Goal: Communication & Community: Answer question/provide support

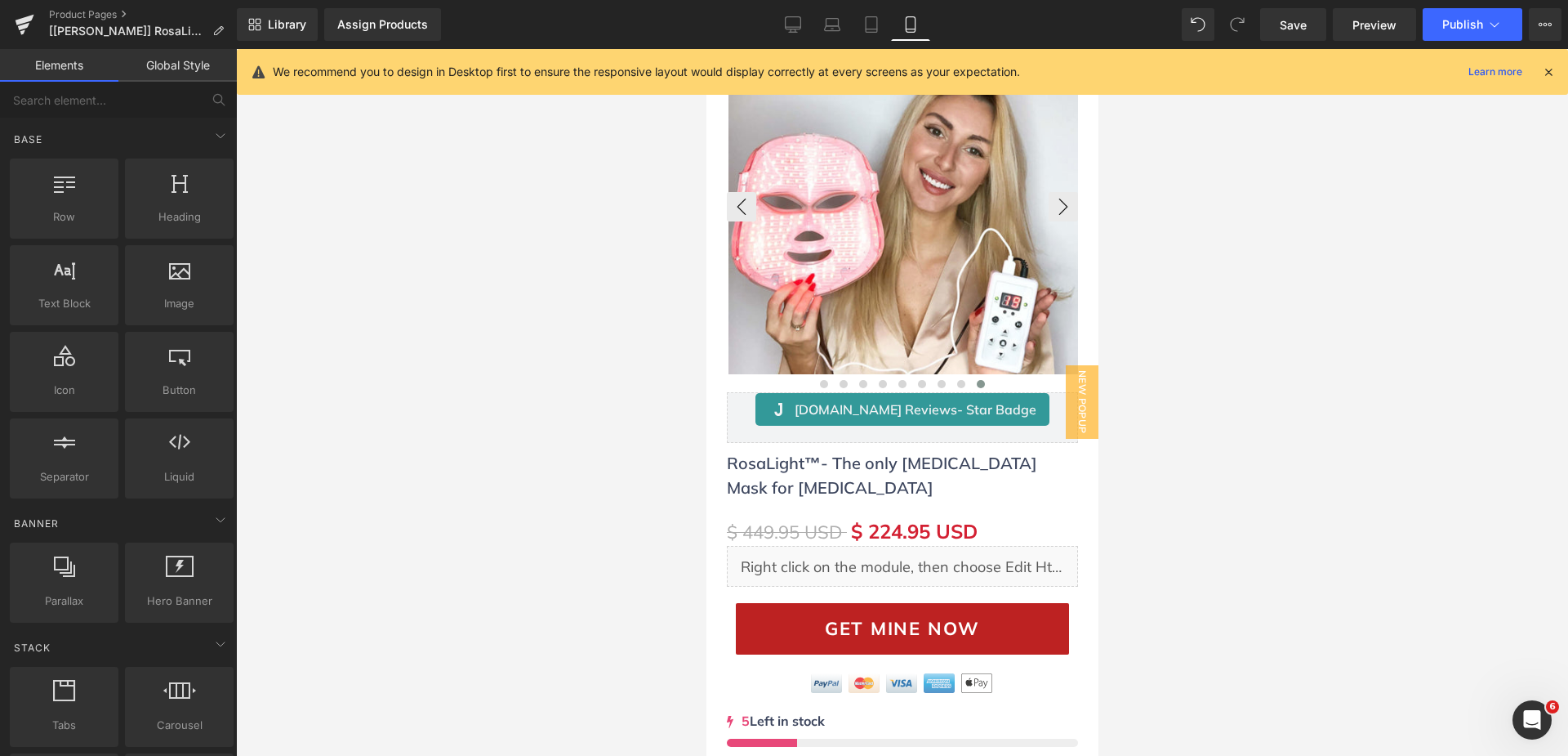
scroll to position [163, 0]
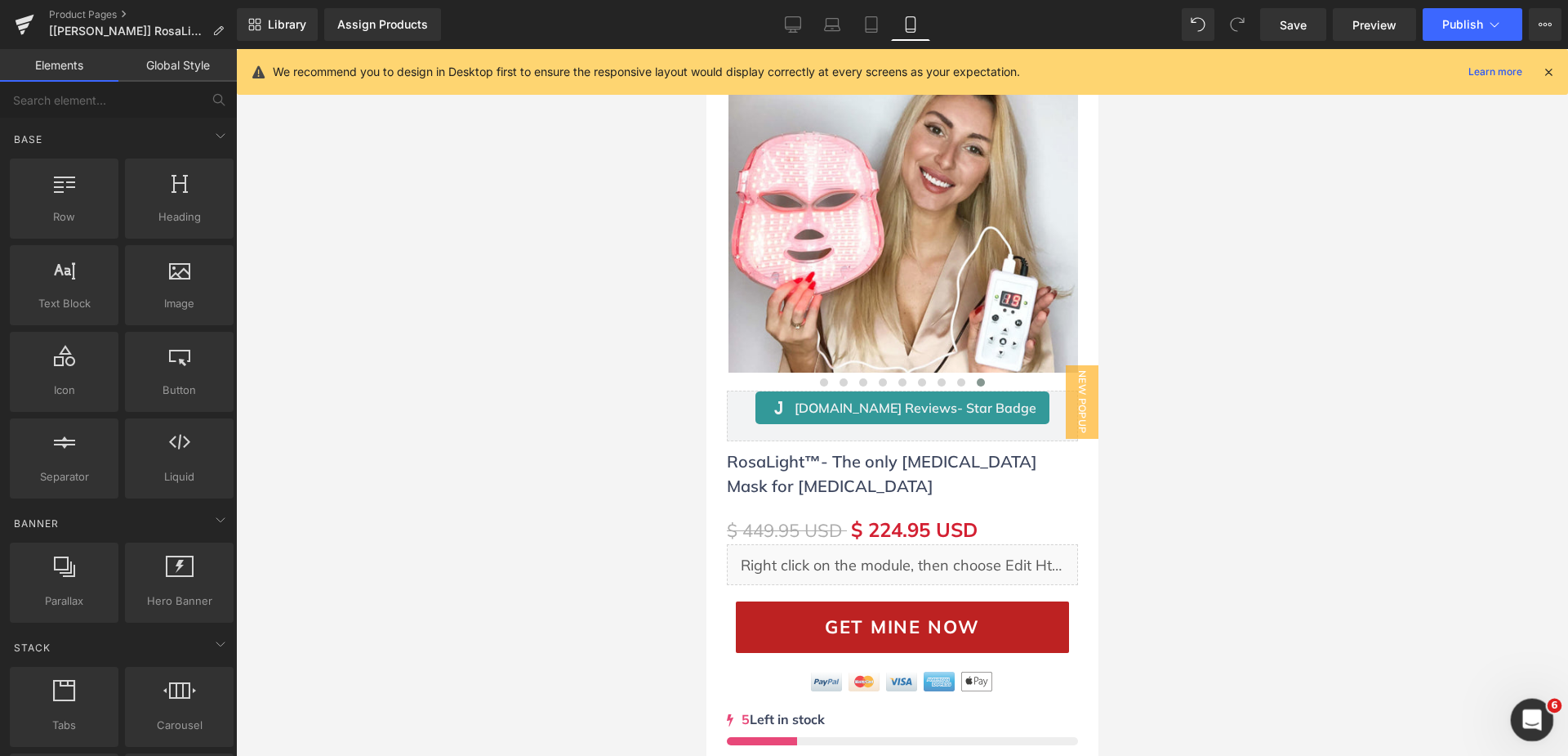
click at [1538, 727] on div "Open Intercom Messenger" at bounding box center [1530, 717] width 53 height 53
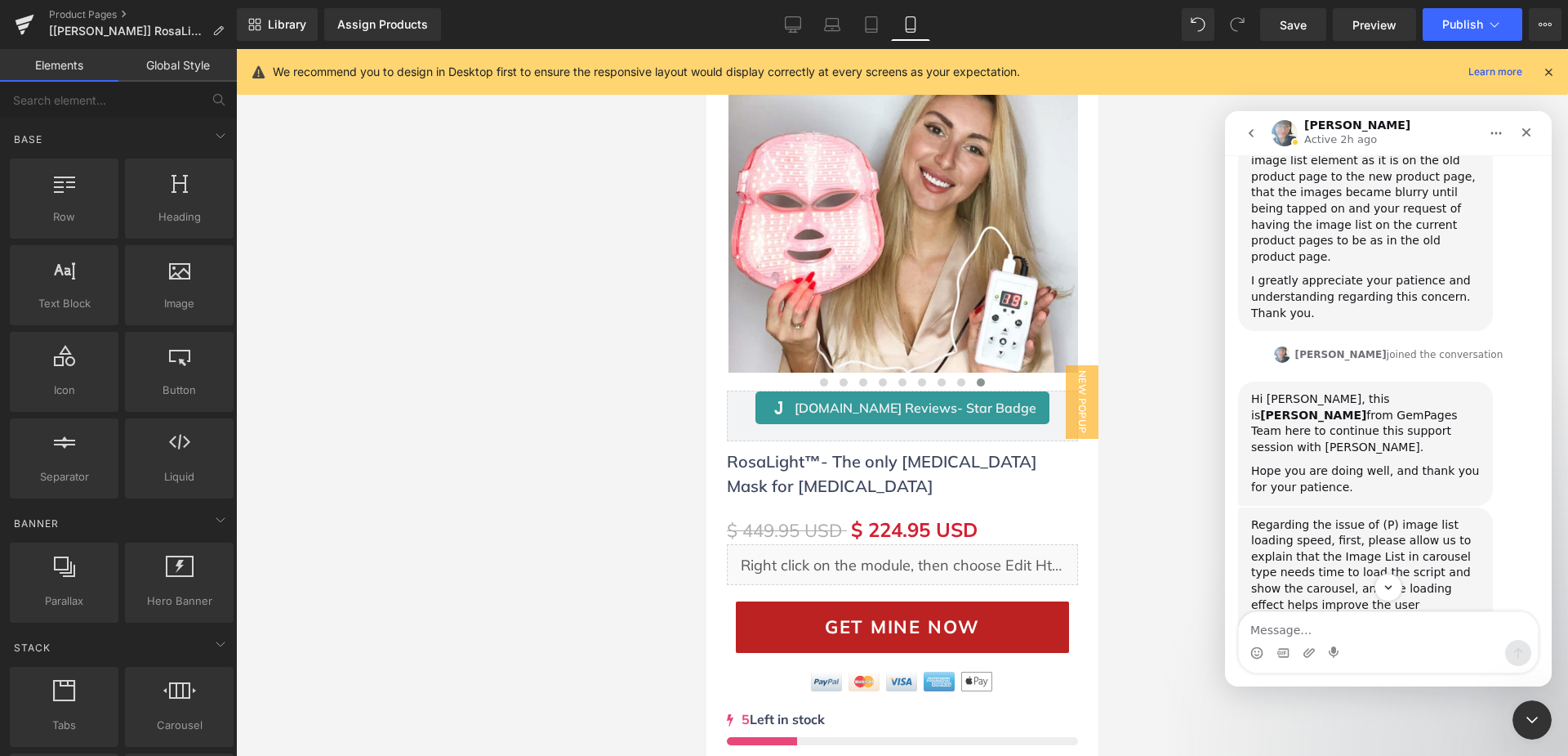
scroll to position [4413, 0]
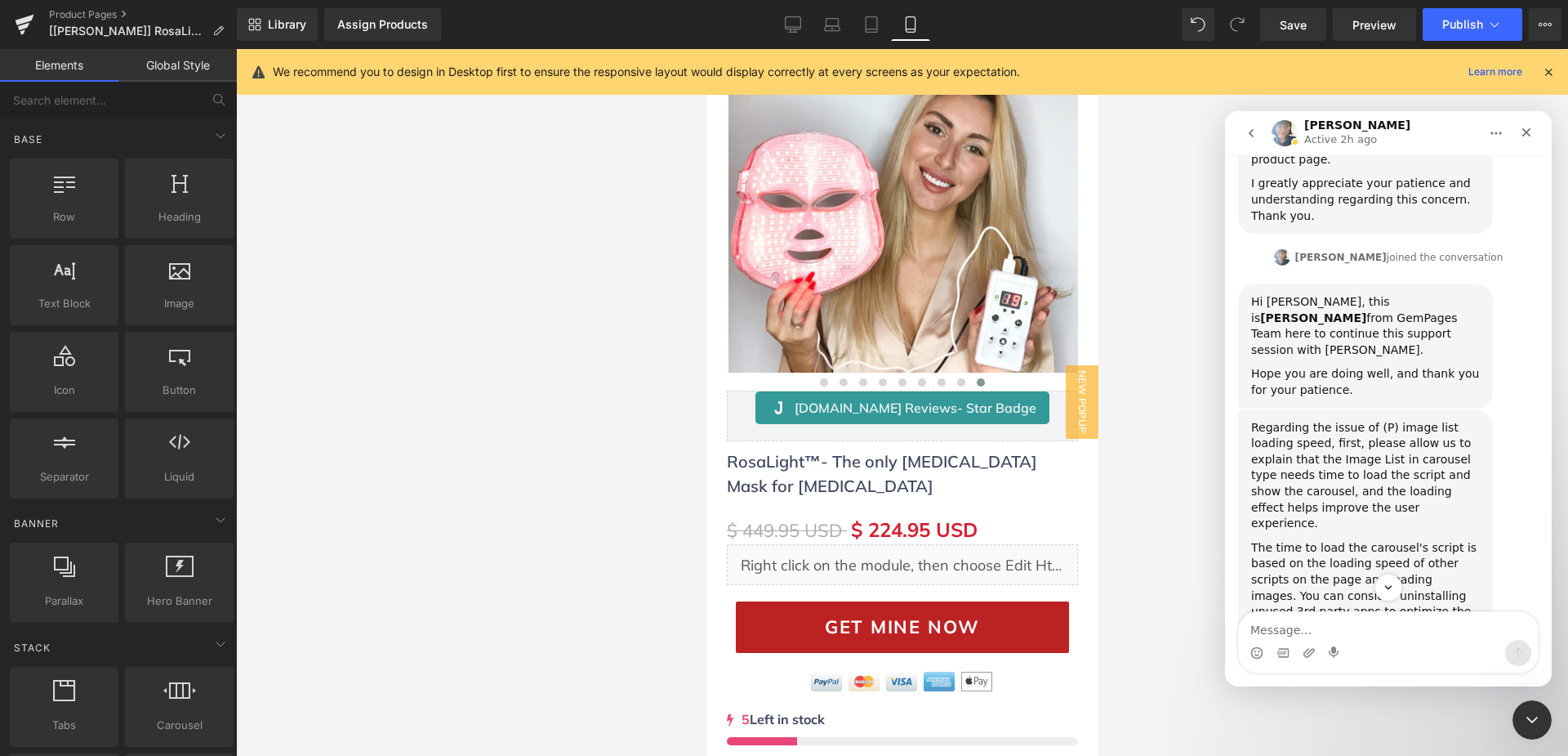
click at [1305, 755] on link "https://prnt.sc/5hTtoJKKuv4h" at bounding box center [1322, 768] width 127 height 13
click at [1329, 690] on link "[URL][DOMAIN_NAME]" at bounding box center [1315, 696] width 127 height 13
drag, startPoint x: 1322, startPoint y: 434, endPoint x: 1252, endPoint y: 442, distance: 70.5
click at [1292, 730] on b "gf_nolazyload" at bounding box center [1335, 736] width 88 height 13
copy b "gf_nolazyload"
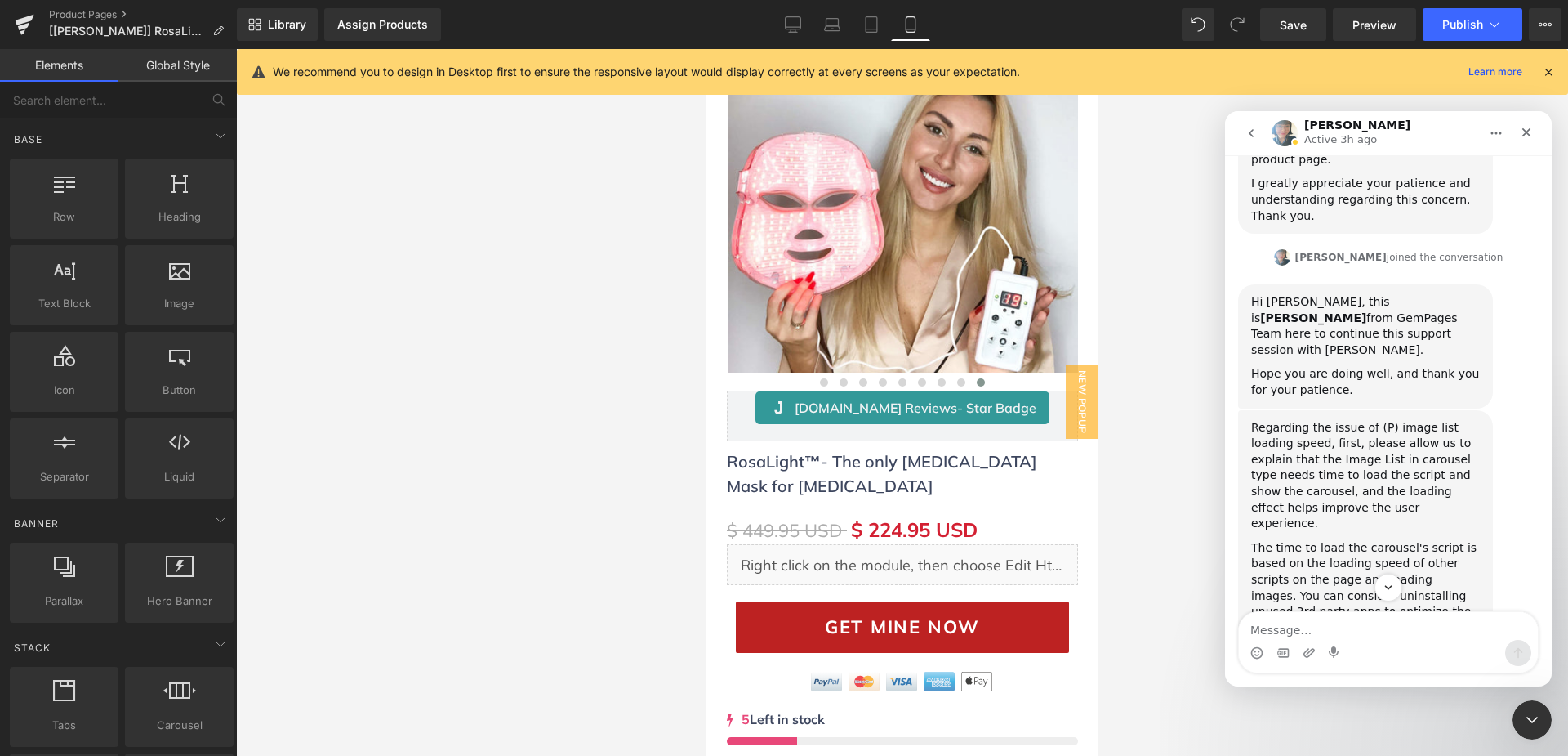
click at [1307, 755] on link "https://prnt.sc/5hTtoJKKuv4h" at bounding box center [1322, 768] width 127 height 13
drag, startPoint x: 607, startPoint y: 368, endPoint x: 608, endPoint y: 356, distance: 12.0
click at [608, 363] on div at bounding box center [784, 353] width 1568 height 707
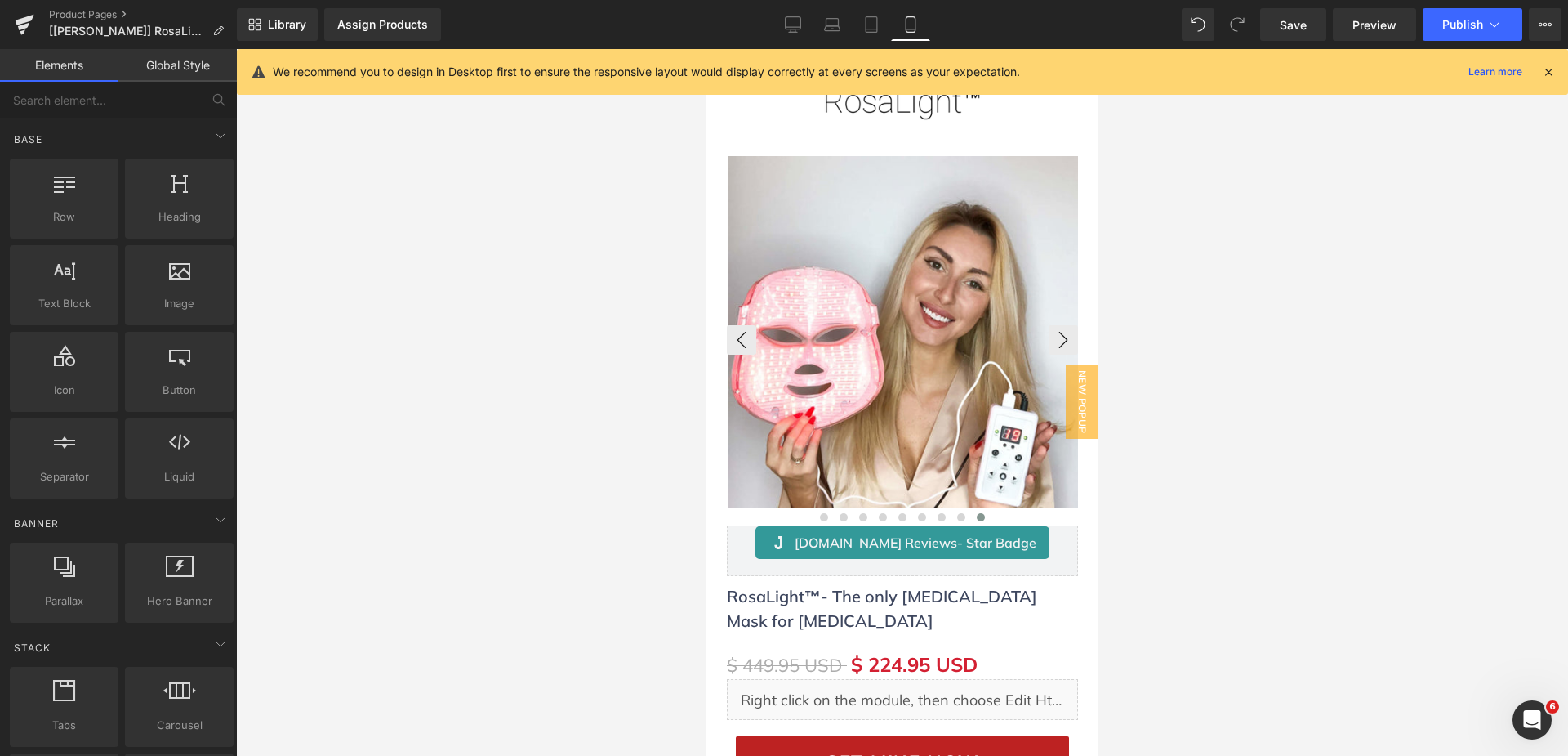
scroll to position [0, 0]
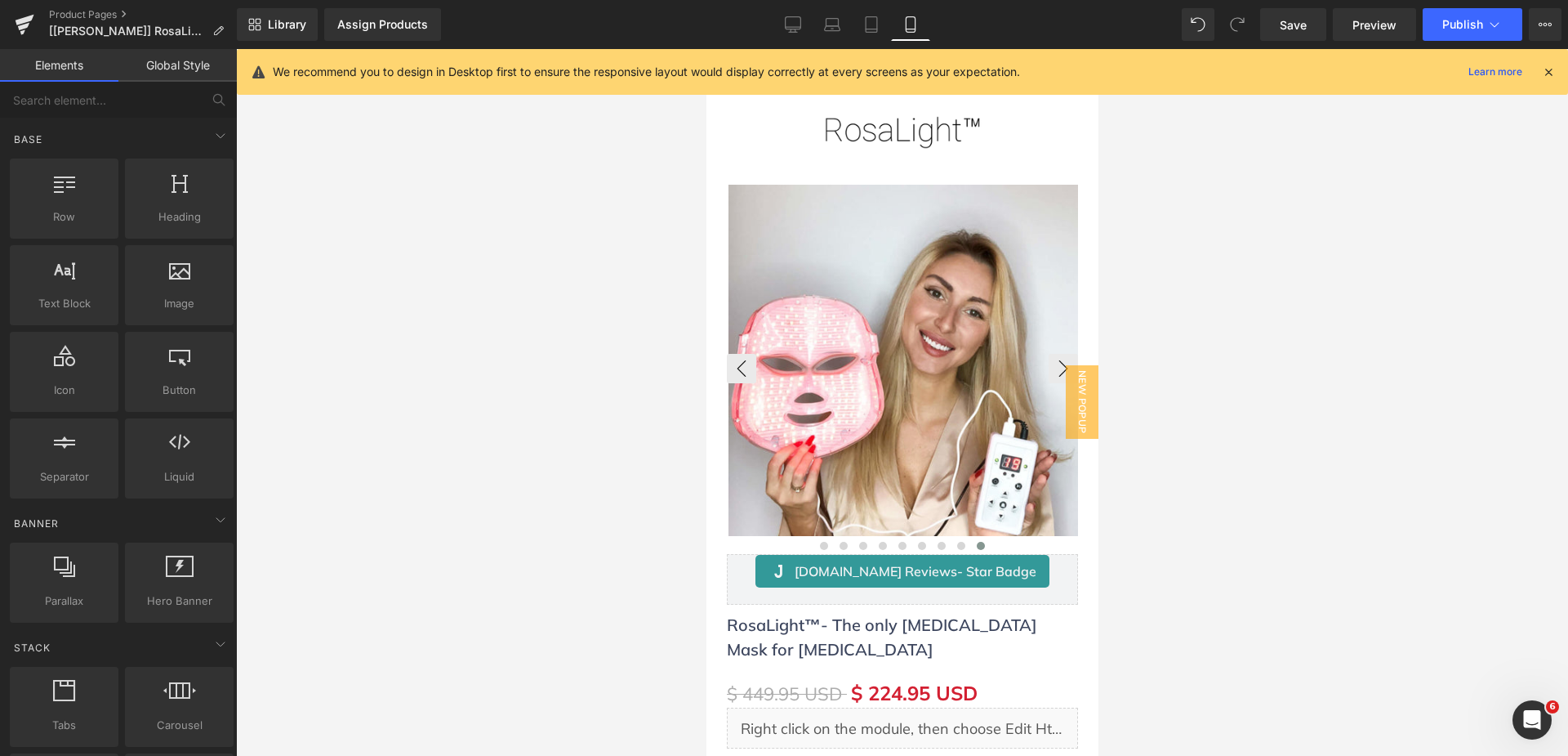
click at [934, 352] on img at bounding box center [903, 360] width 351 height 351
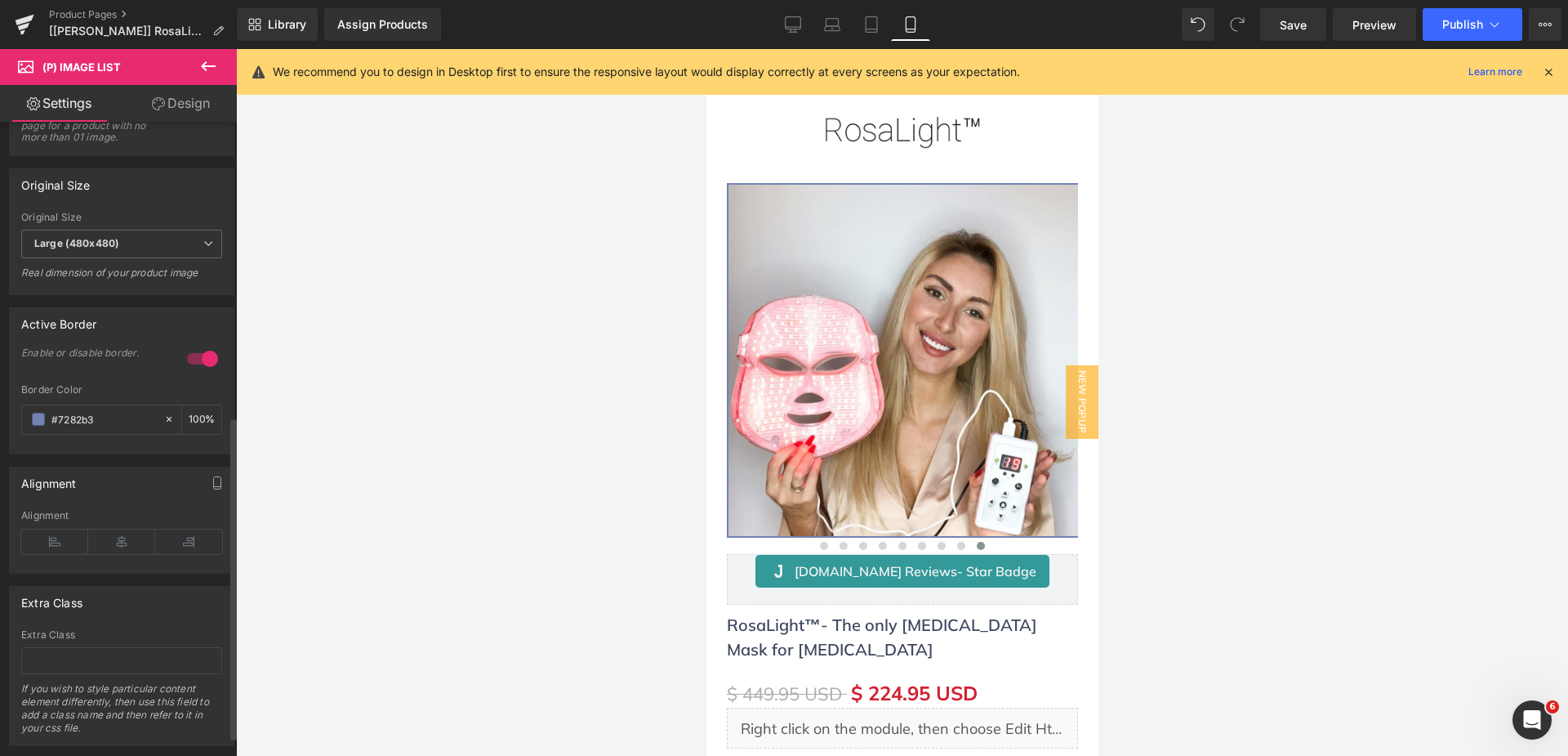
scroll to position [620, 0]
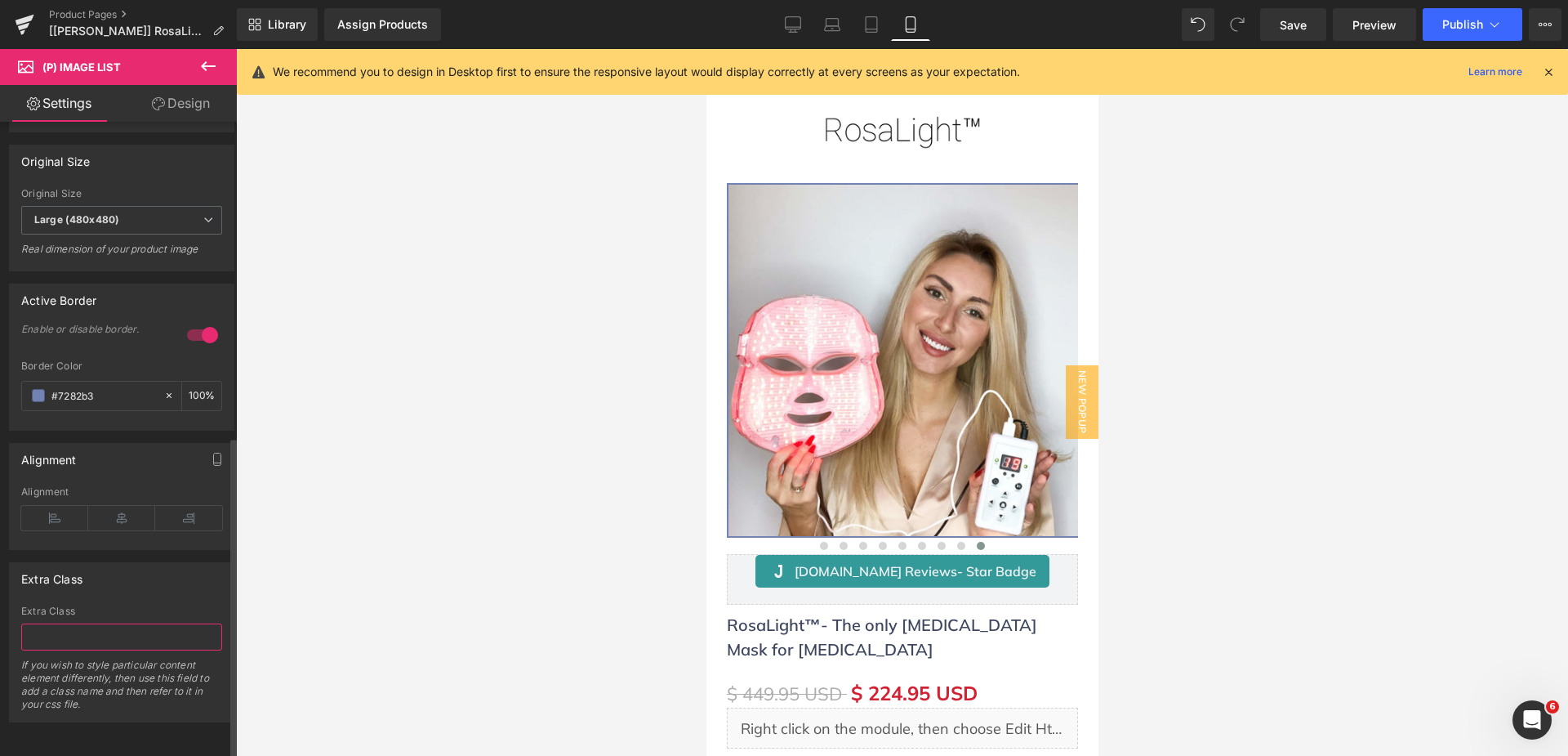
click at [83, 631] on input "text" at bounding box center [121, 637] width 201 height 27
paste input "gf_nolazyload"
type input "gf_nolazyload"
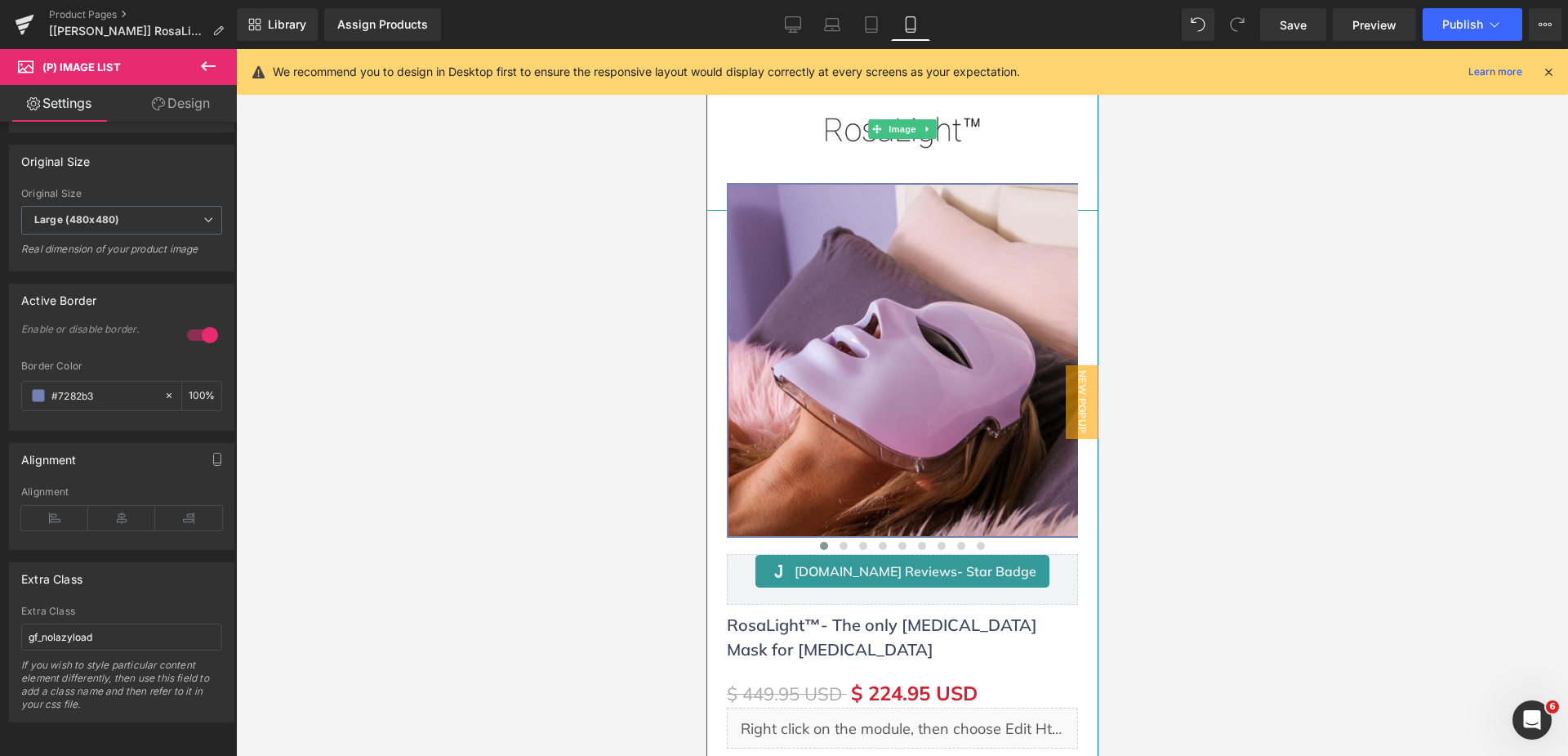
click at [843, 122] on img at bounding box center [901, 128] width 163 height 163
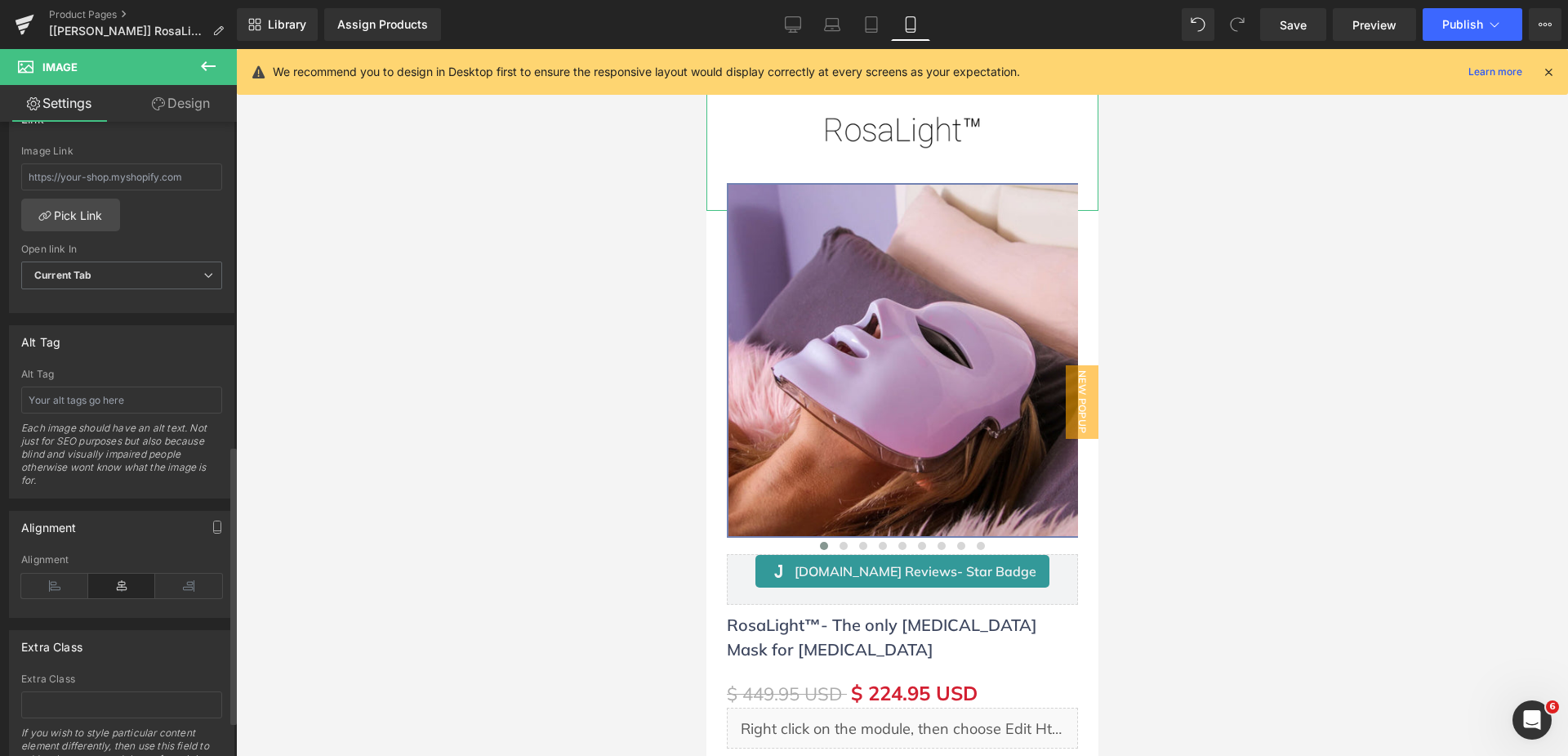
scroll to position [815, 0]
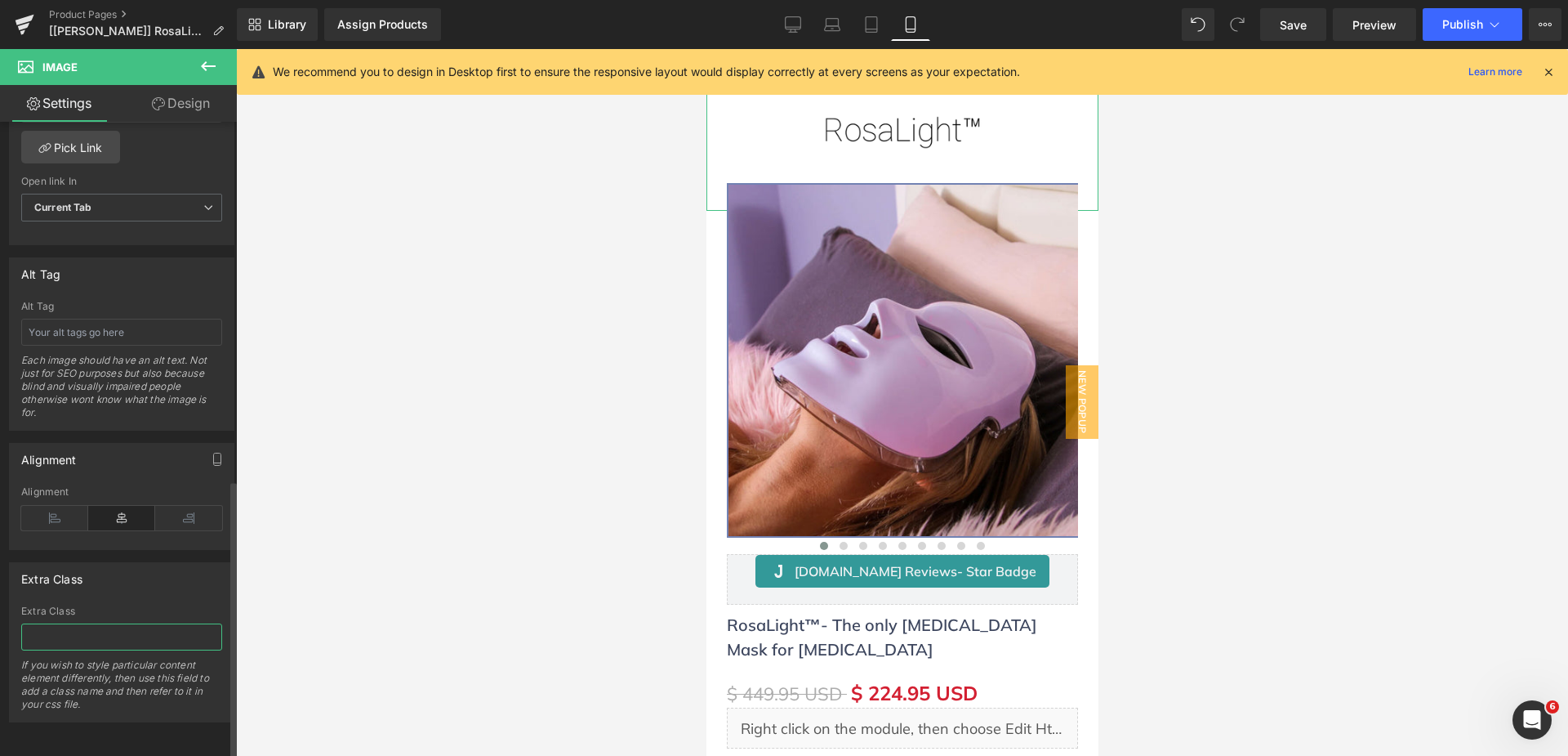
click at [68, 623] on input "text" at bounding box center [121, 637] width 201 height 27
paste input "gf_nolazyload"
type input "gf_nolazyload"
click at [1293, 36] on link "Save" at bounding box center [1293, 24] width 66 height 33
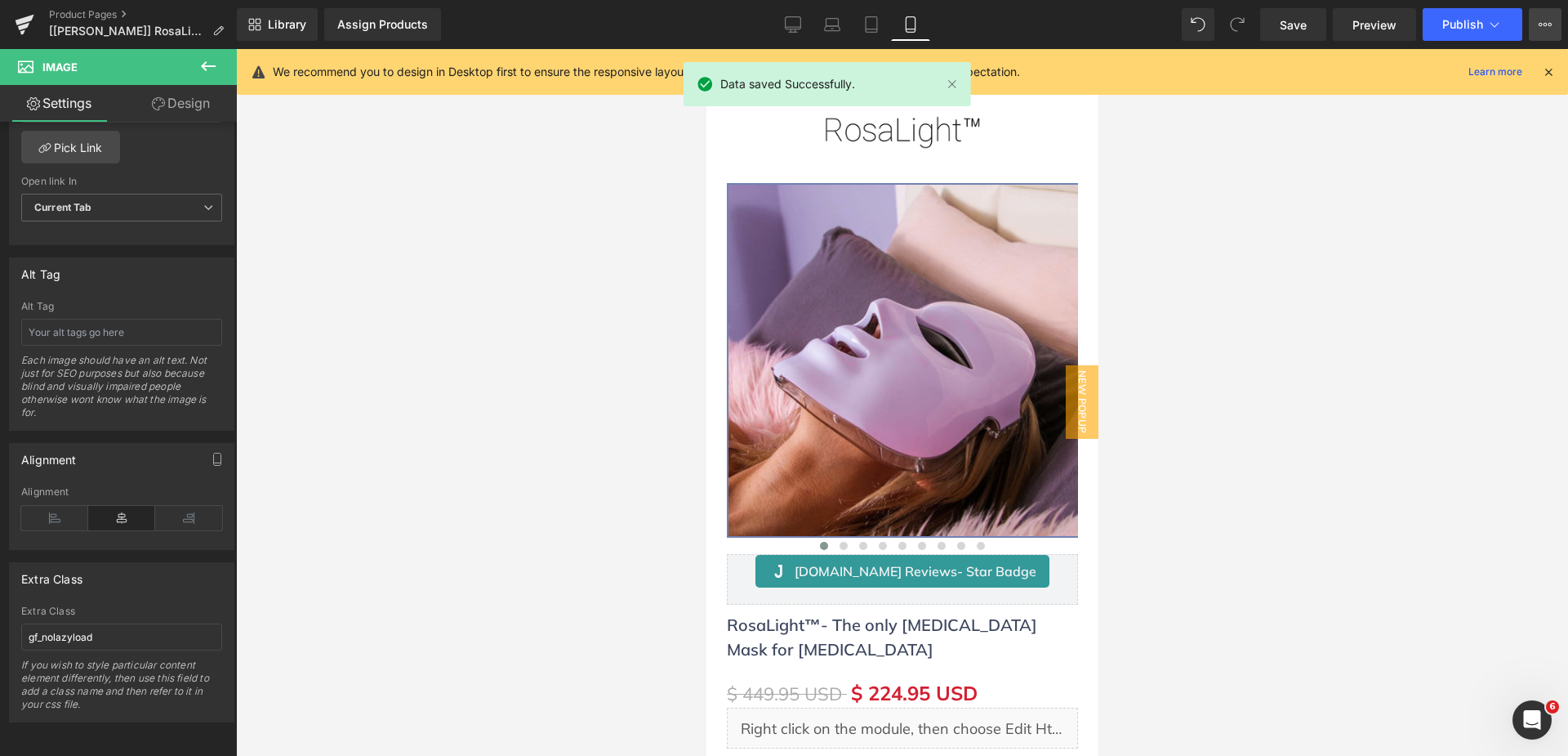
click at [1537, 26] on button "View Live Page View with current Template Save Template to Library Schedule Pub…" at bounding box center [1545, 24] width 33 height 33
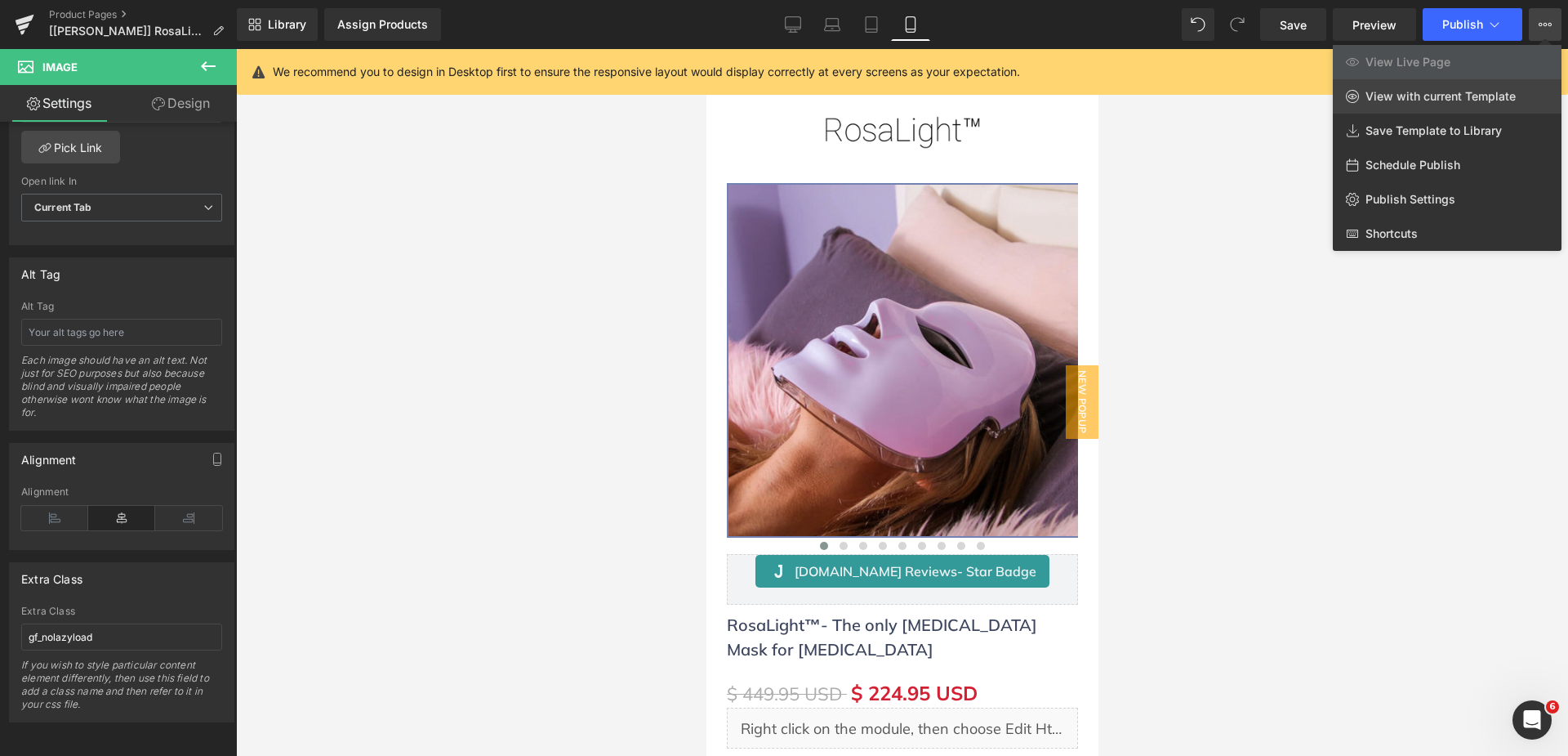
click at [1496, 91] on span "View with current Template" at bounding box center [1441, 96] width 151 height 14
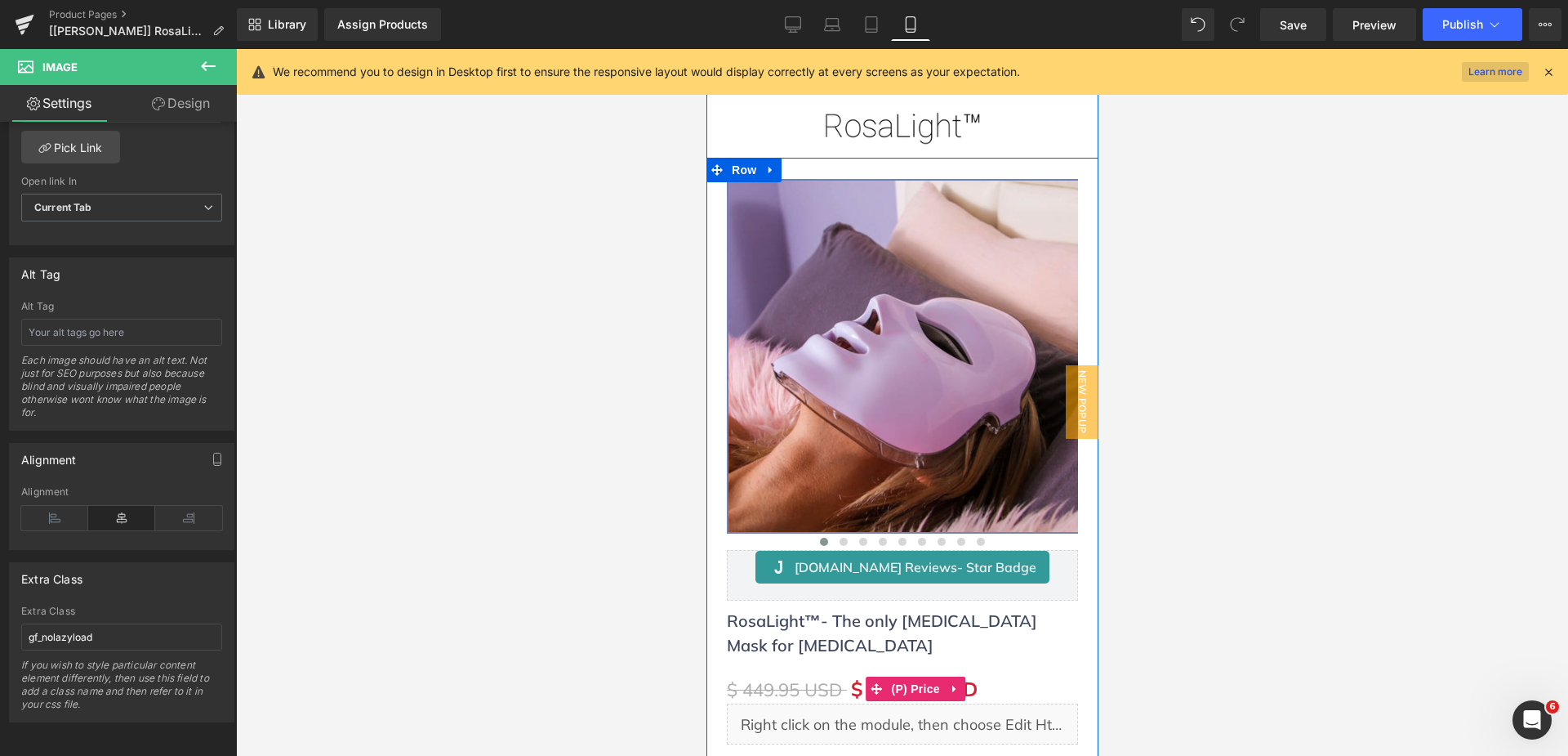
scroll to position [0, 0]
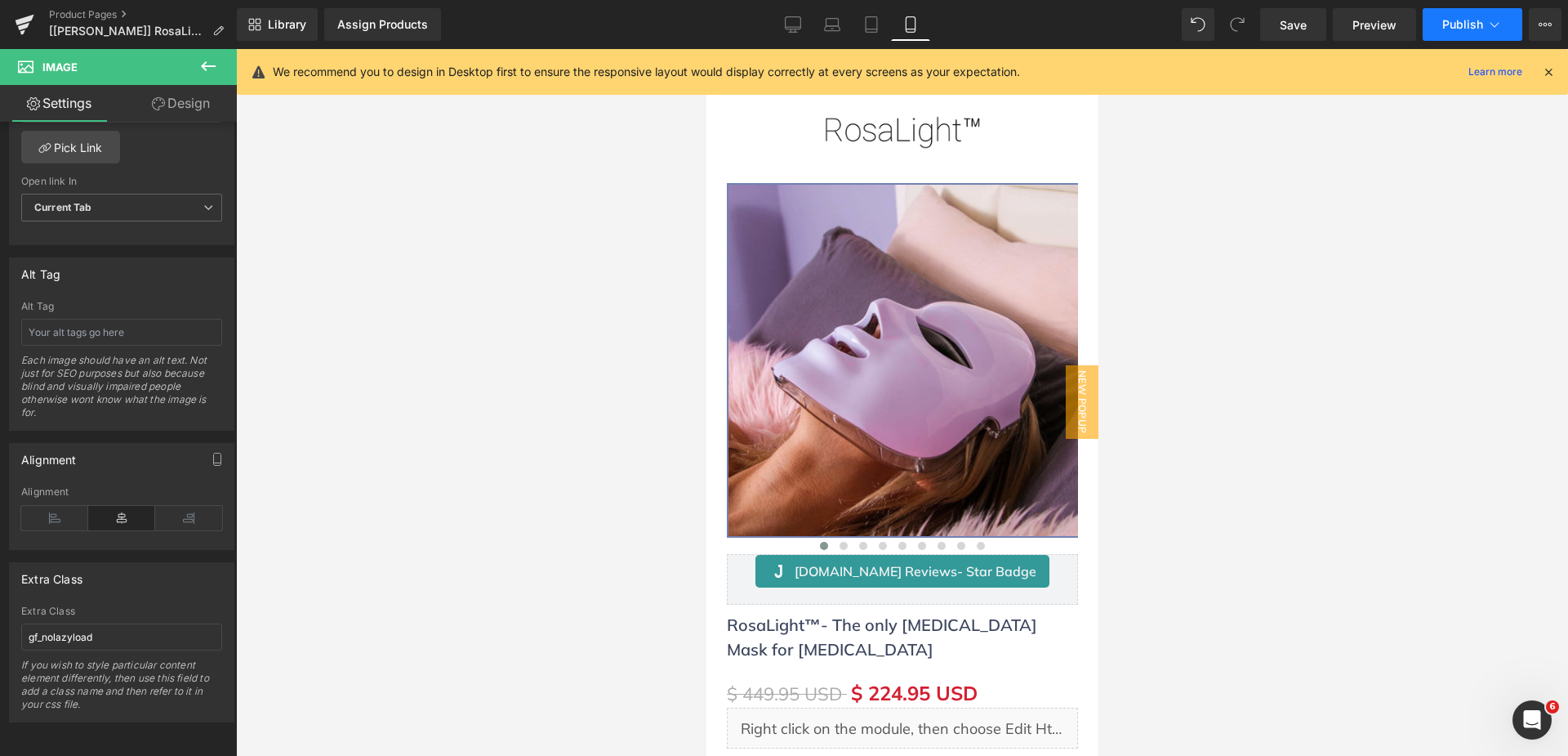
click at [1506, 28] on button "Publish" at bounding box center [1473, 24] width 100 height 33
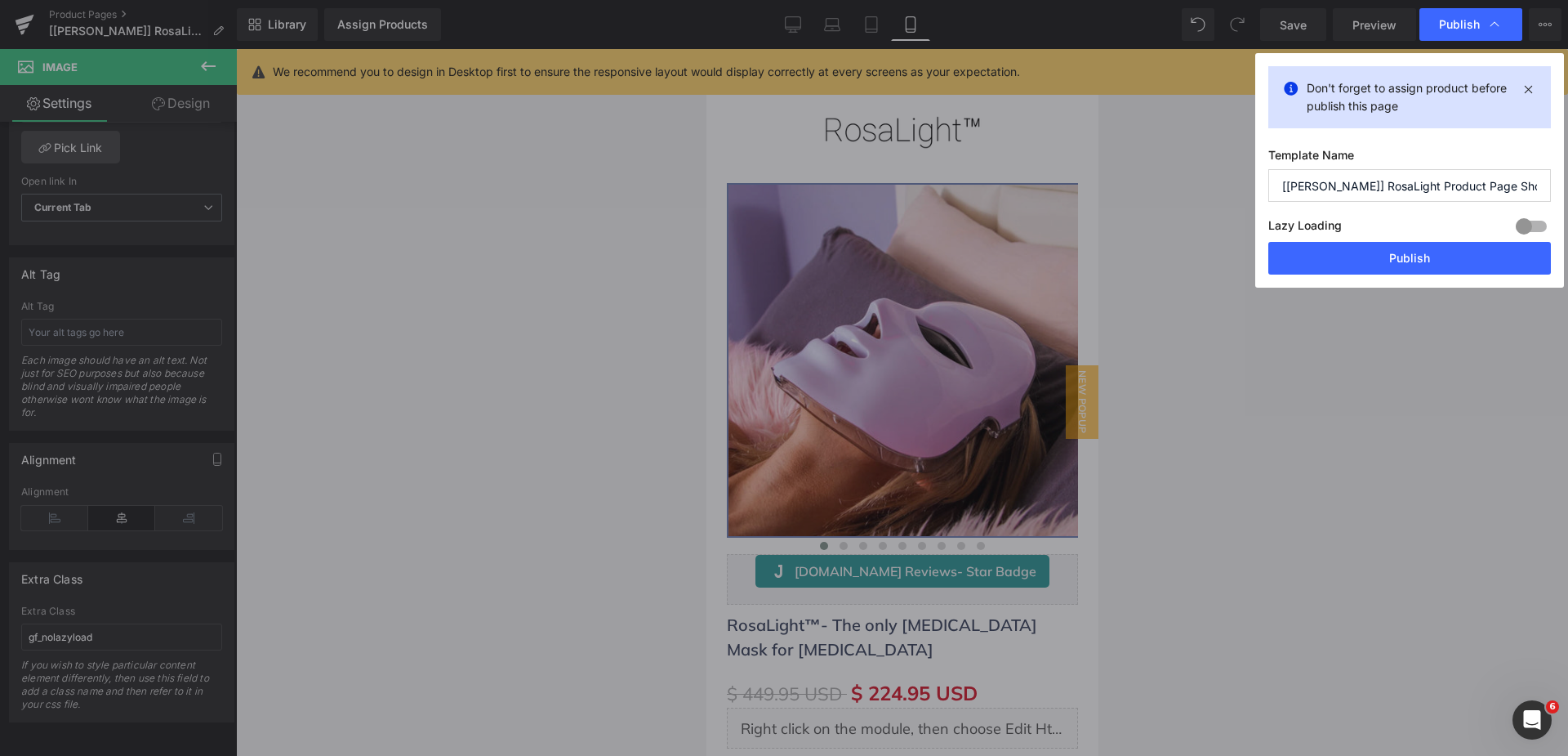
click at [1525, 220] on div at bounding box center [1531, 226] width 39 height 26
click at [1497, 255] on button "Publish" at bounding box center [1409, 258] width 283 height 33
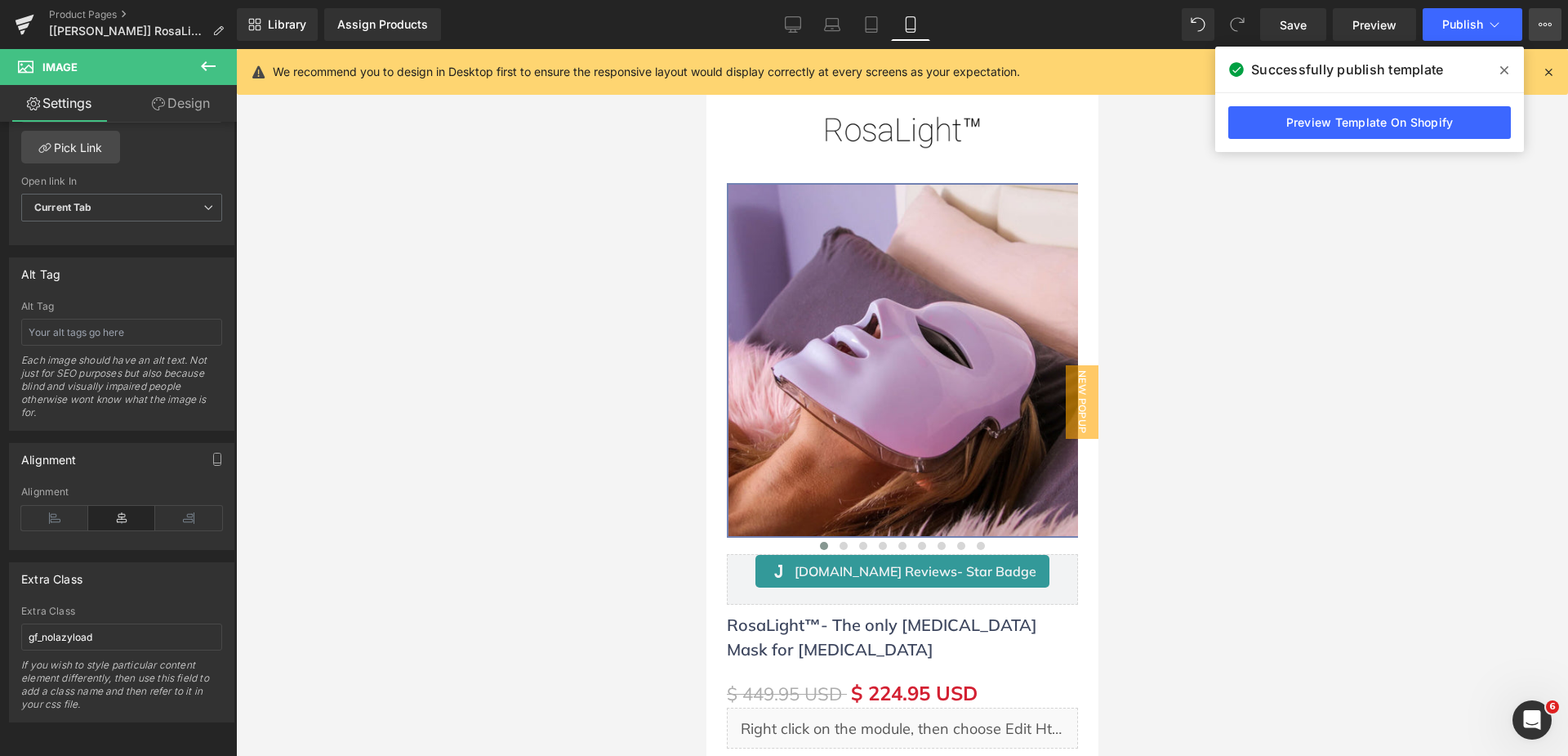
click at [1547, 19] on icon at bounding box center [1545, 24] width 13 height 13
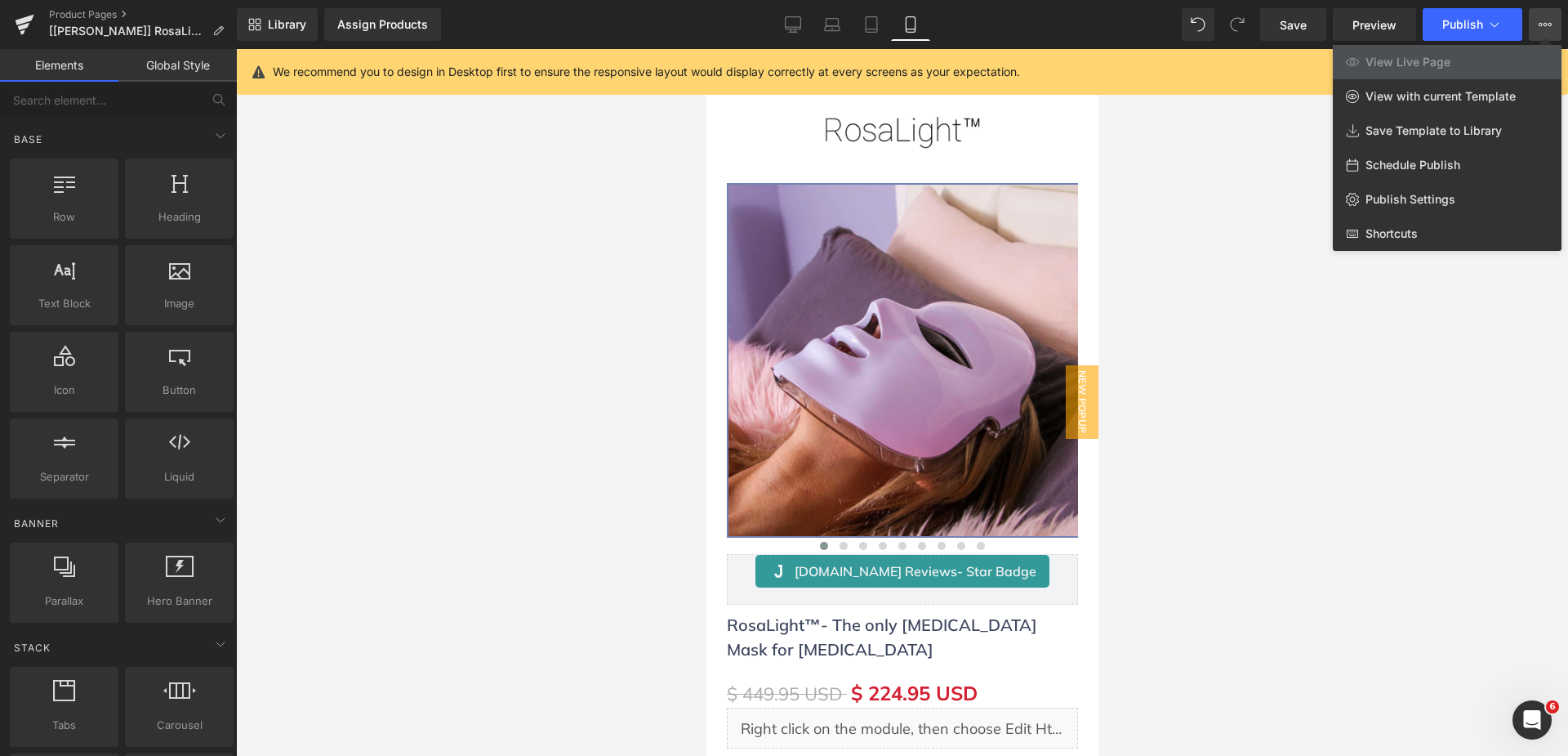
click at [849, 284] on div at bounding box center [902, 402] width 1332 height 707
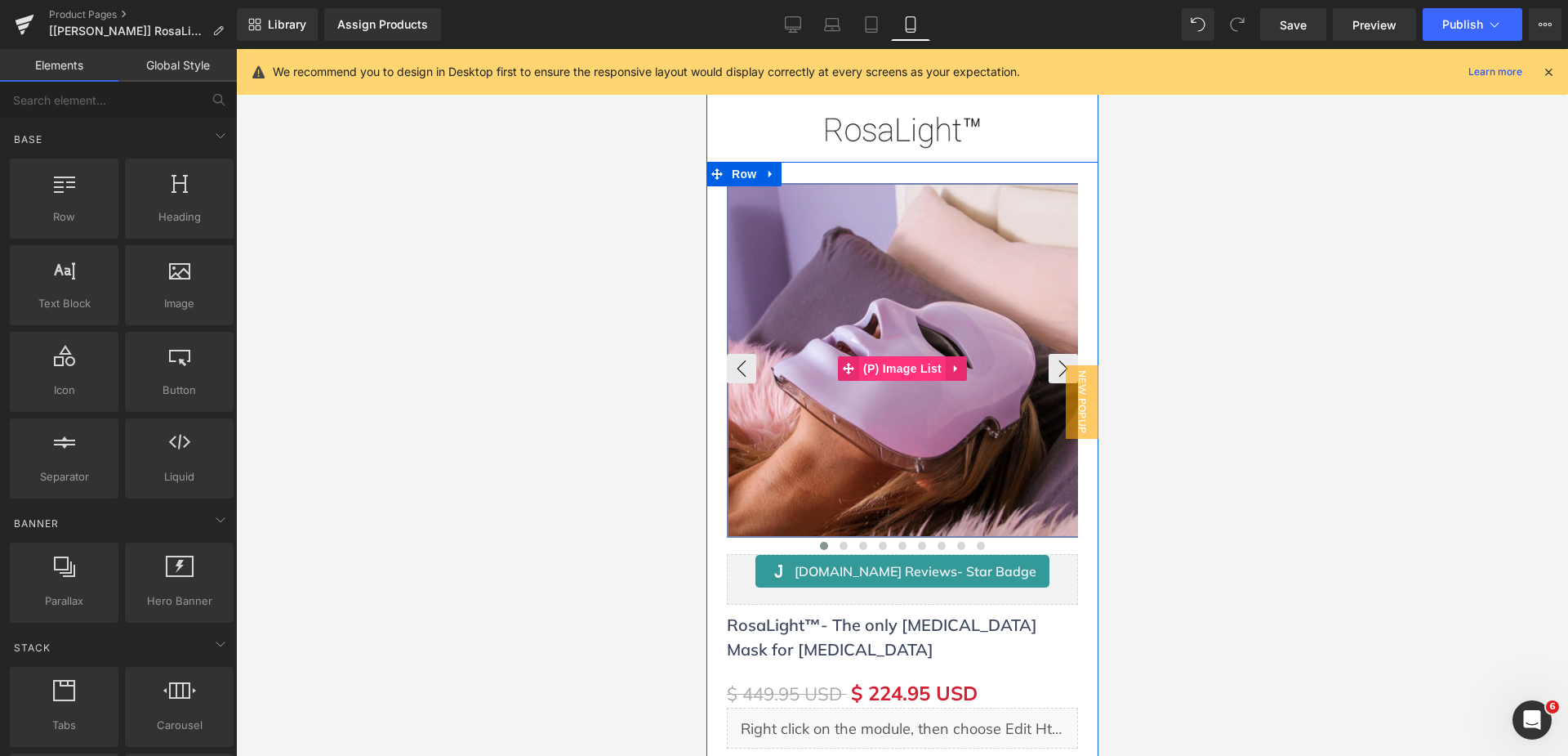
click at [899, 364] on span "(P) Image List" at bounding box center [901, 368] width 86 height 24
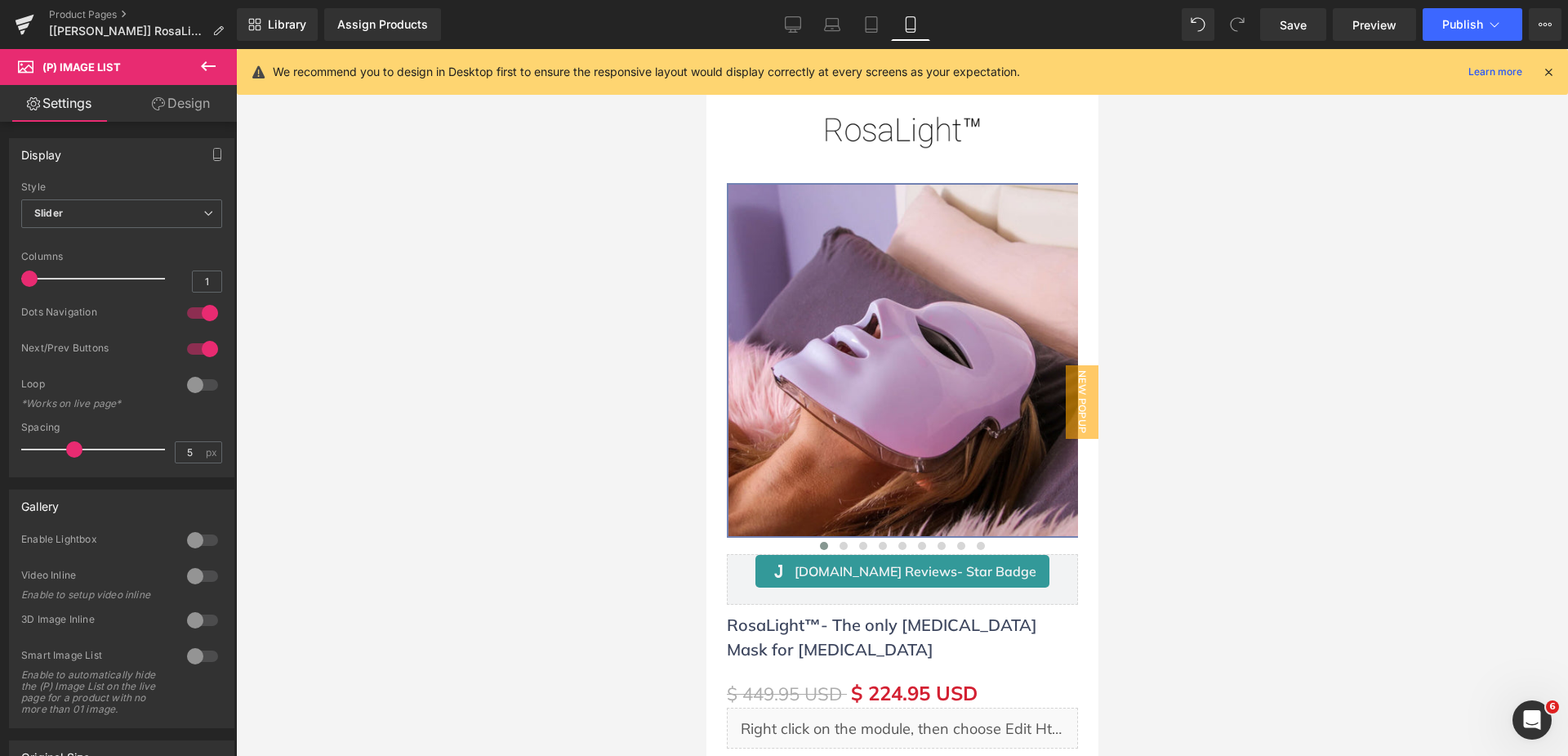
click at [187, 98] on link "Design" at bounding box center [181, 103] width 119 height 37
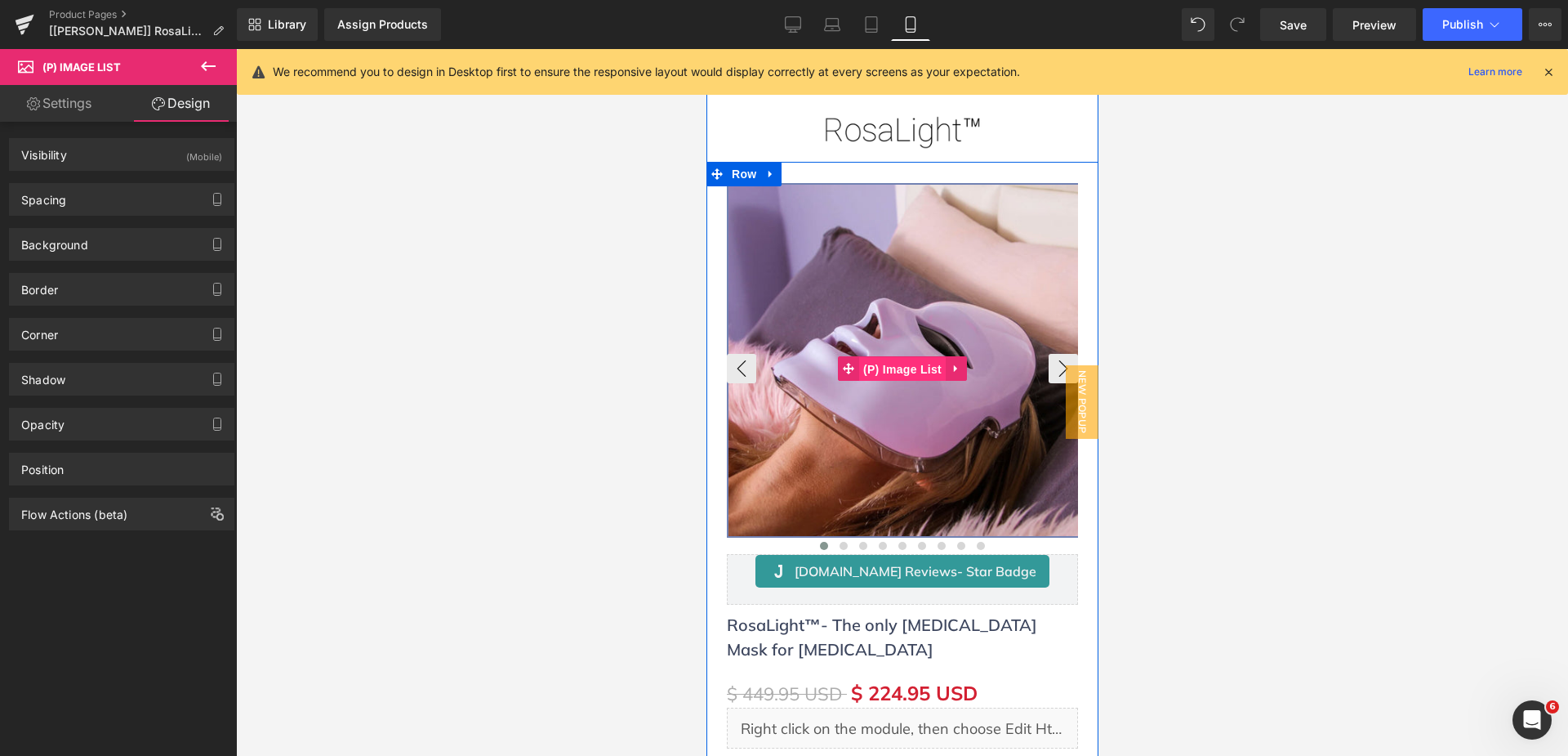
click at [905, 366] on span "(P) Image List" at bounding box center [901, 368] width 86 height 24
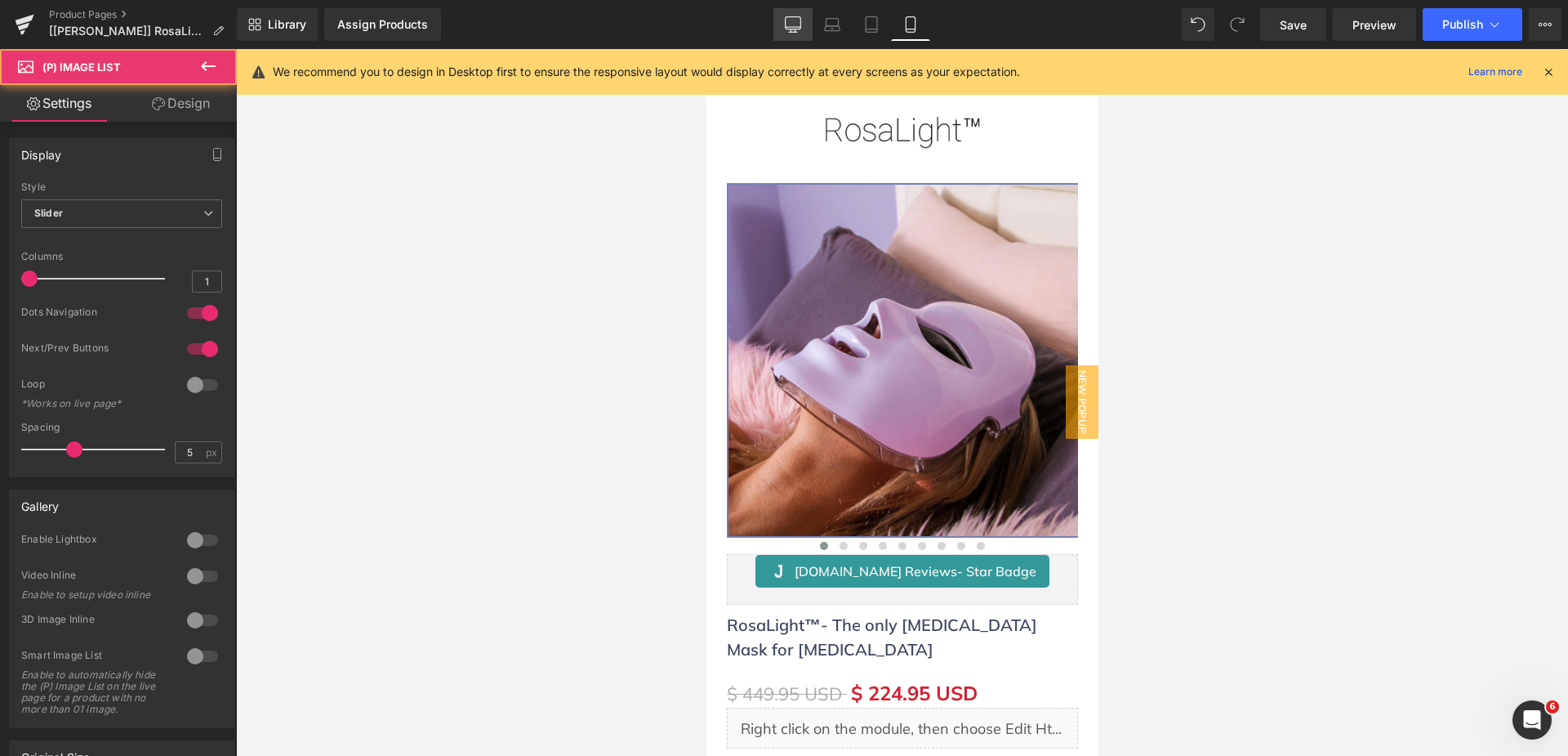
click at [799, 25] on icon at bounding box center [793, 24] width 16 height 16
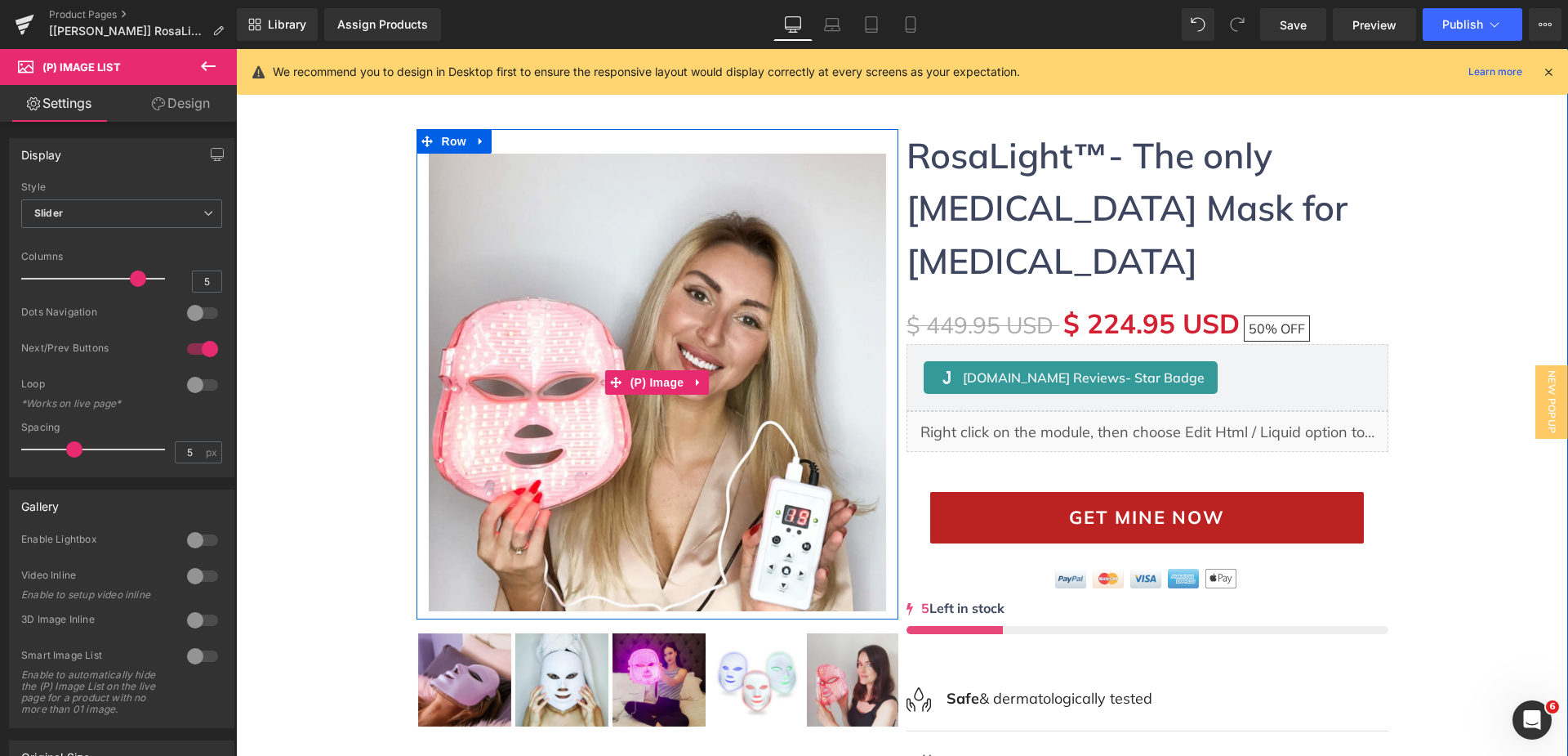
scroll to position [163, 0]
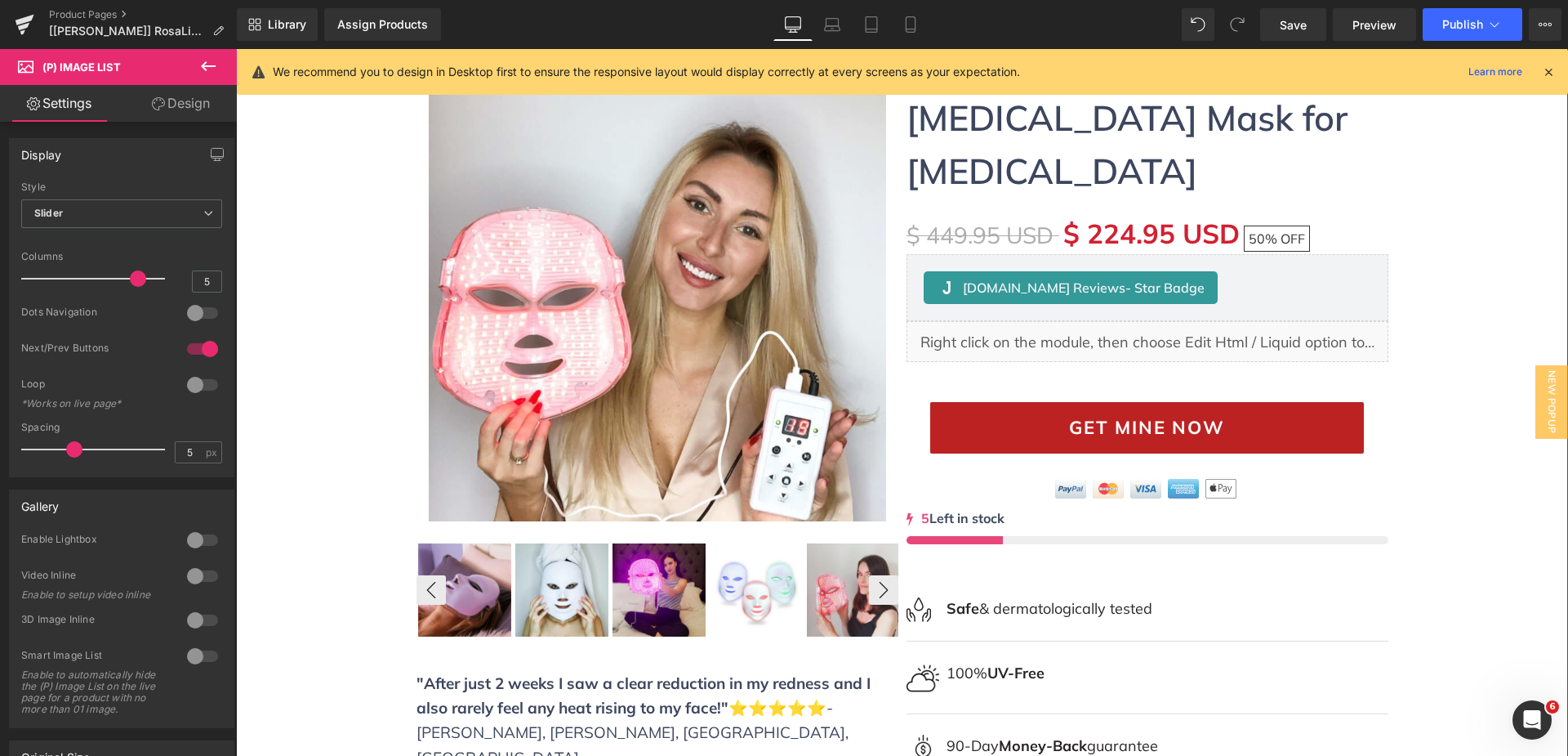
click at [646, 593] on div "‹ ›" at bounding box center [657, 590] width 482 height 96
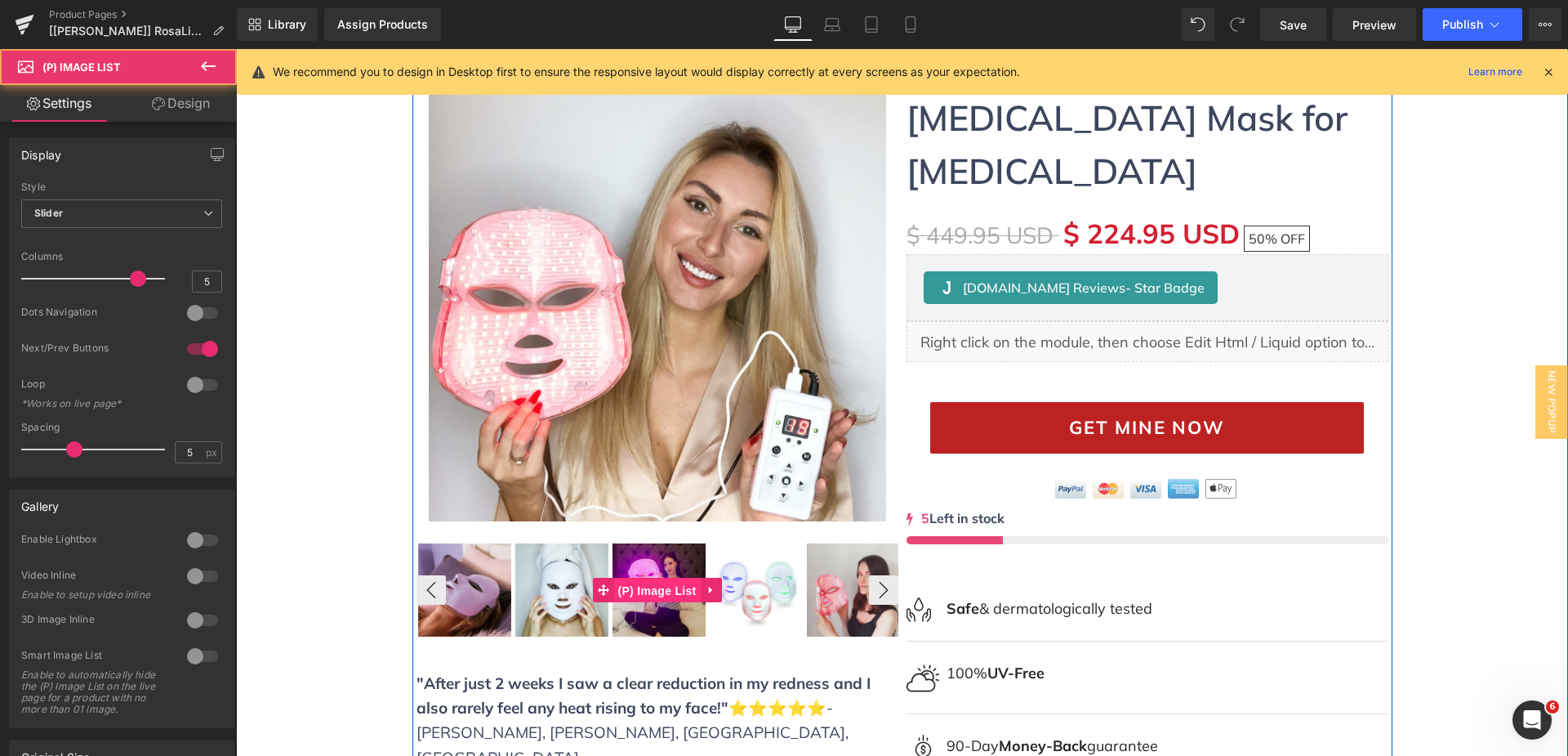
click at [644, 588] on span "(P) Image List" at bounding box center [657, 590] width 86 height 24
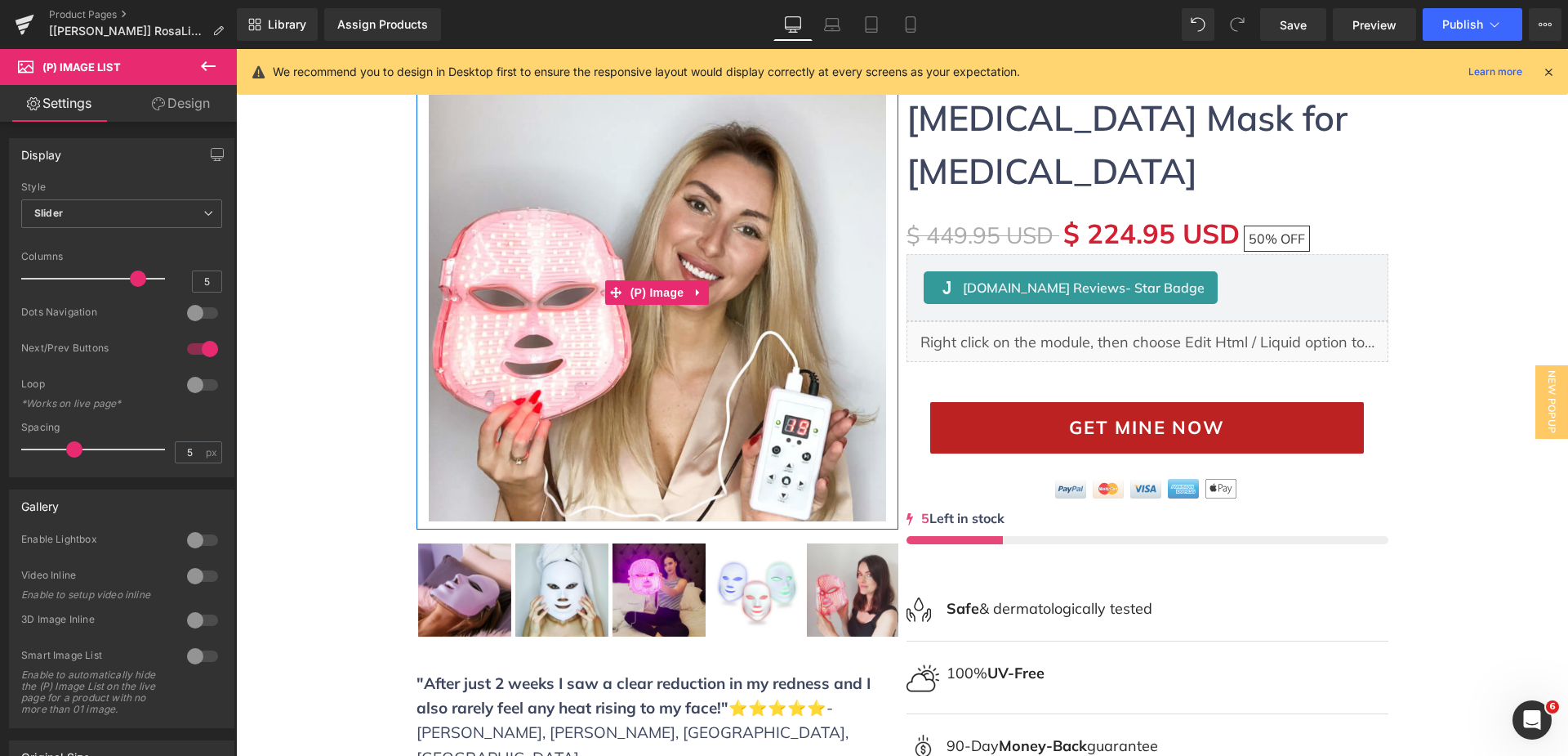
click at [198, 111] on link "Design" at bounding box center [181, 103] width 119 height 37
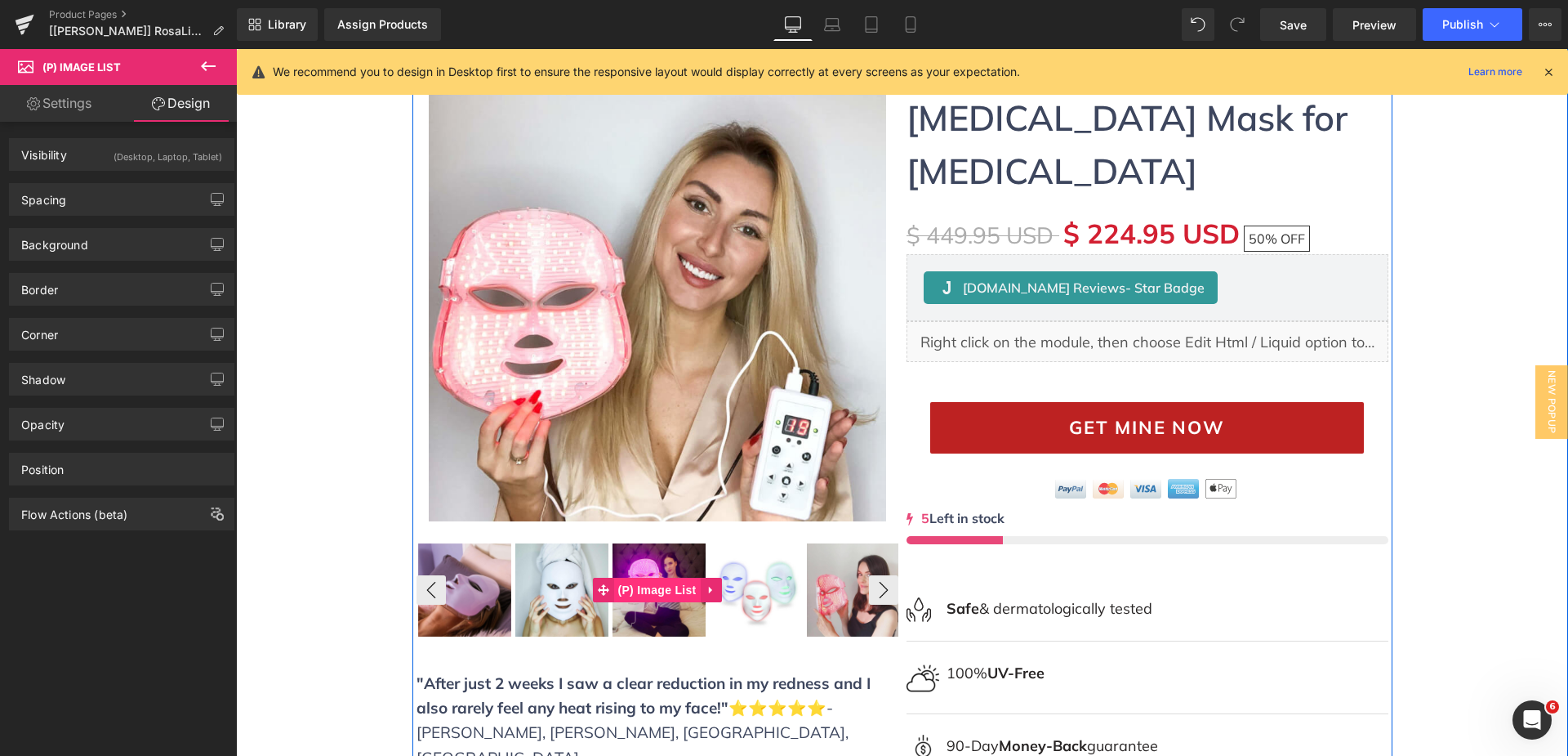
click at [643, 596] on span "(P) Image List" at bounding box center [657, 589] width 86 height 24
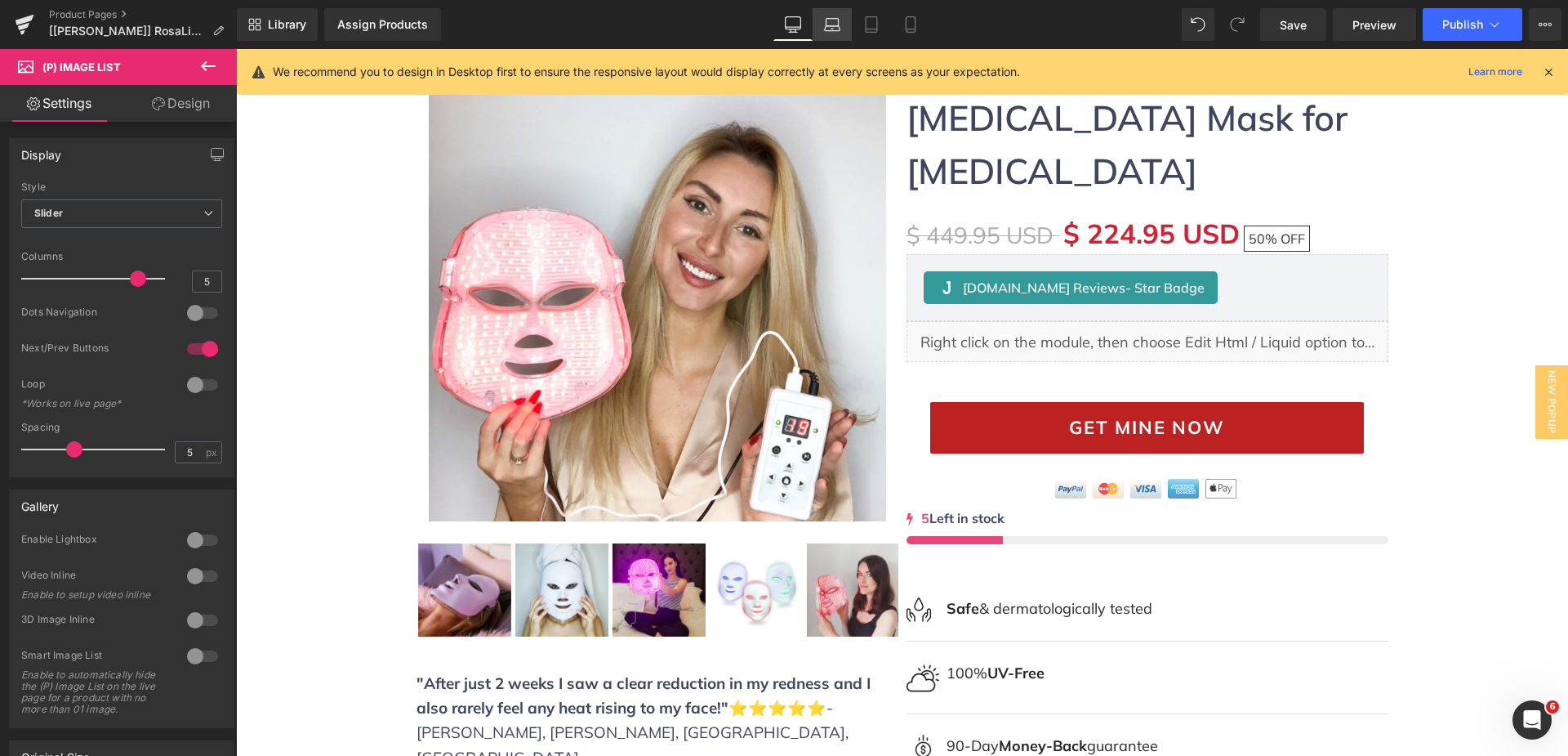
click at [835, 17] on icon at bounding box center [833, 24] width 16 height 16
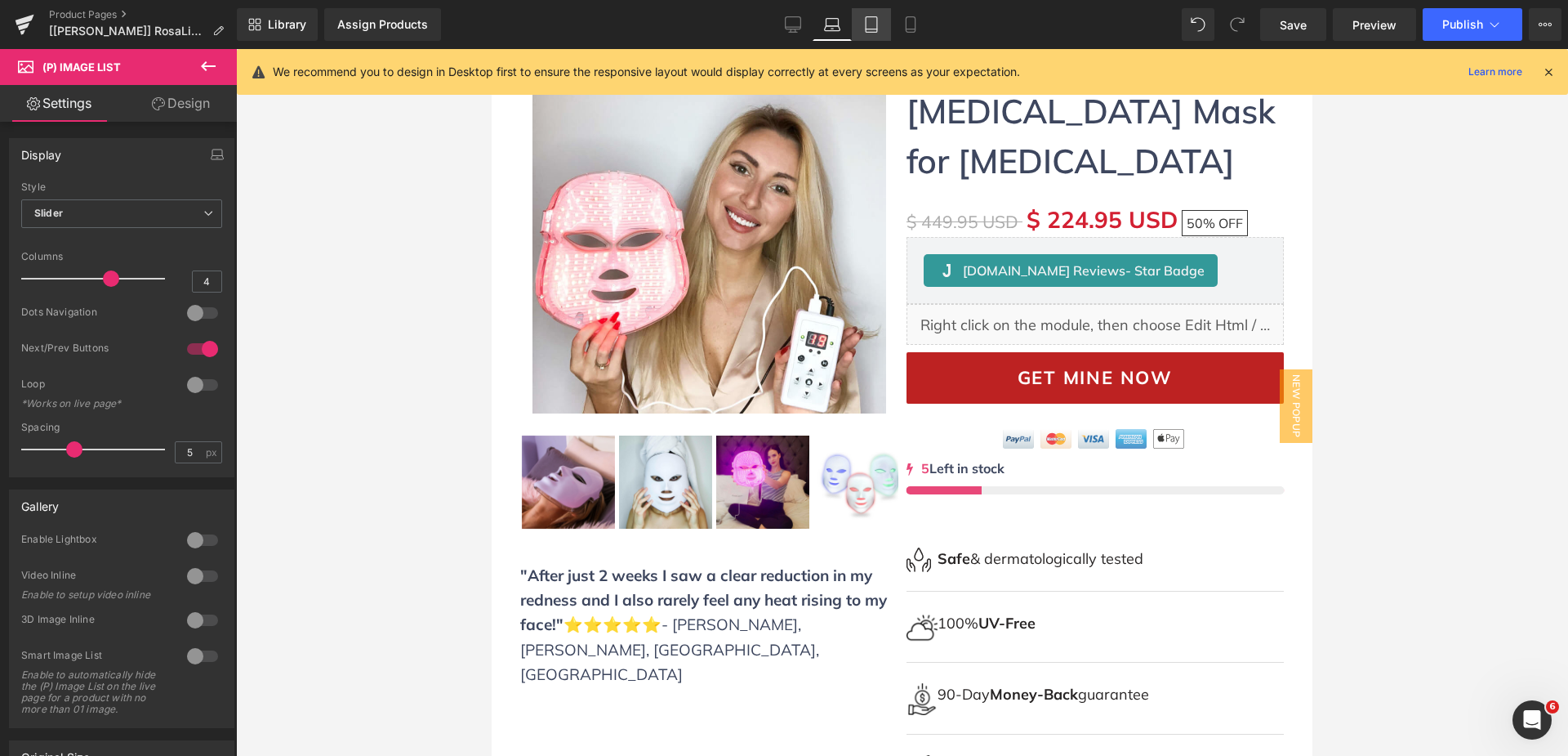
scroll to position [55, 0]
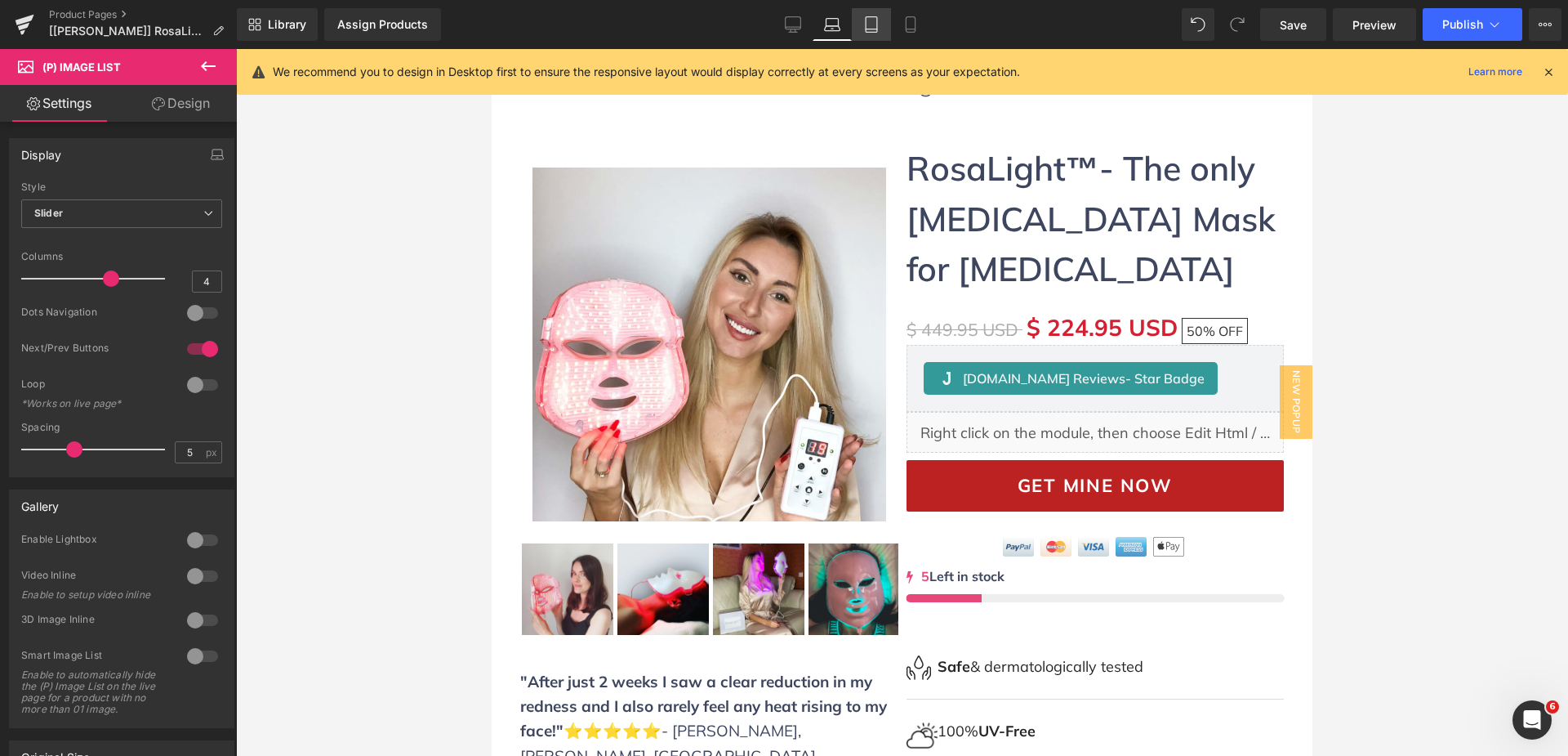
click at [869, 37] on link "Tablet" at bounding box center [872, 24] width 39 height 33
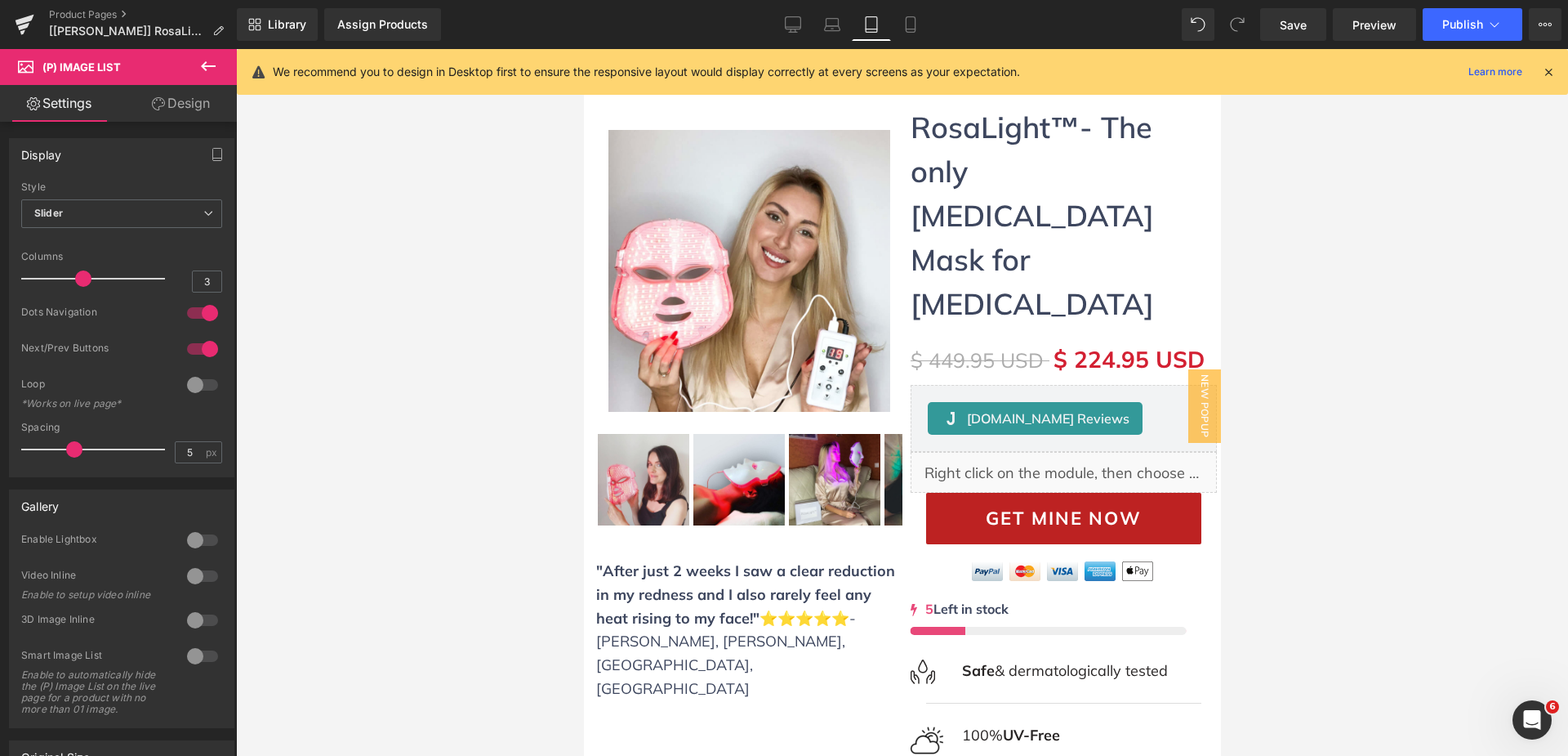
scroll to position [0, 0]
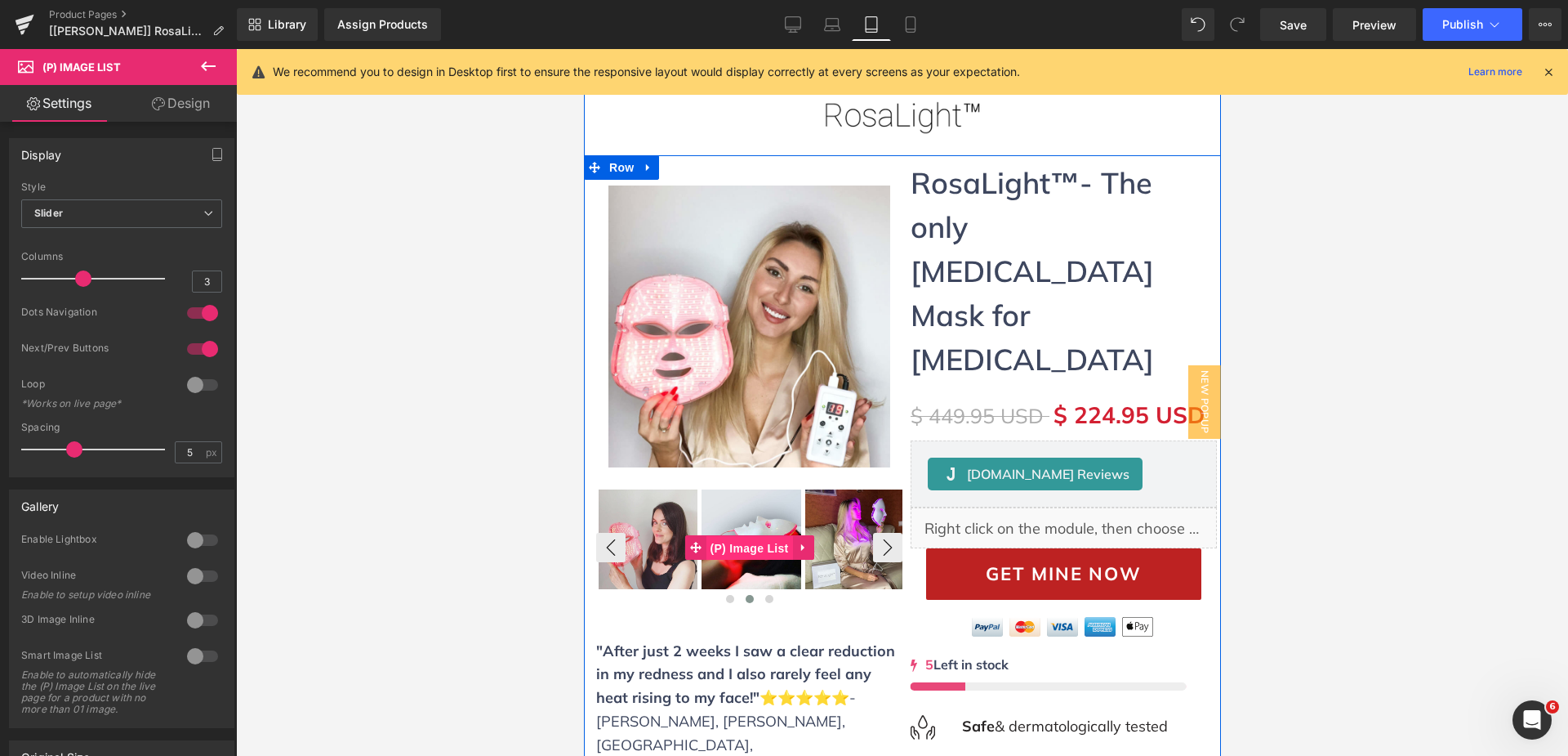
click at [766, 553] on span "(P) Image List" at bounding box center [749, 547] width 86 height 24
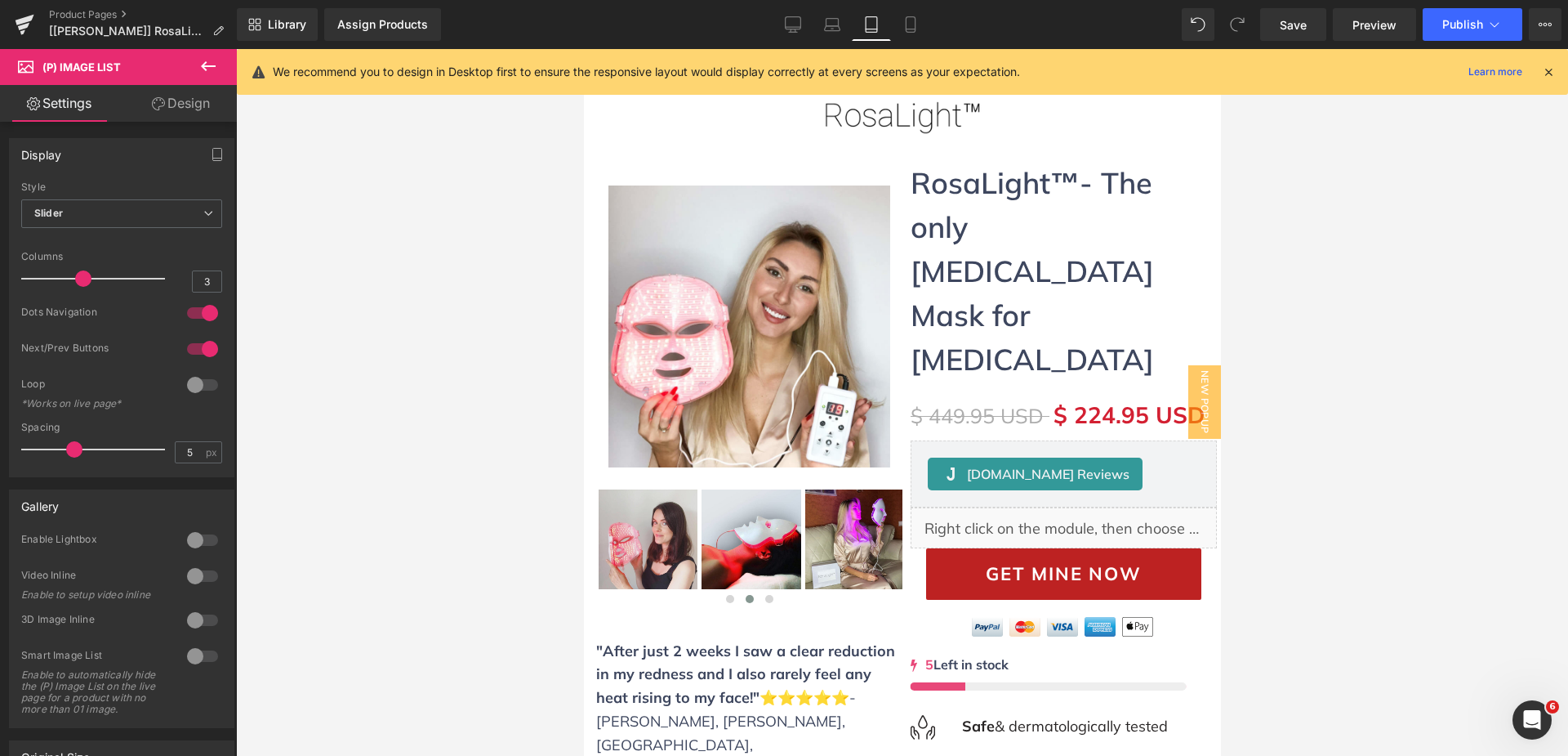
click at [201, 103] on link "Design" at bounding box center [181, 103] width 119 height 37
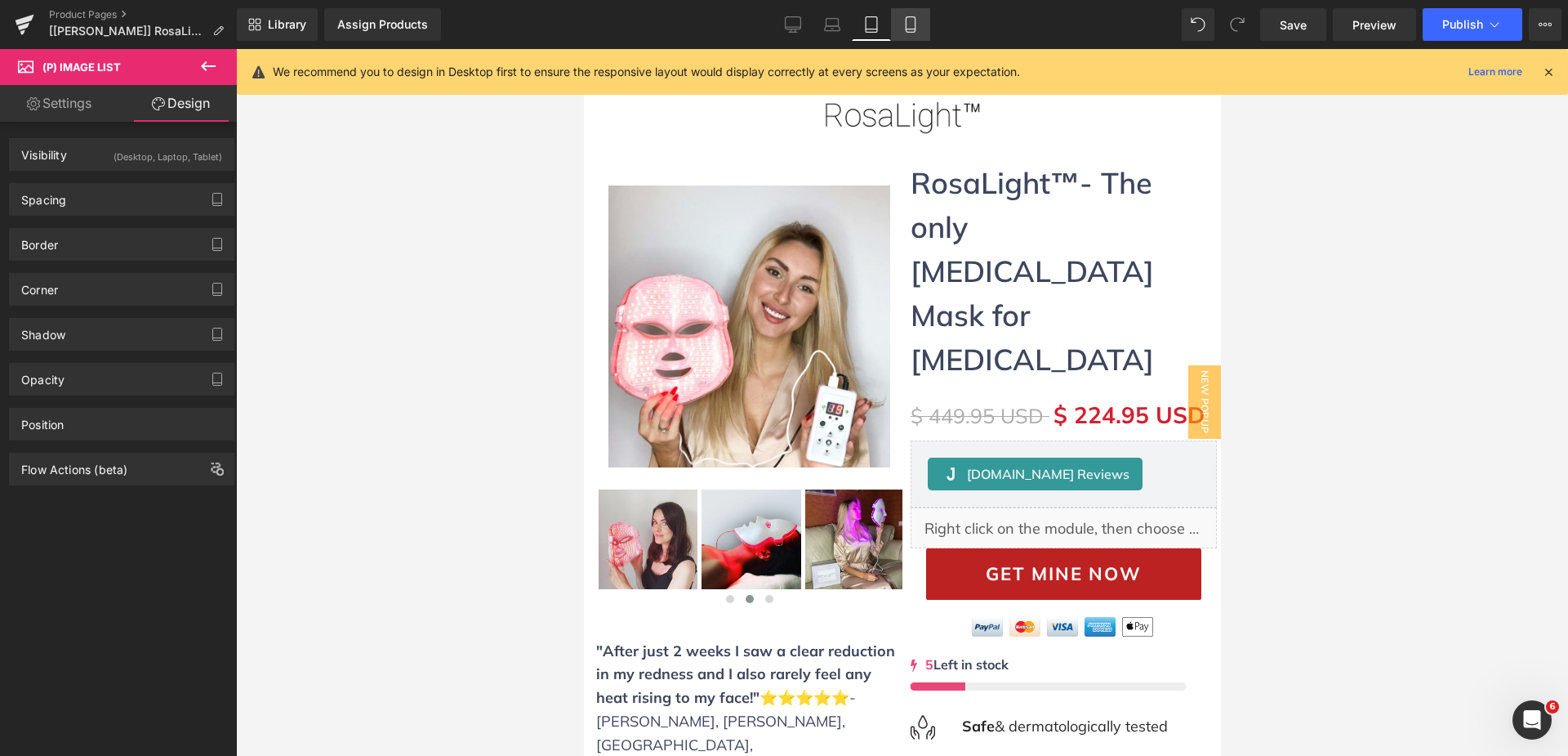
click at [918, 22] on icon at bounding box center [911, 24] width 16 height 16
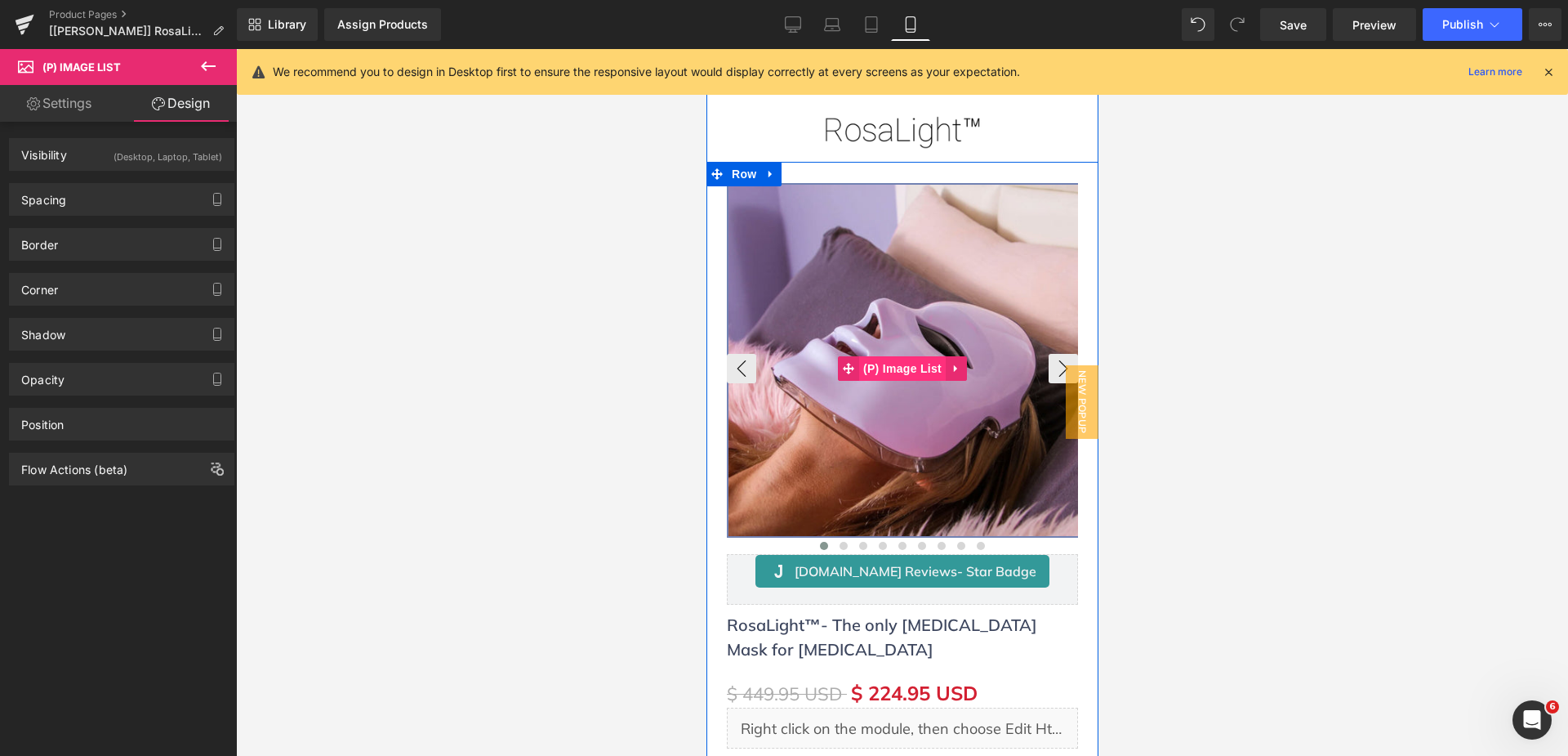
click at [896, 372] on span "(P) Image List" at bounding box center [901, 368] width 86 height 24
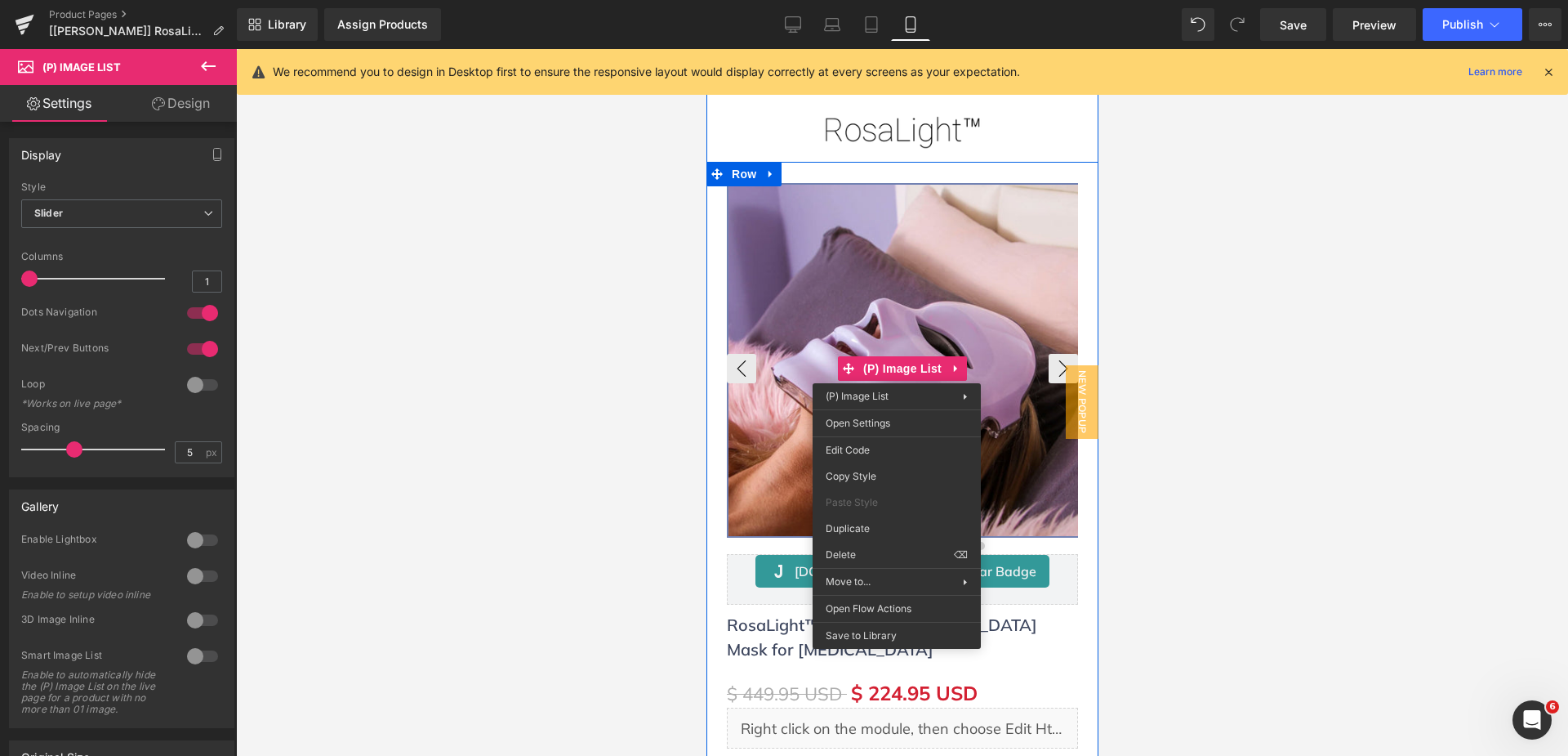
click at [829, 308] on img at bounding box center [903, 360] width 351 height 351
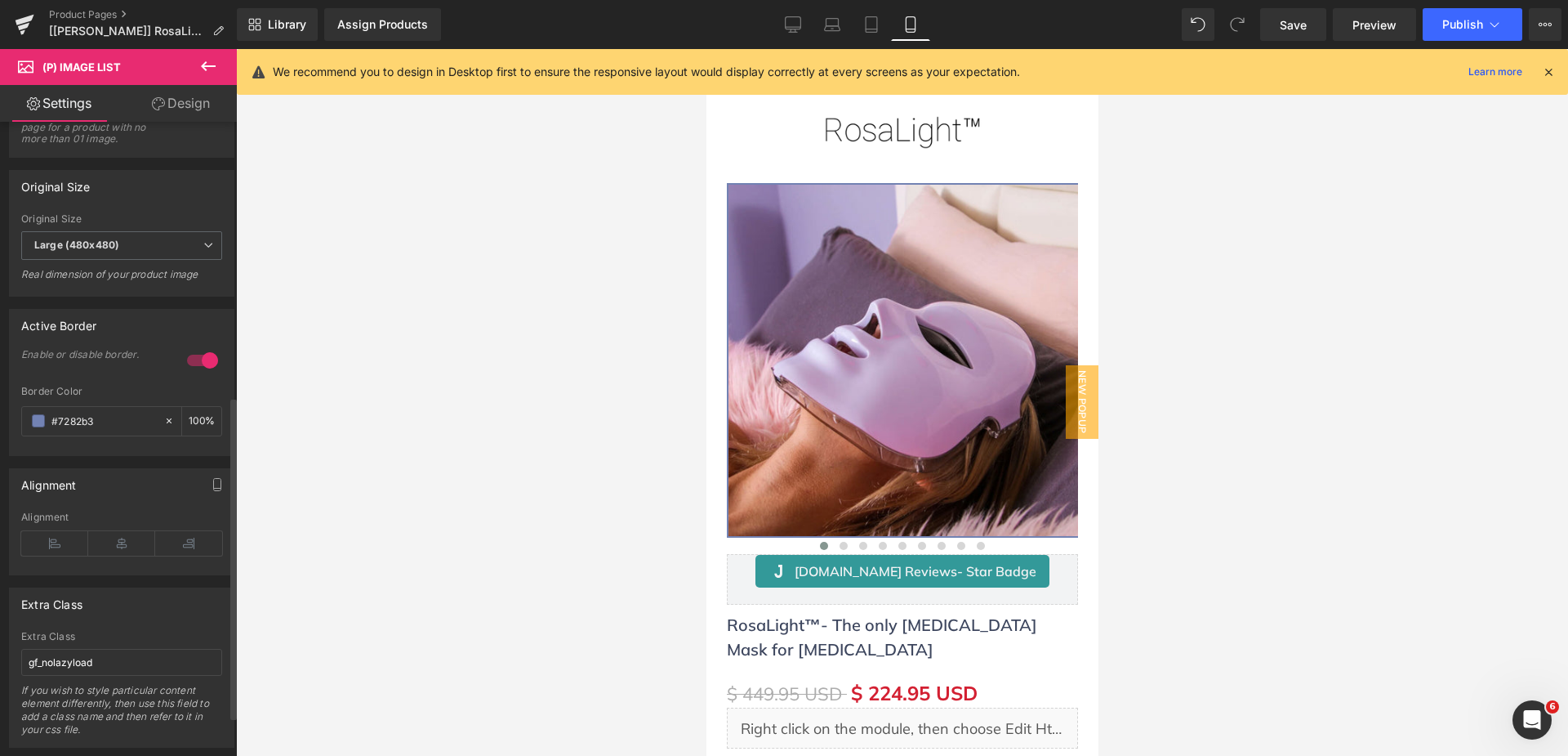
scroll to position [571, 0]
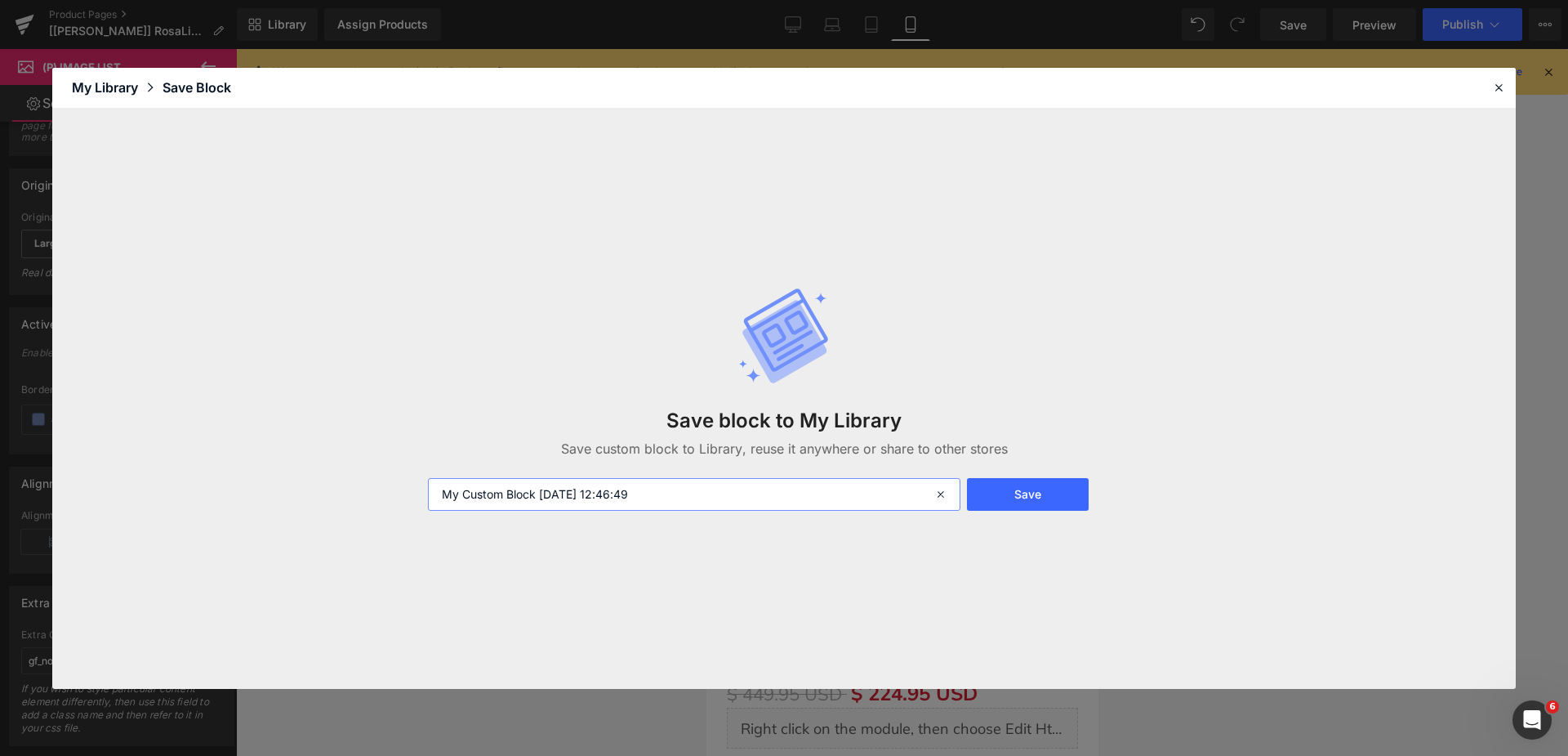
click at [515, 490] on input "My Custom Block 2025-09-14 12:46:49" at bounding box center [694, 494] width 532 height 33
click at [434, 491] on input "My Custom Block 2025-09-14 12:46:49" at bounding box center [694, 494] width 532 height 33
click at [515, 496] on input "Image List for My Custom Block 2025-09-14 12:46:49" at bounding box center [694, 494] width 532 height 33
type input "Image List for Mobile - My Custom Block 2025-09-14 12:46:49"
click at [1067, 498] on button "Save" at bounding box center [1028, 494] width 122 height 33
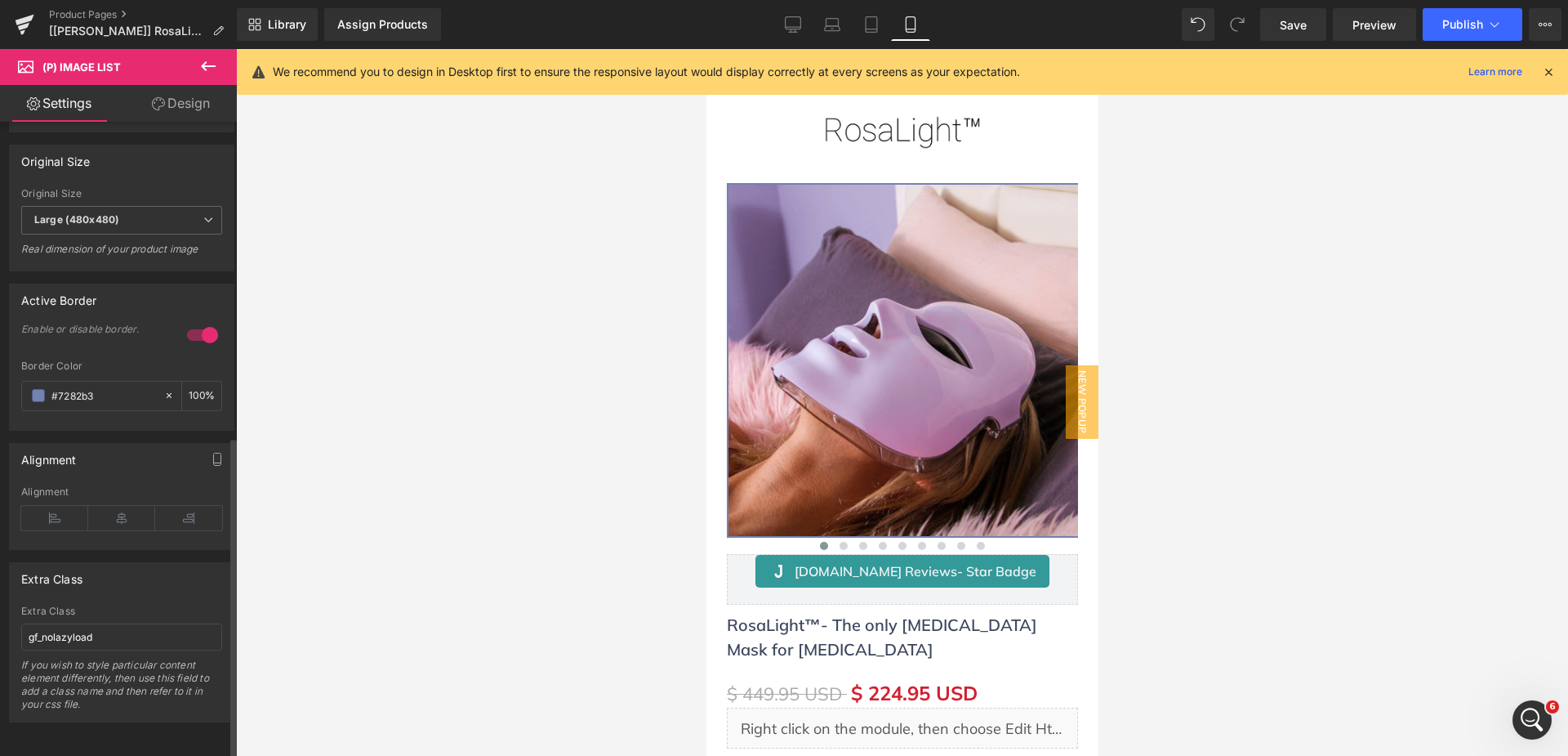
scroll to position [620, 0]
drag, startPoint x: 105, startPoint y: 621, endPoint x: 59, endPoint y: 627, distance: 46.4
click at [13, 627] on div "gf_nolazyload Extra Class gf_nolazyload If you wish to style particular content…" at bounding box center [121, 663] width 224 height 116
click at [59, 627] on input "gf_nolazyload" at bounding box center [121, 637] width 201 height 27
click at [60, 626] on input "gf_nolazyload" at bounding box center [121, 637] width 201 height 27
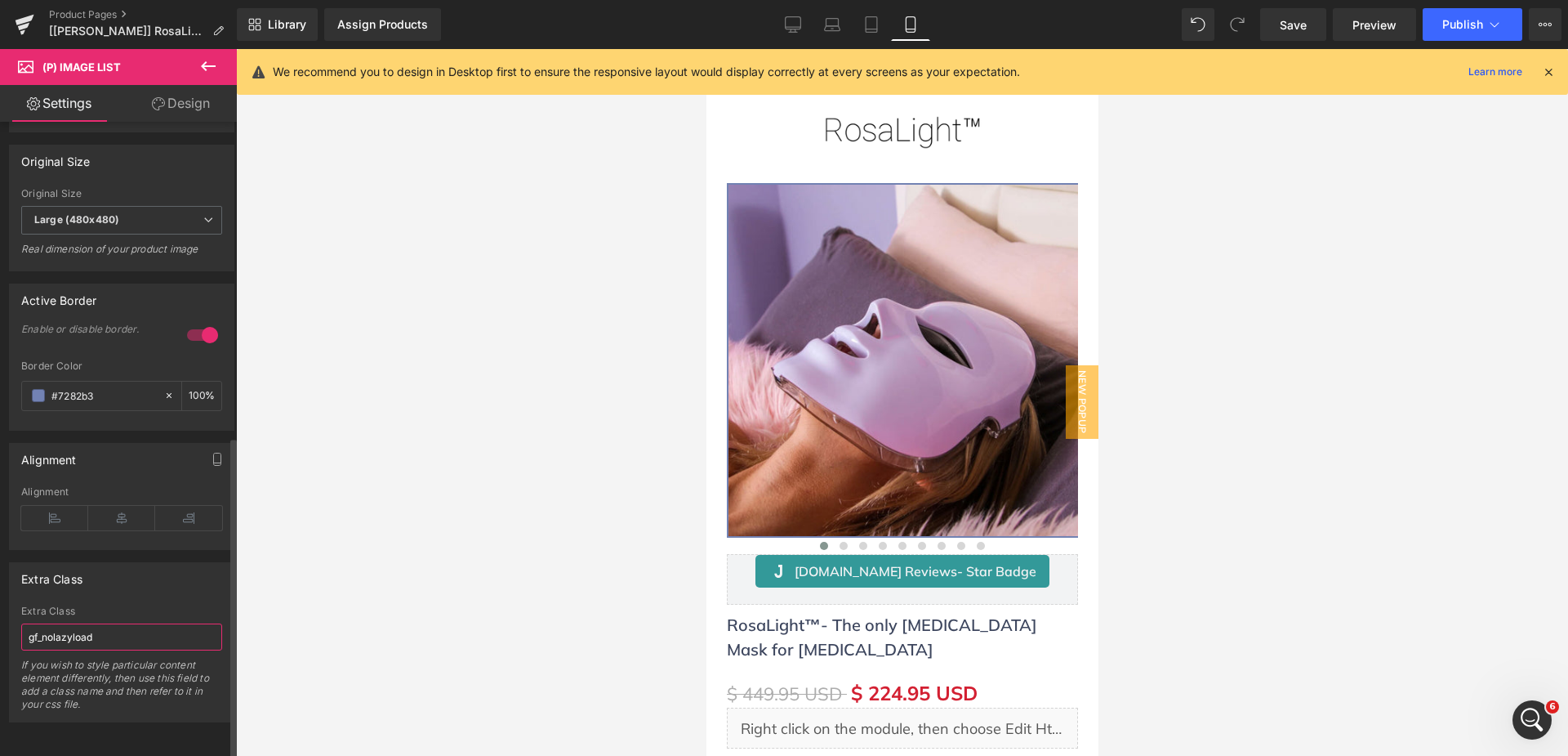
click at [60, 626] on input "gf_nolazyload" at bounding box center [121, 637] width 201 height 27
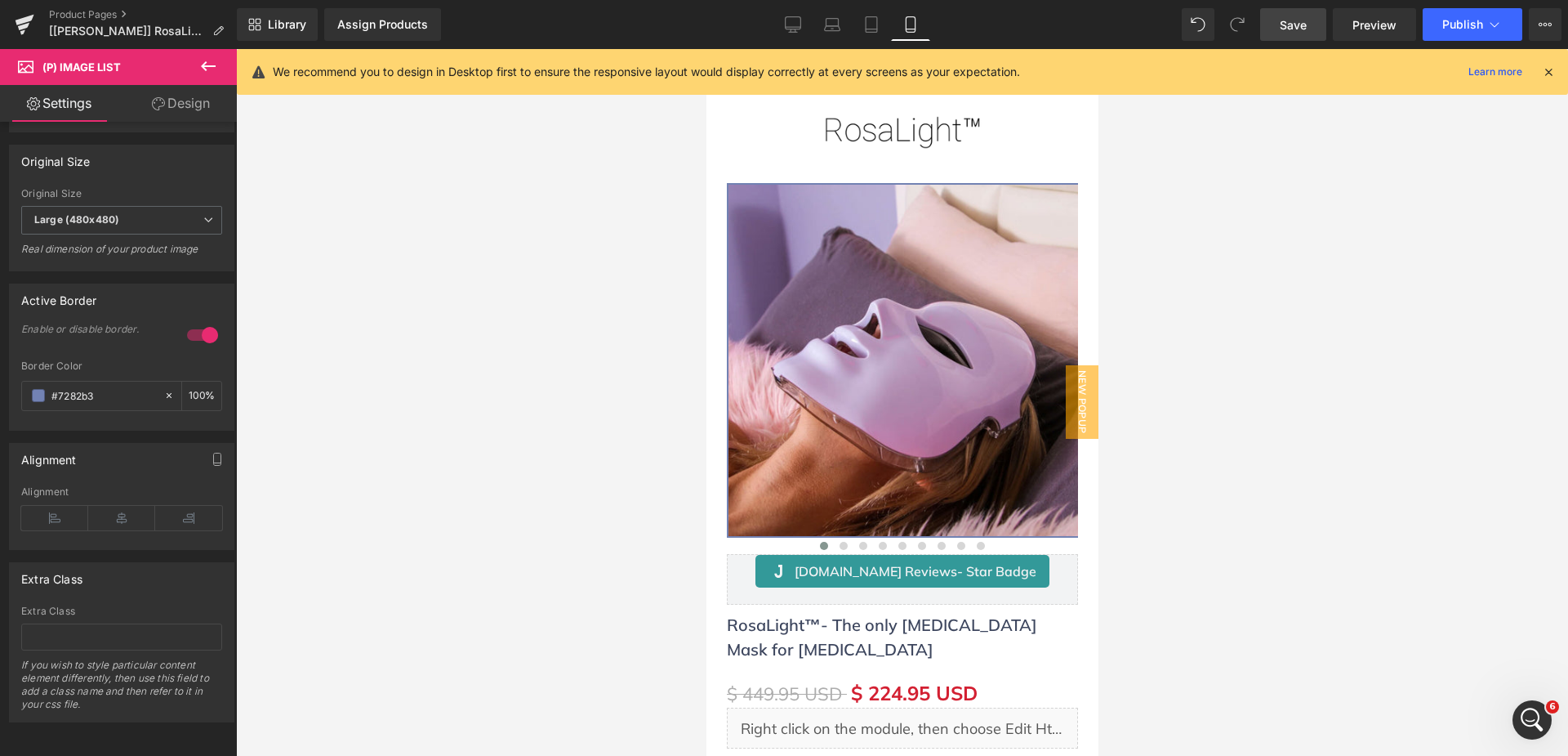
click at [1302, 29] on span "Save" at bounding box center [1293, 24] width 27 height 17
click at [1549, 18] on icon at bounding box center [1545, 24] width 13 height 13
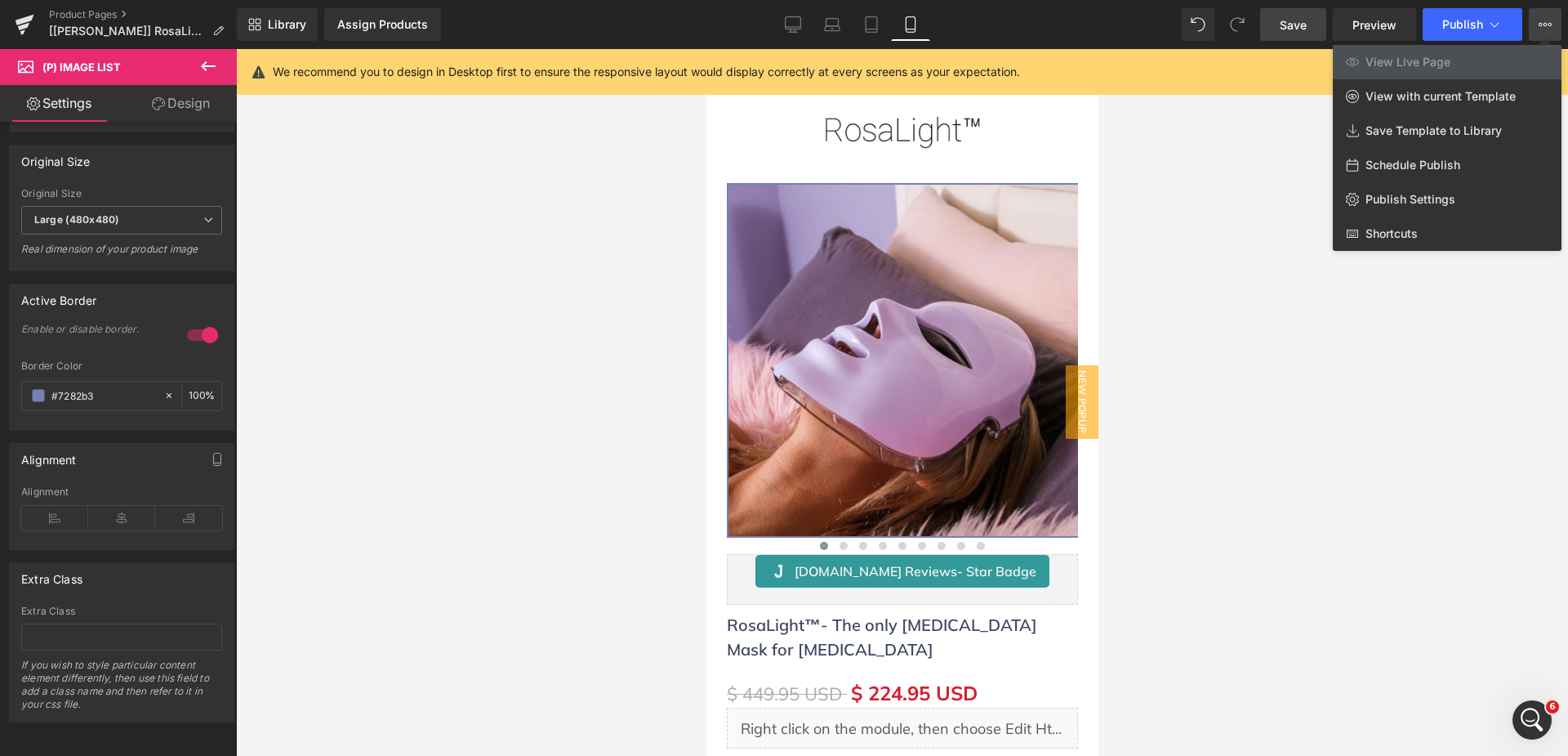
click at [1549, 18] on icon at bounding box center [1545, 24] width 13 height 13
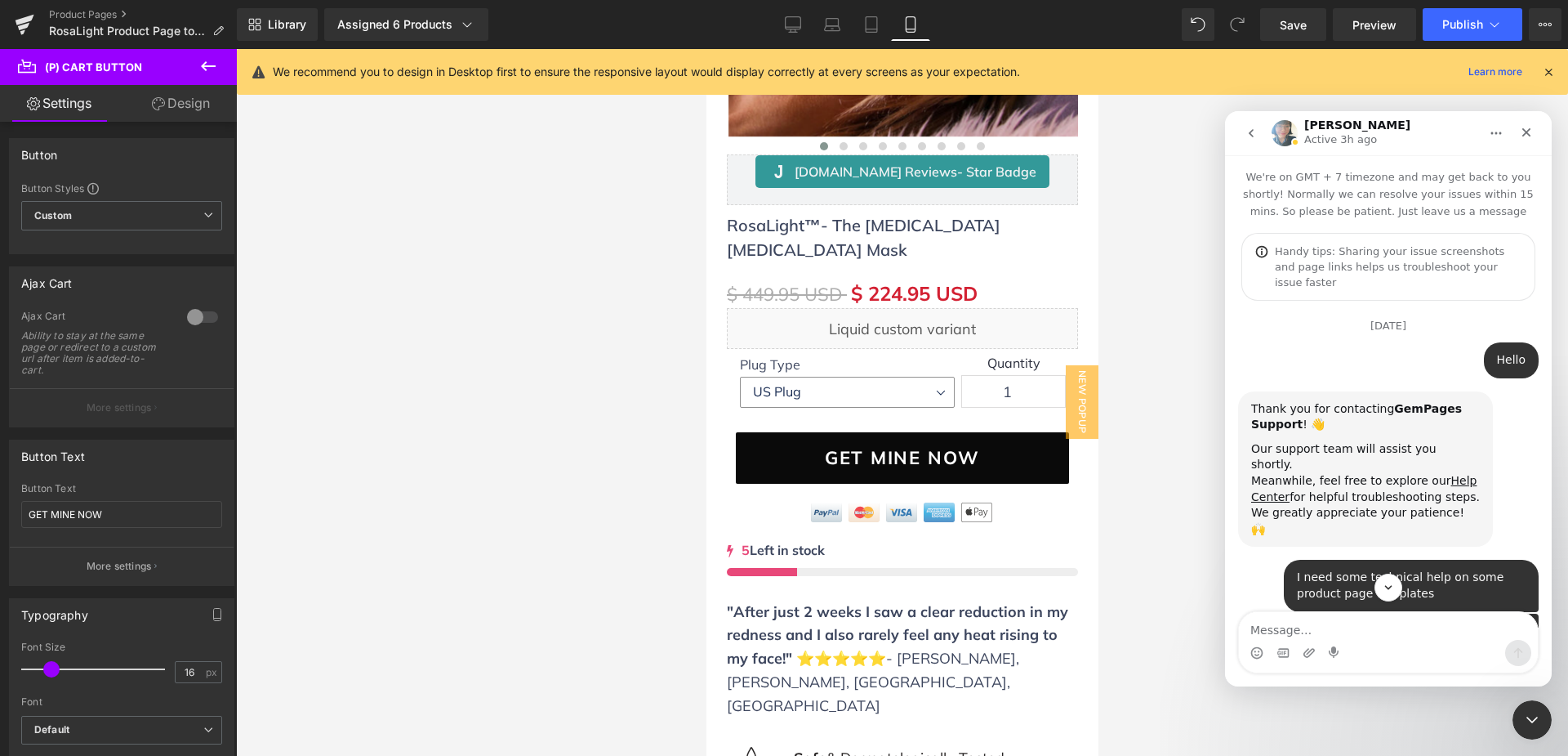
scroll to position [5001, 0]
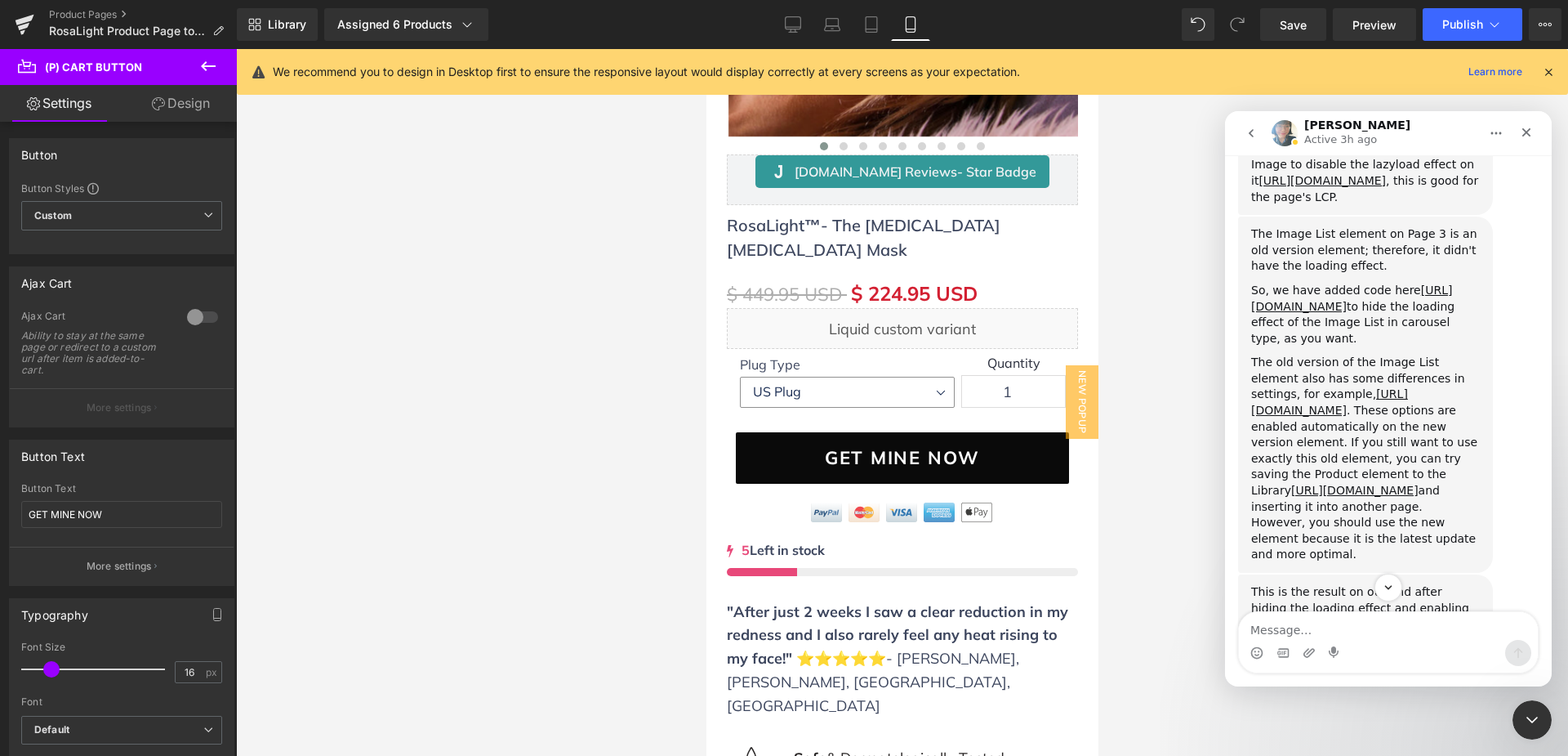
click at [685, 483] on div at bounding box center [784, 353] width 1568 height 707
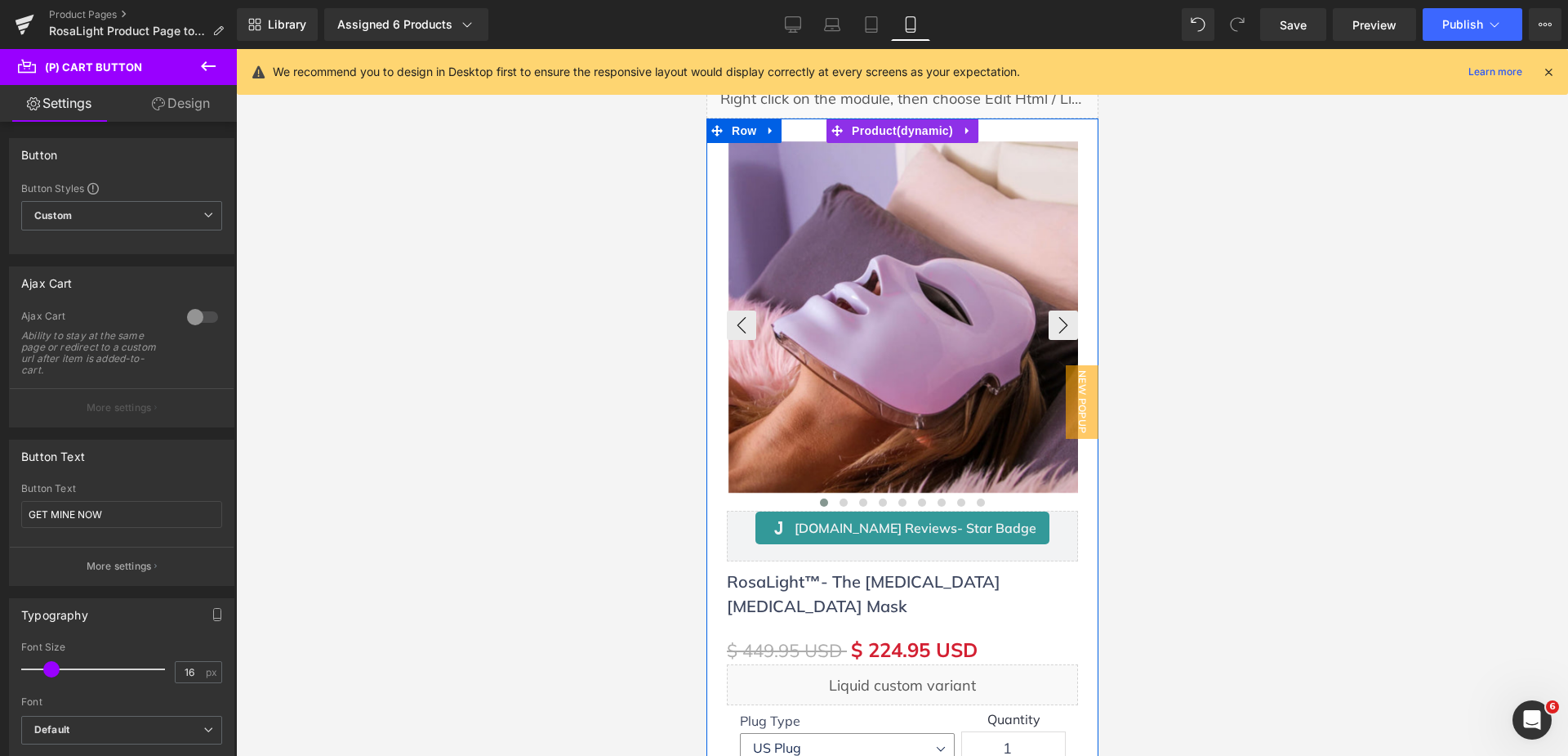
scroll to position [163, 0]
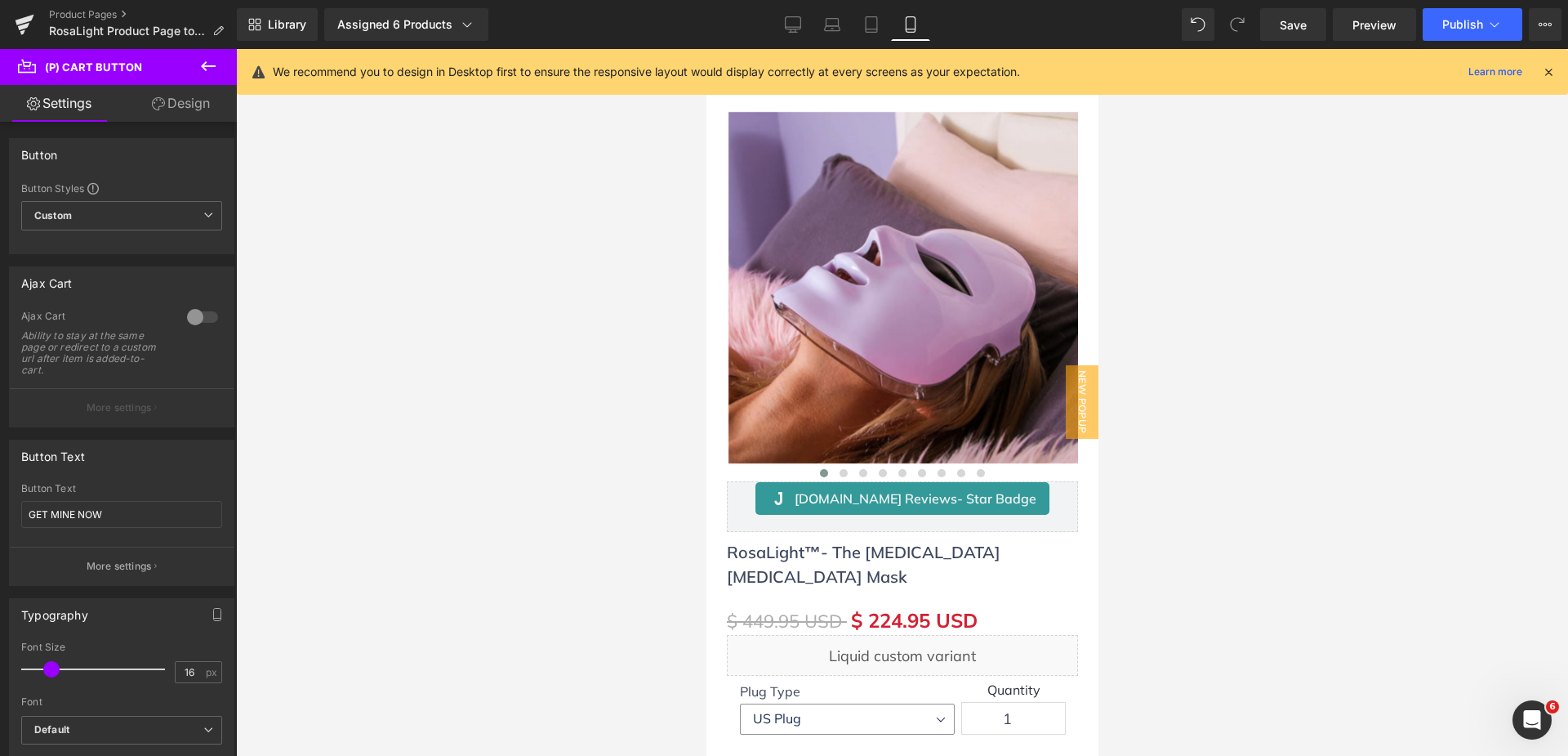
click at [199, 103] on link "Design" at bounding box center [181, 103] width 119 height 37
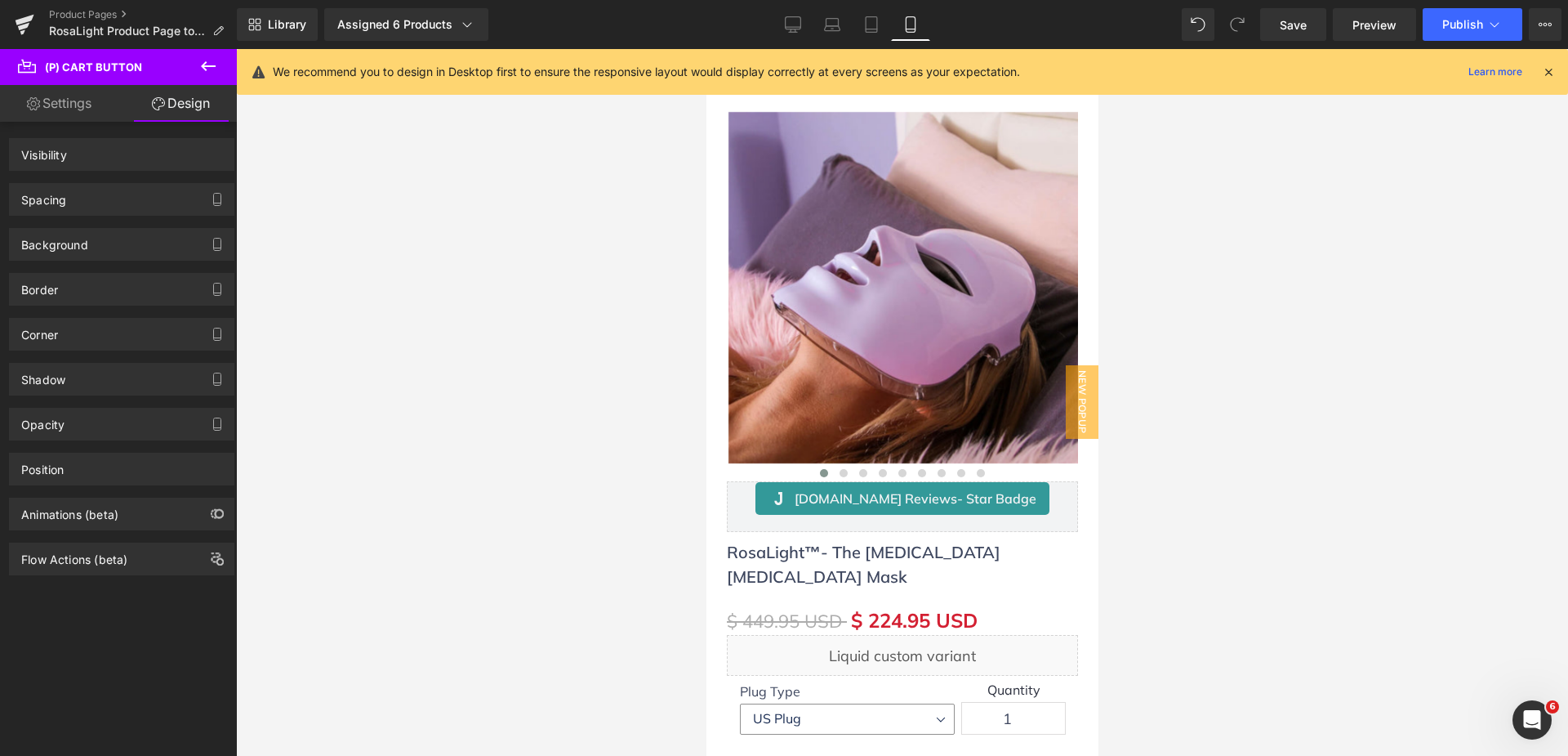
click at [179, 160] on div "Visibility" at bounding box center [121, 154] width 224 height 31
click at [537, 277] on div at bounding box center [902, 402] width 1332 height 707
click at [889, 212] on img at bounding box center [903, 288] width 351 height 351
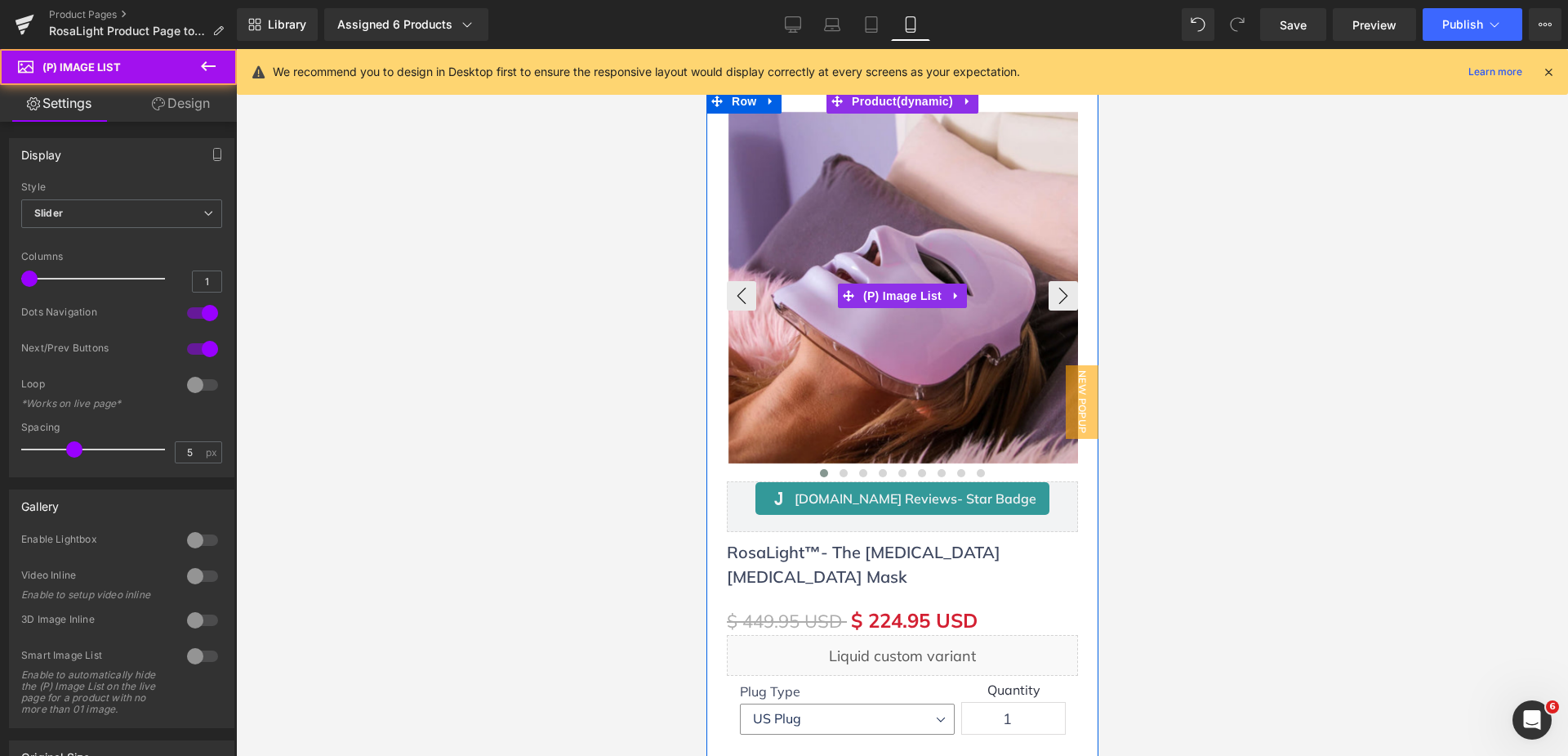
click at [867, 280] on img at bounding box center [903, 288] width 351 height 351
click at [883, 298] on span "(P) Image List" at bounding box center [901, 295] width 86 height 24
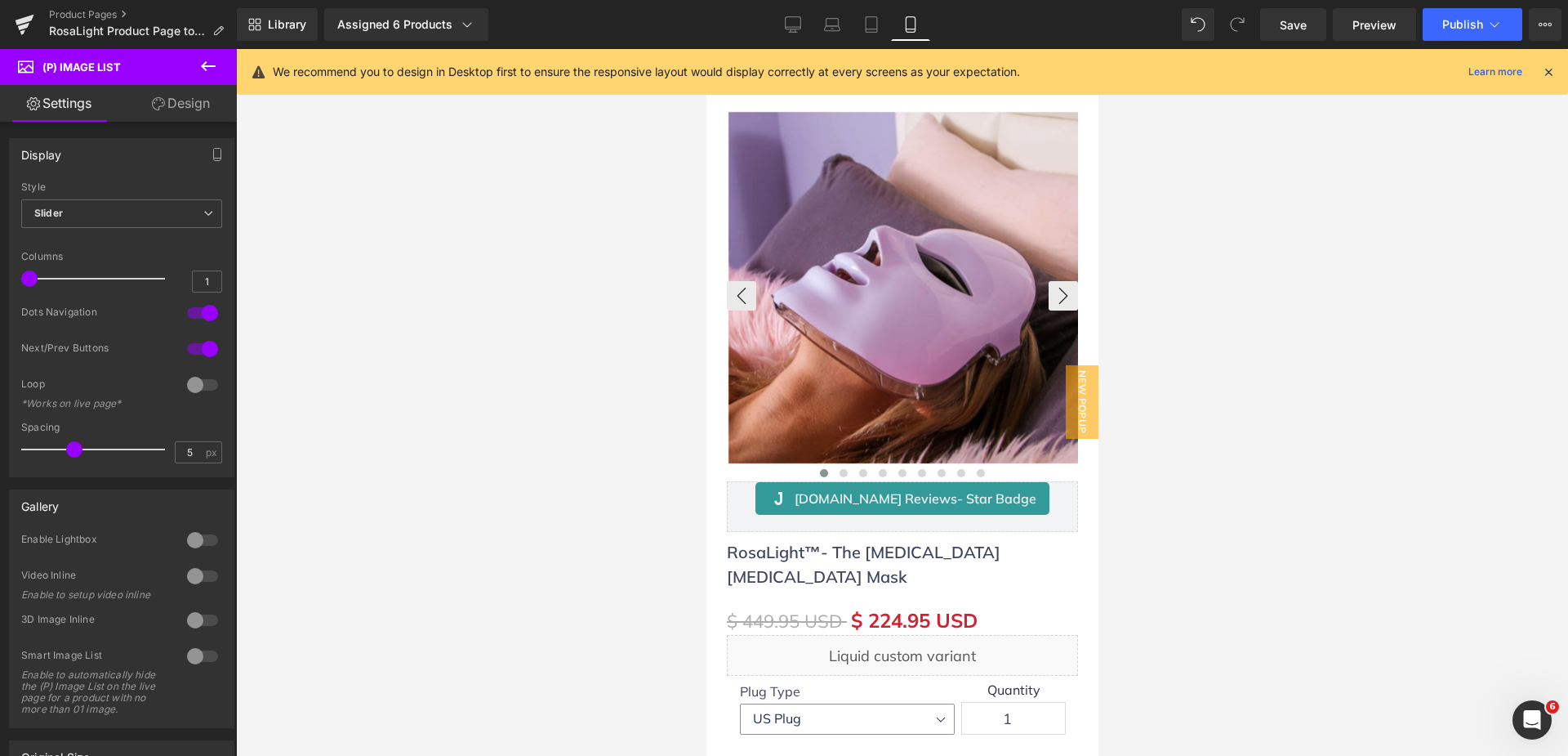
click at [185, 103] on link "Design" at bounding box center [181, 103] width 119 height 37
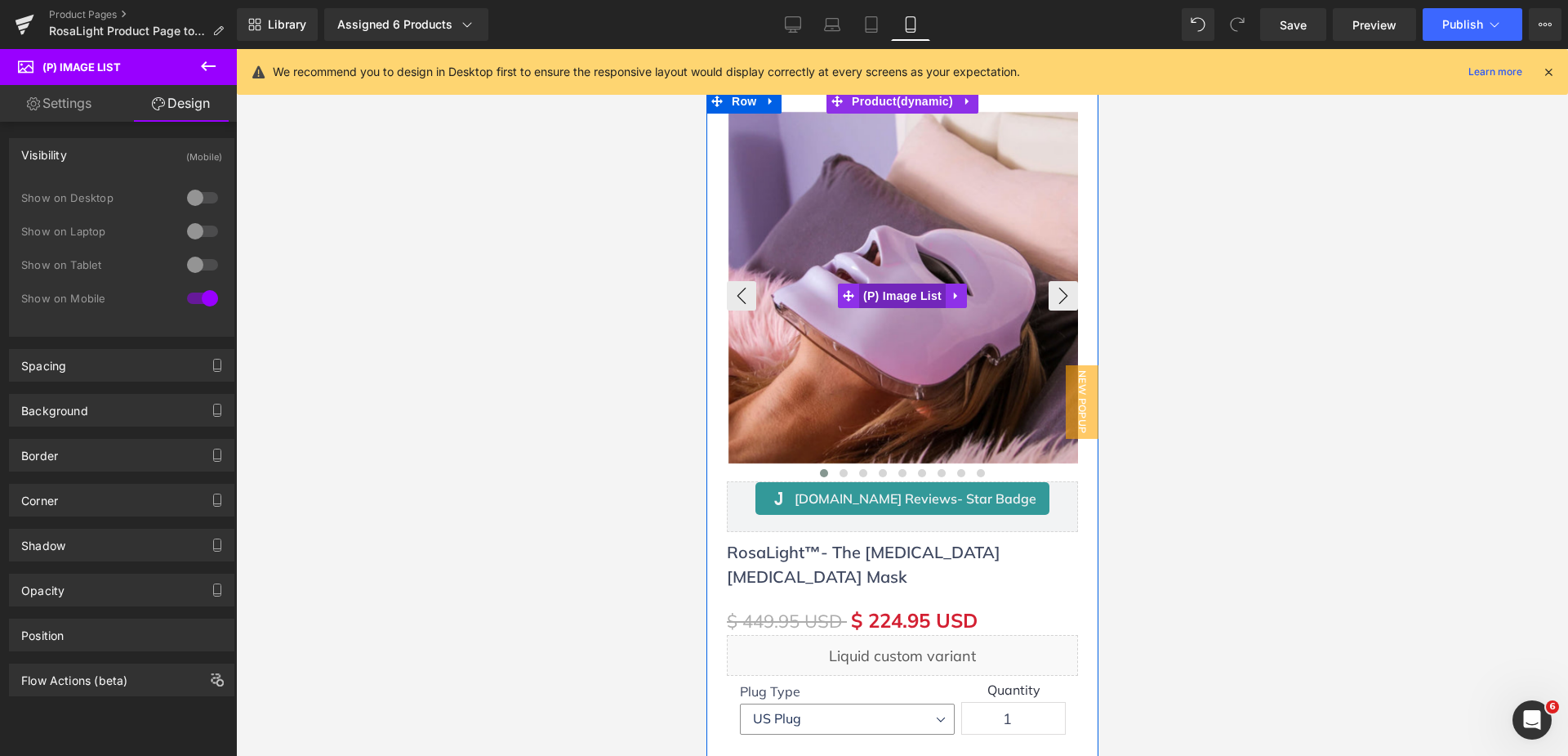
click at [886, 303] on span "(P) Image List" at bounding box center [901, 295] width 86 height 24
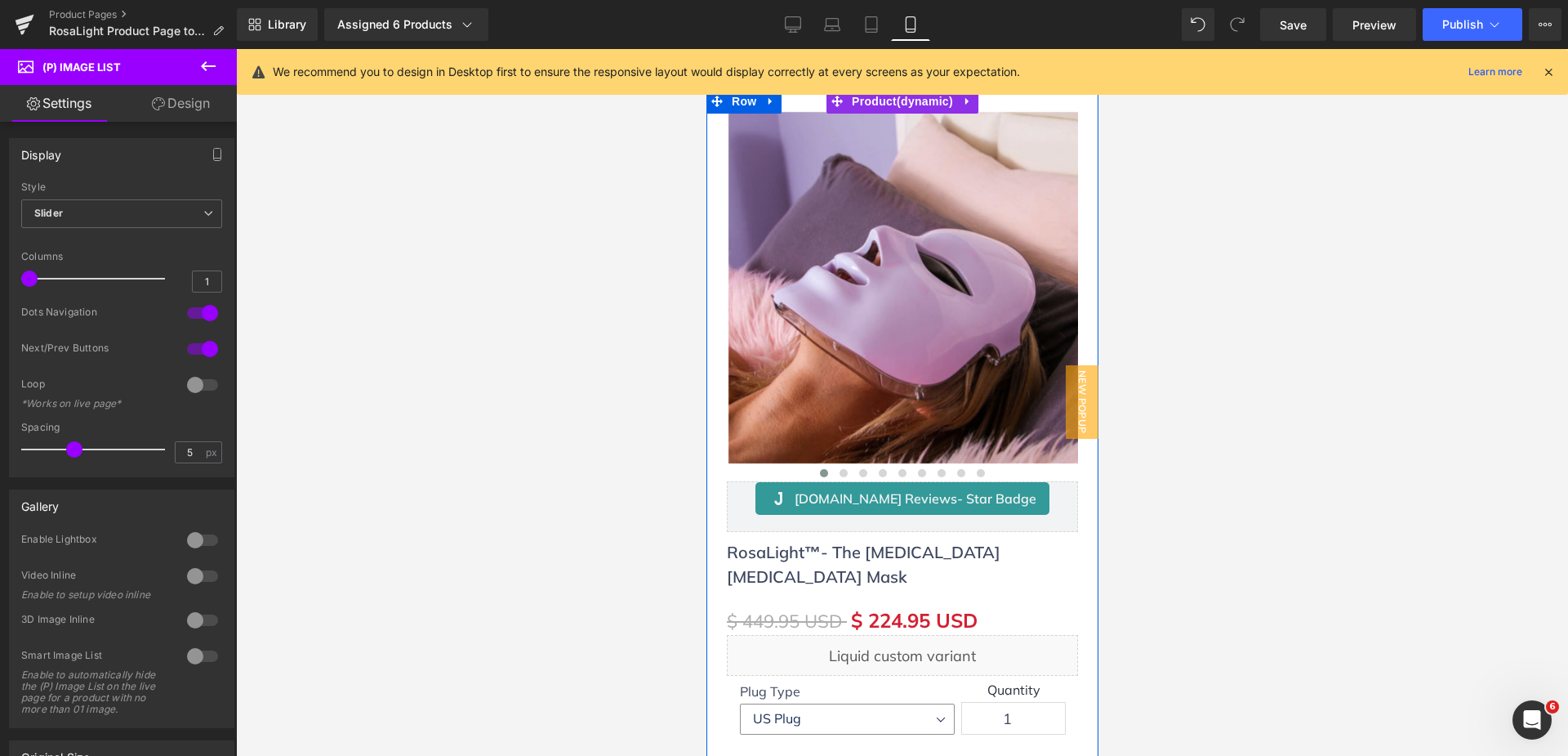
scroll to position [327, 0]
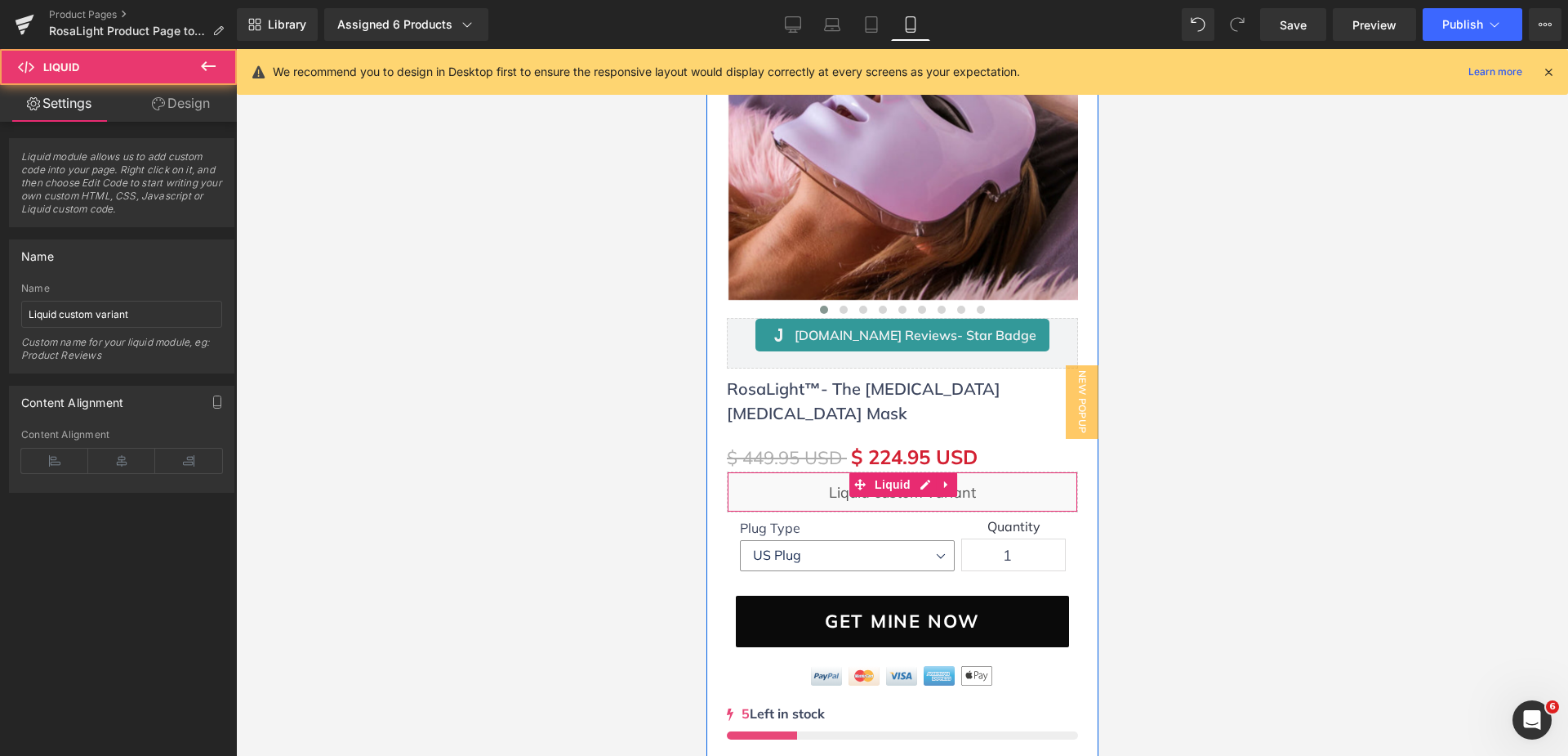
click at [825, 492] on div "Liquid" at bounding box center [902, 492] width 351 height 41
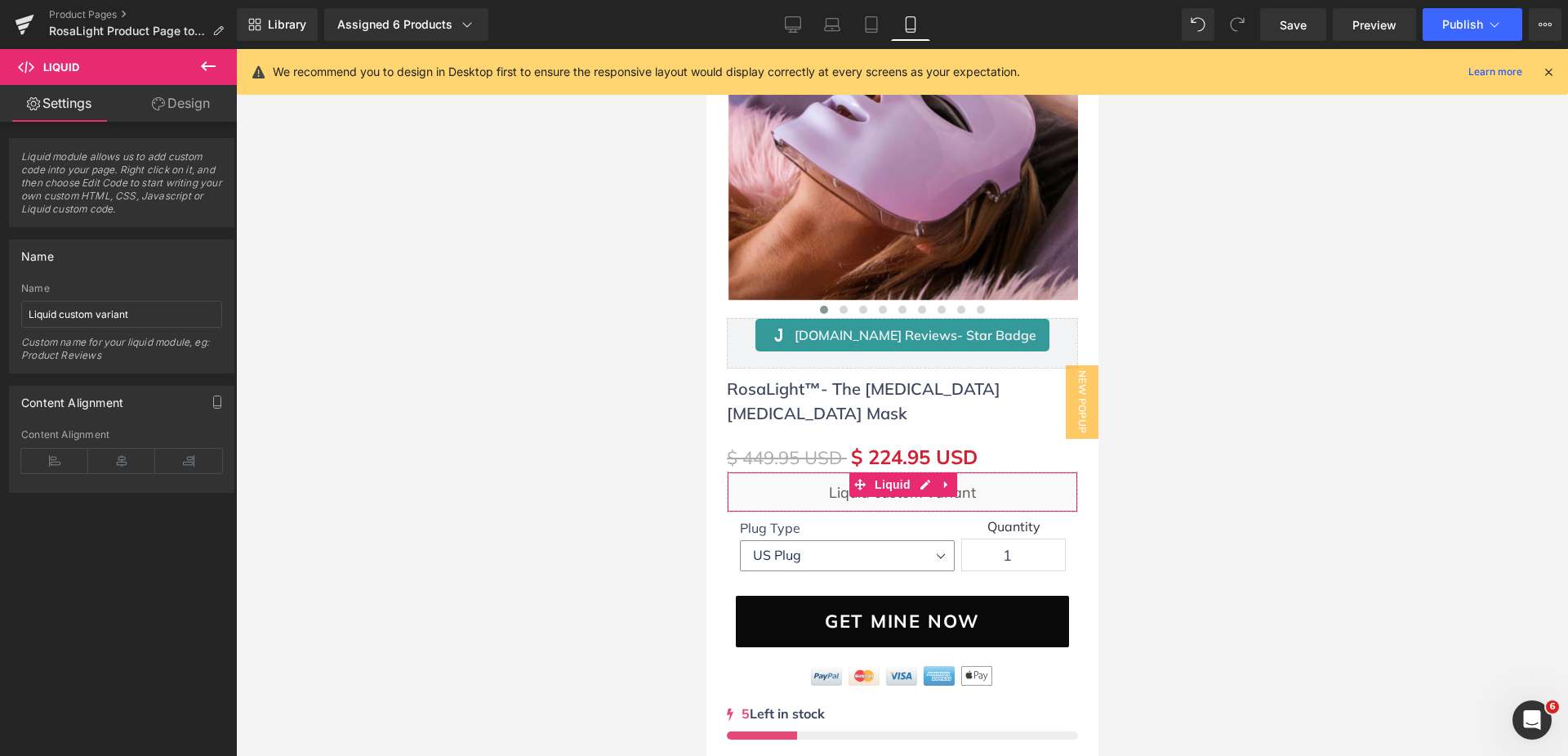
click at [181, 118] on link "Design" at bounding box center [181, 103] width 119 height 37
click at [93, 105] on link "Settings" at bounding box center [59, 103] width 119 height 37
click at [78, 108] on link "Settings" at bounding box center [59, 103] width 119 height 37
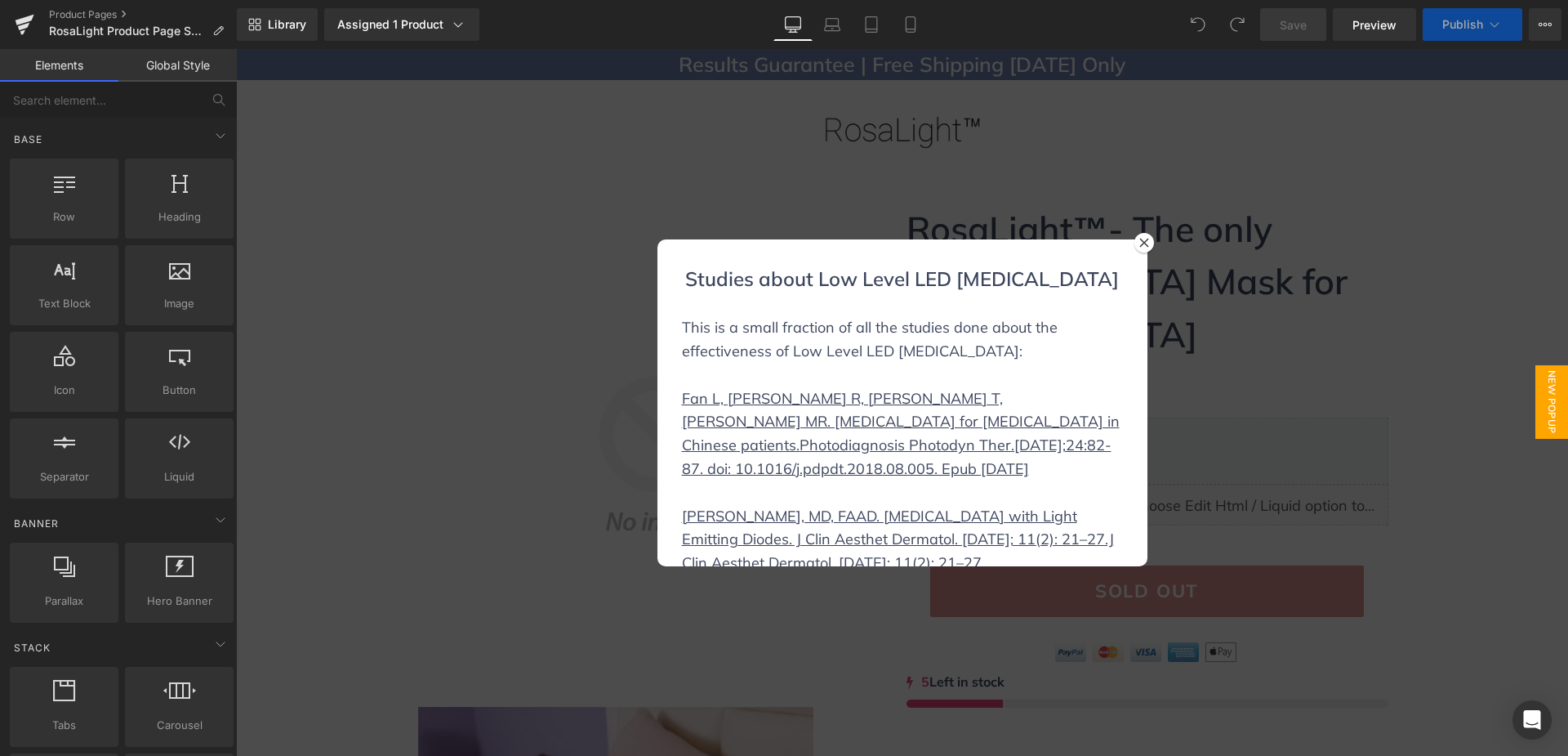
click at [1141, 240] on icon at bounding box center [1144, 242] width 10 height 10
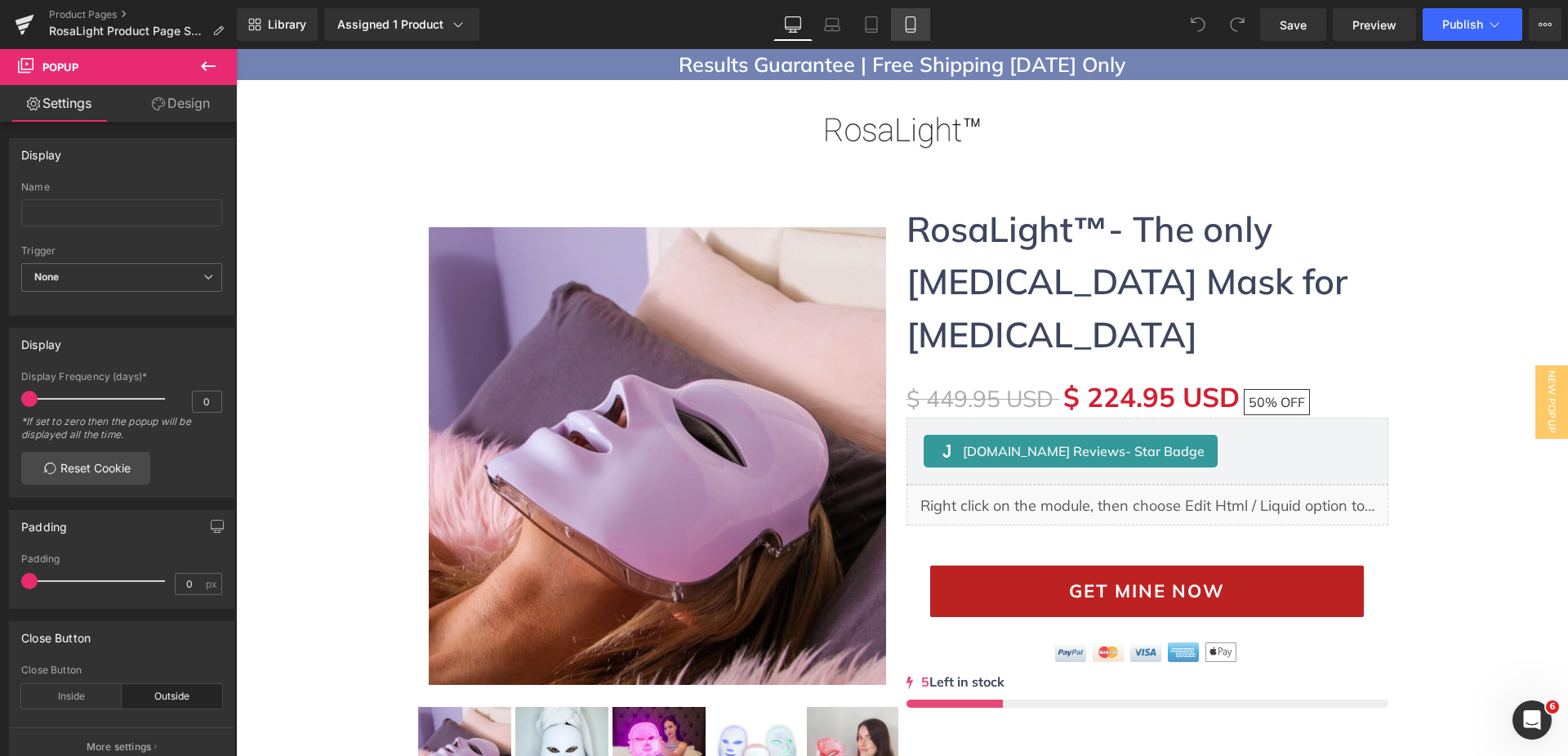
click at [915, 23] on icon at bounding box center [911, 24] width 16 height 16
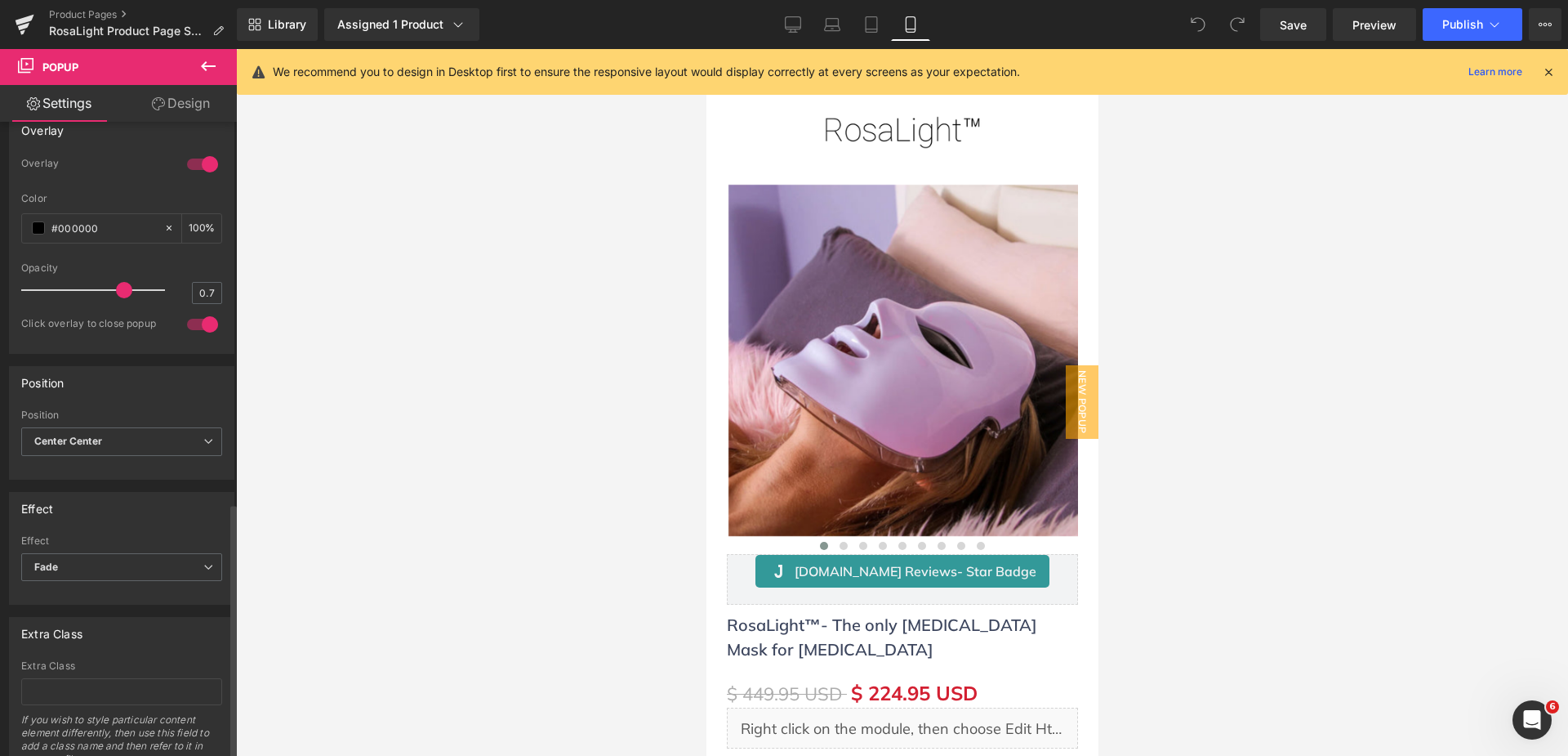
scroll to position [951, 0]
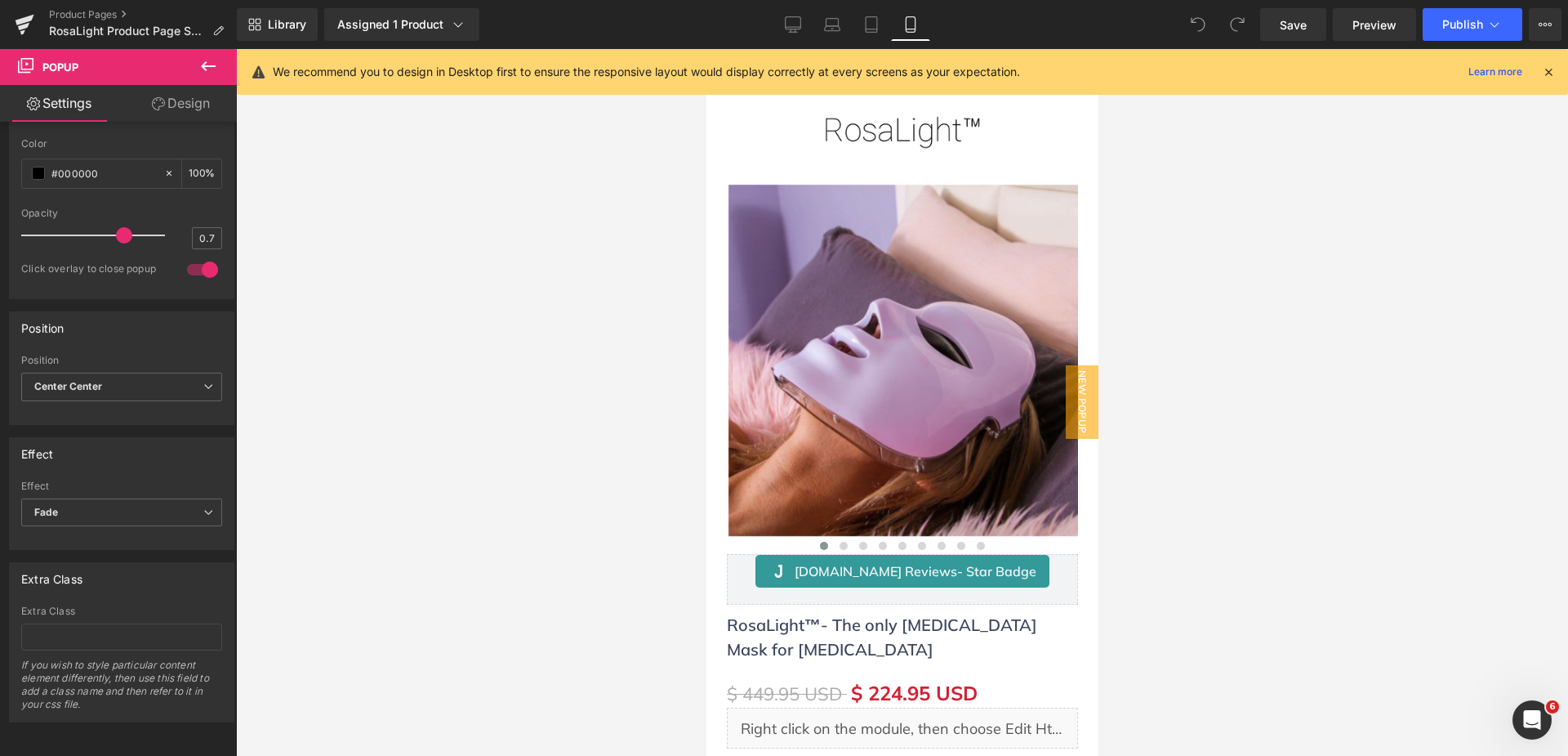
click at [209, 63] on icon at bounding box center [209, 66] width 20 height 20
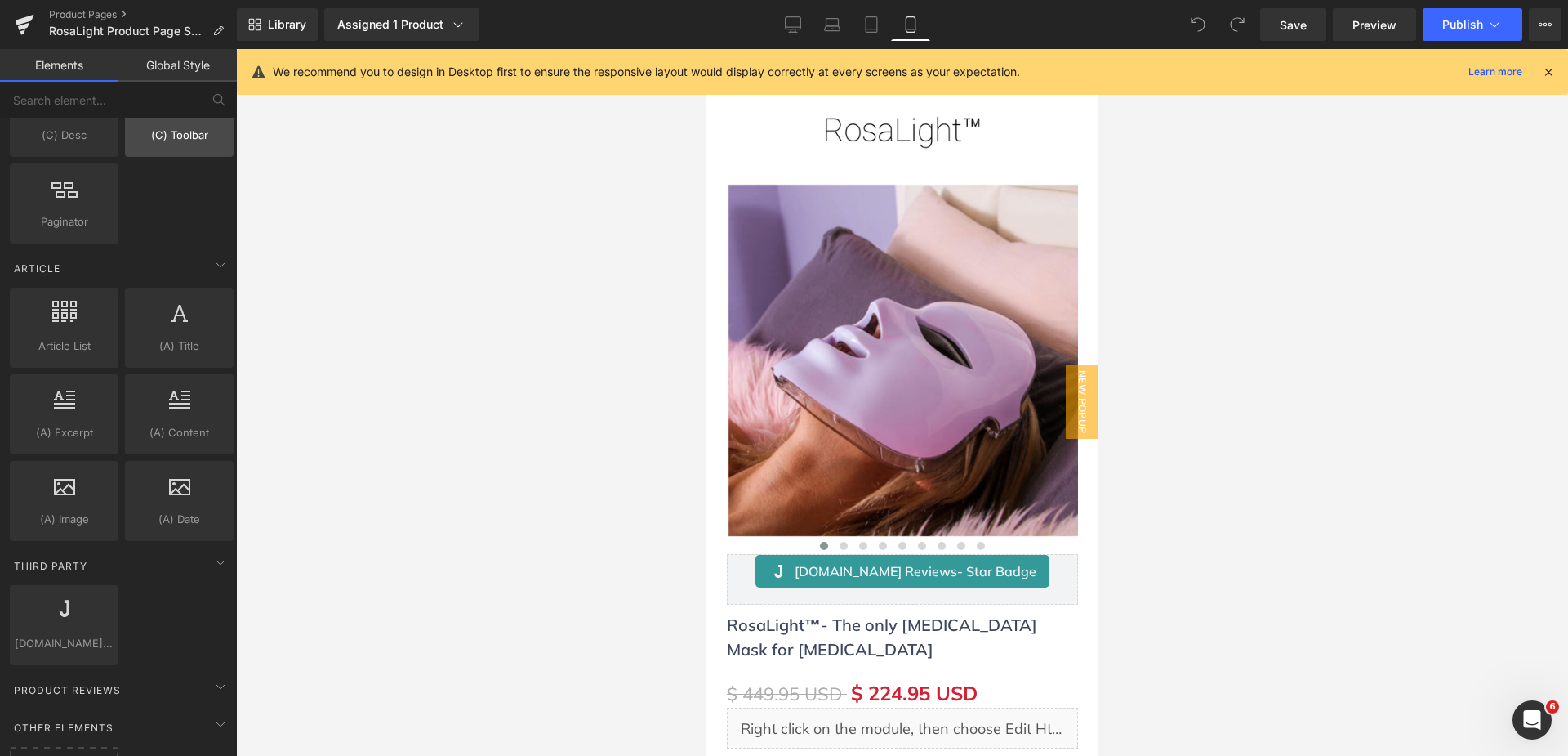
scroll to position [2965, 0]
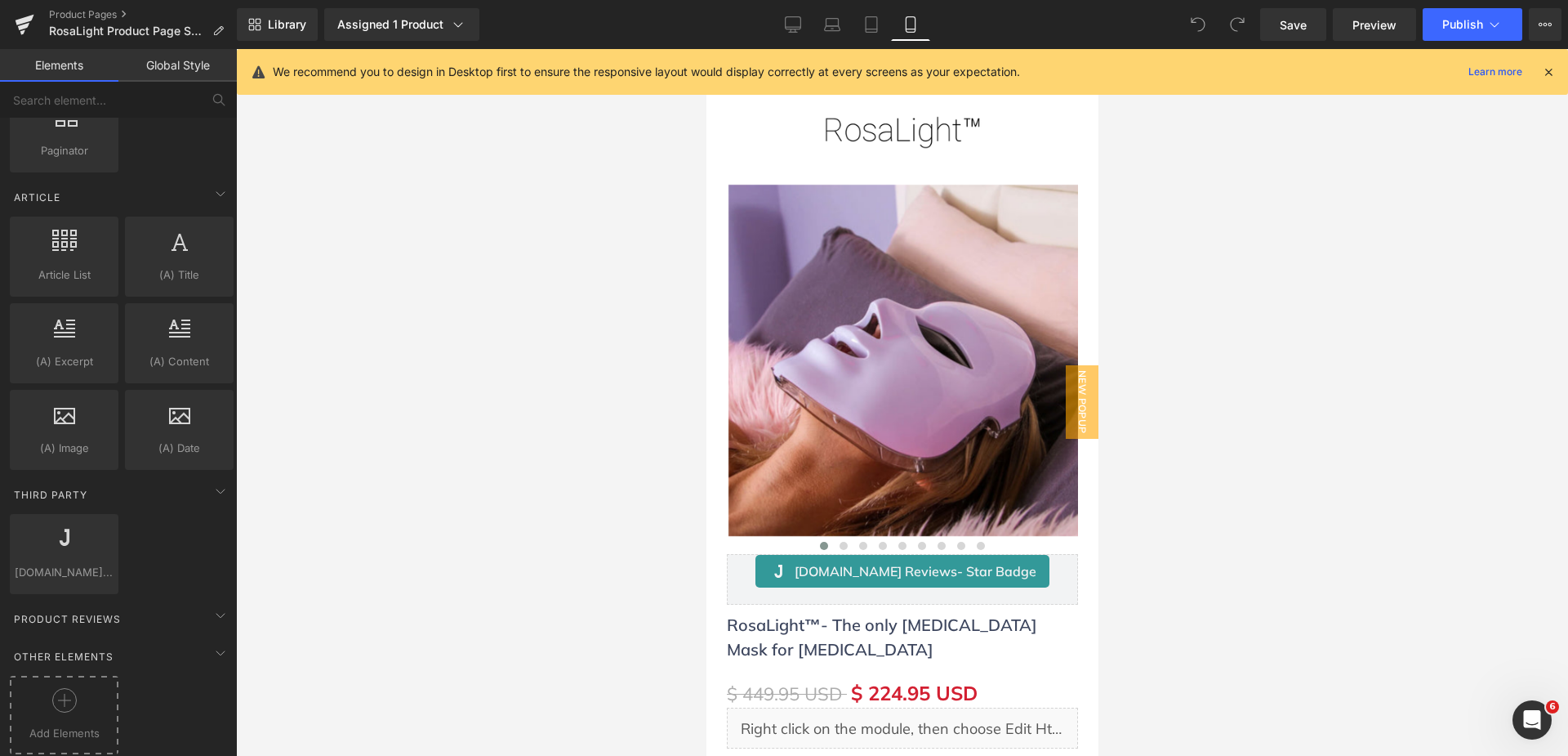
click at [85, 708] on div at bounding box center [64, 706] width 101 height 37
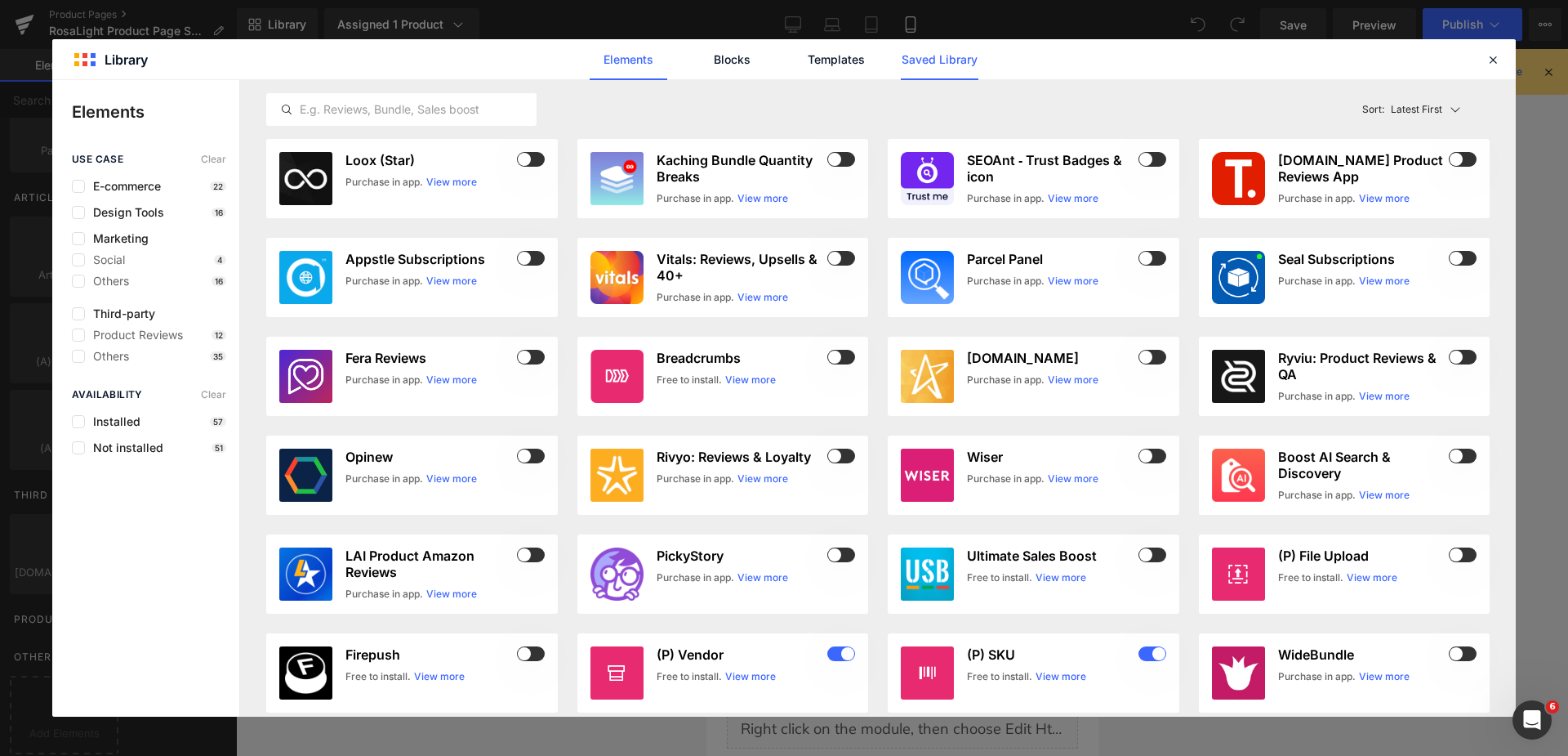
click at [930, 51] on link "Saved Library" at bounding box center [940, 60] width 78 height 41
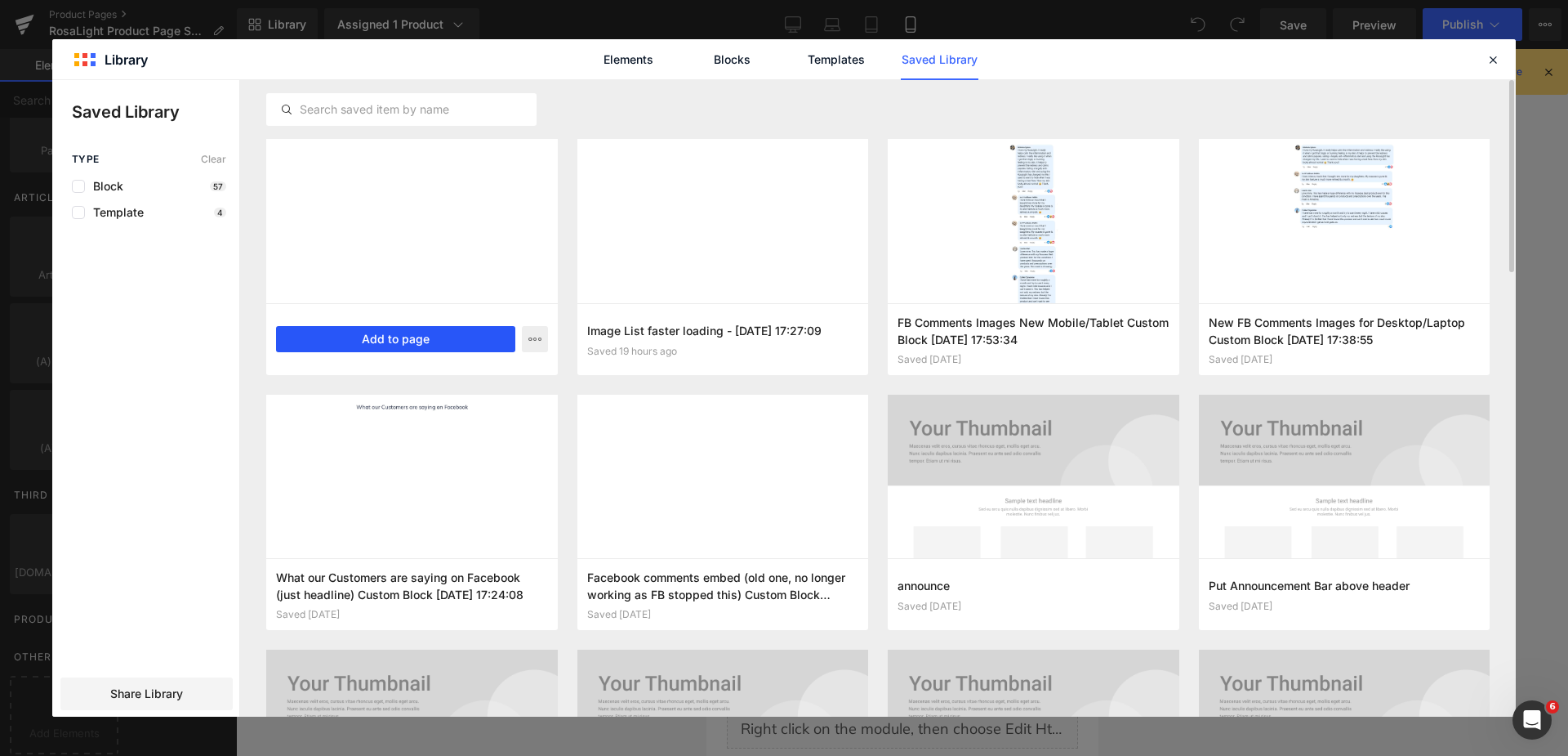
click at [401, 333] on button "Add to page" at bounding box center [396, 339] width 239 height 26
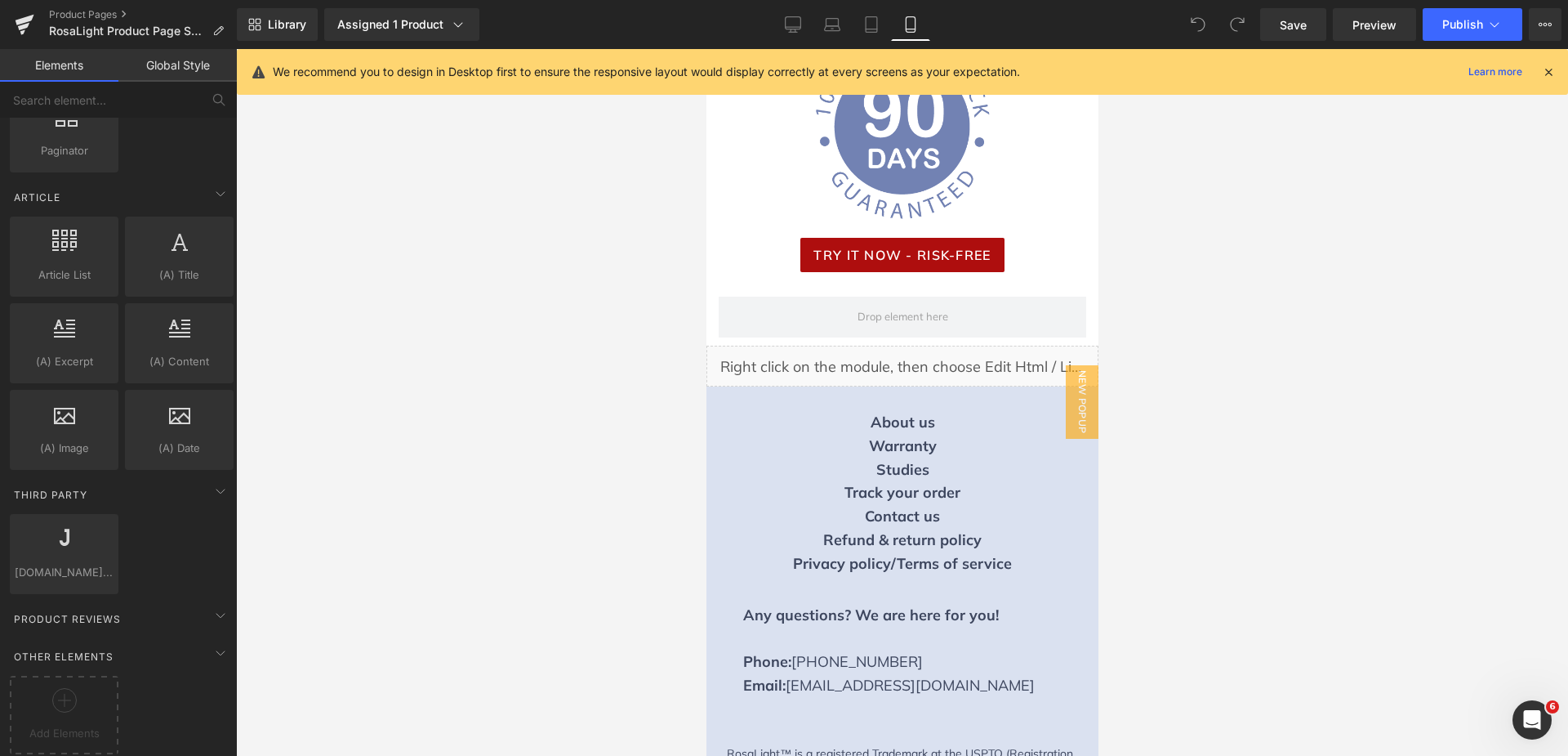
scroll to position [9846, 0]
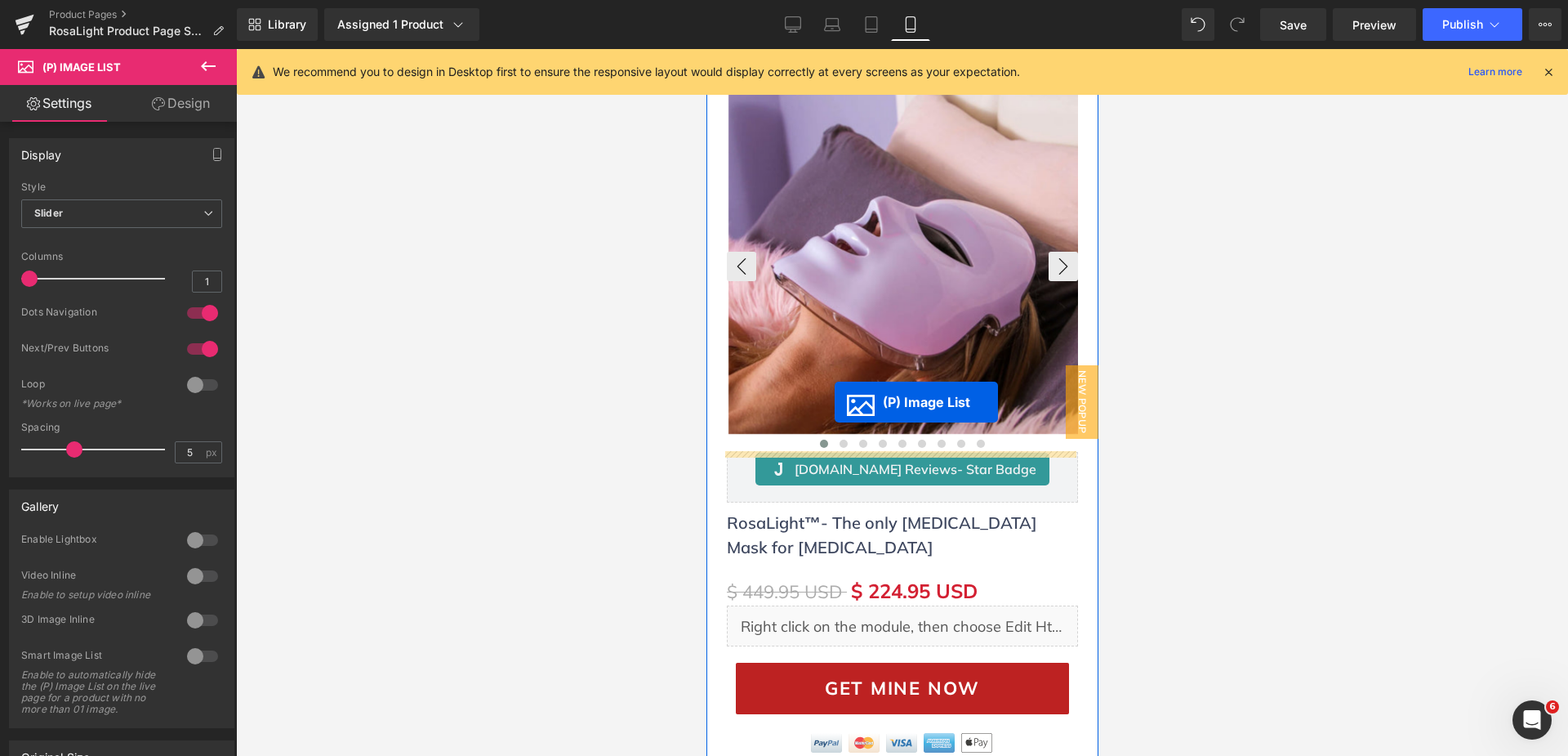
scroll to position [0, 0]
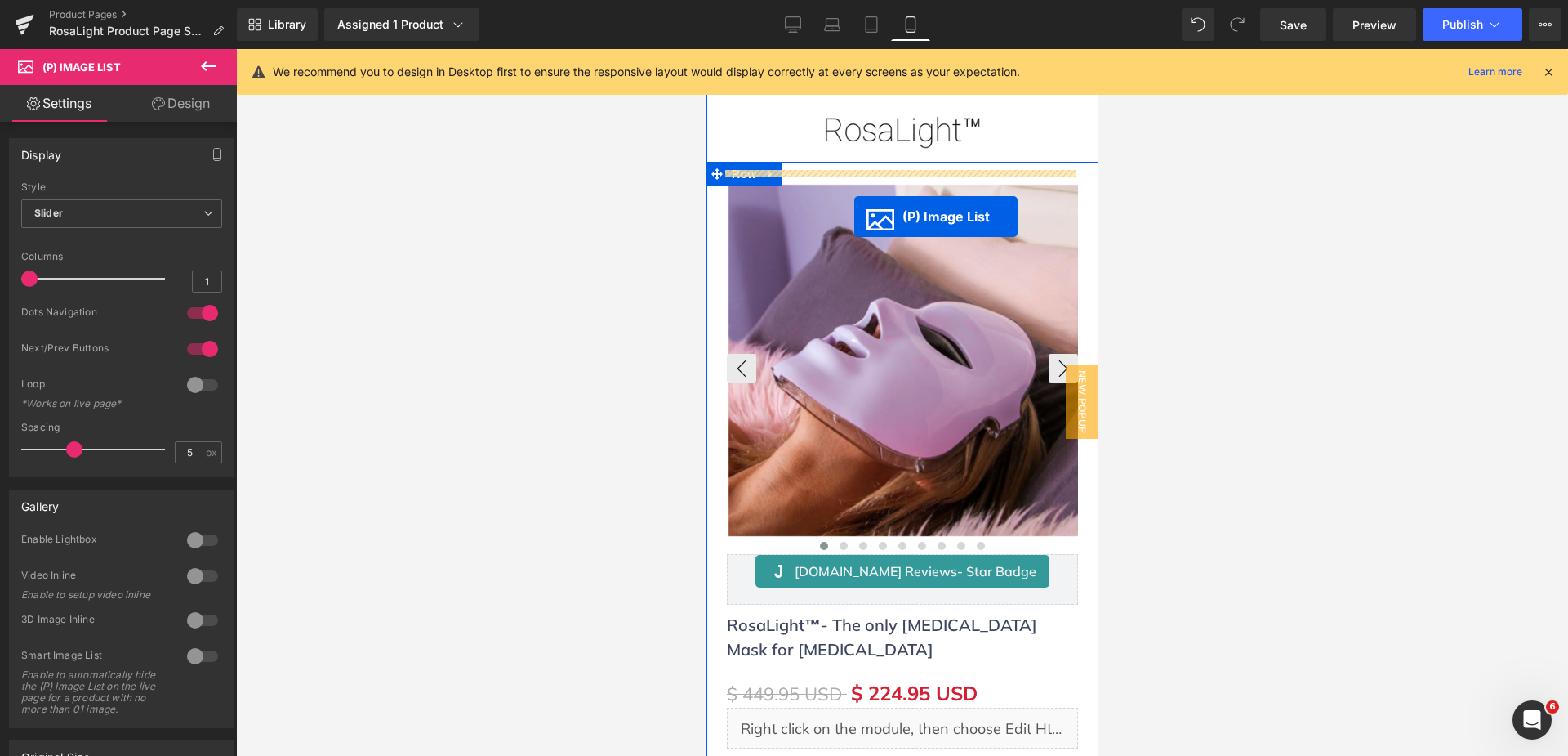
drag, startPoint x: 841, startPoint y: 469, endPoint x: 854, endPoint y: 217, distance: 252.3
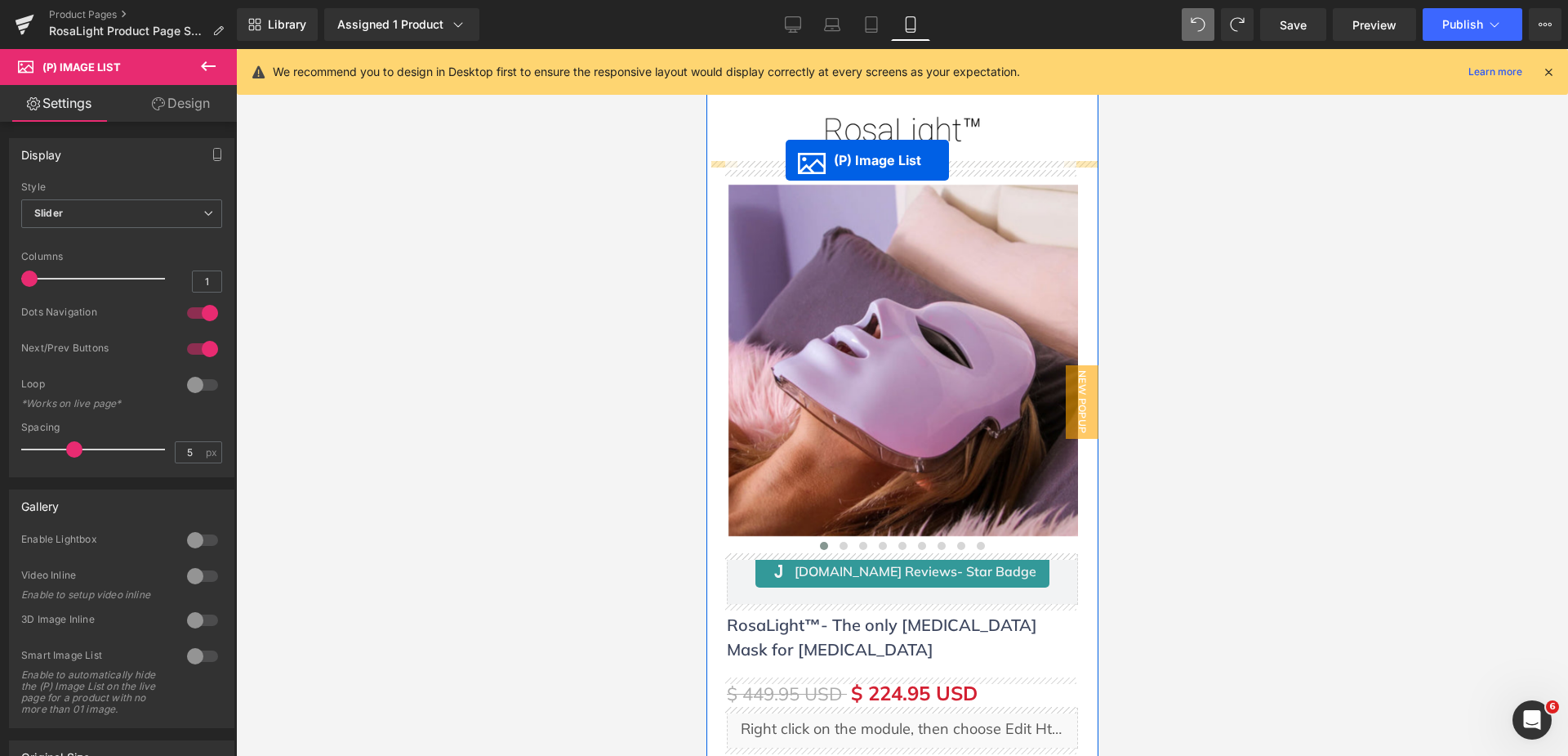
drag, startPoint x: 846, startPoint y: 678, endPoint x: 785, endPoint y: 160, distance: 521.6
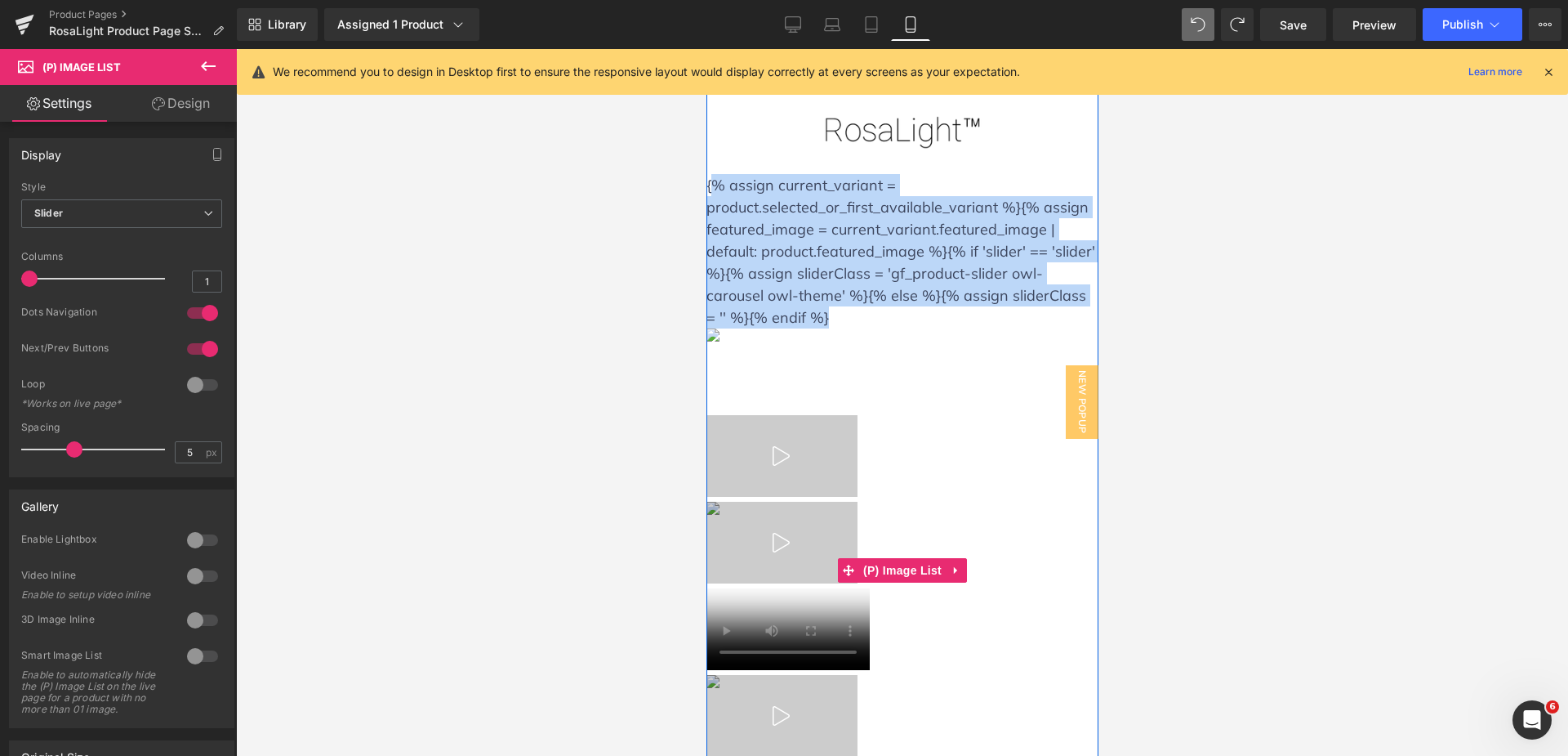
drag, startPoint x: 766, startPoint y: 322, endPoint x: 707, endPoint y: 178, distance: 155.6
click at [707, 178] on div "{% assign current_variant = product.selected_or_first_available_variant %}{% as…" at bounding box center [902, 571] width 392 height 793
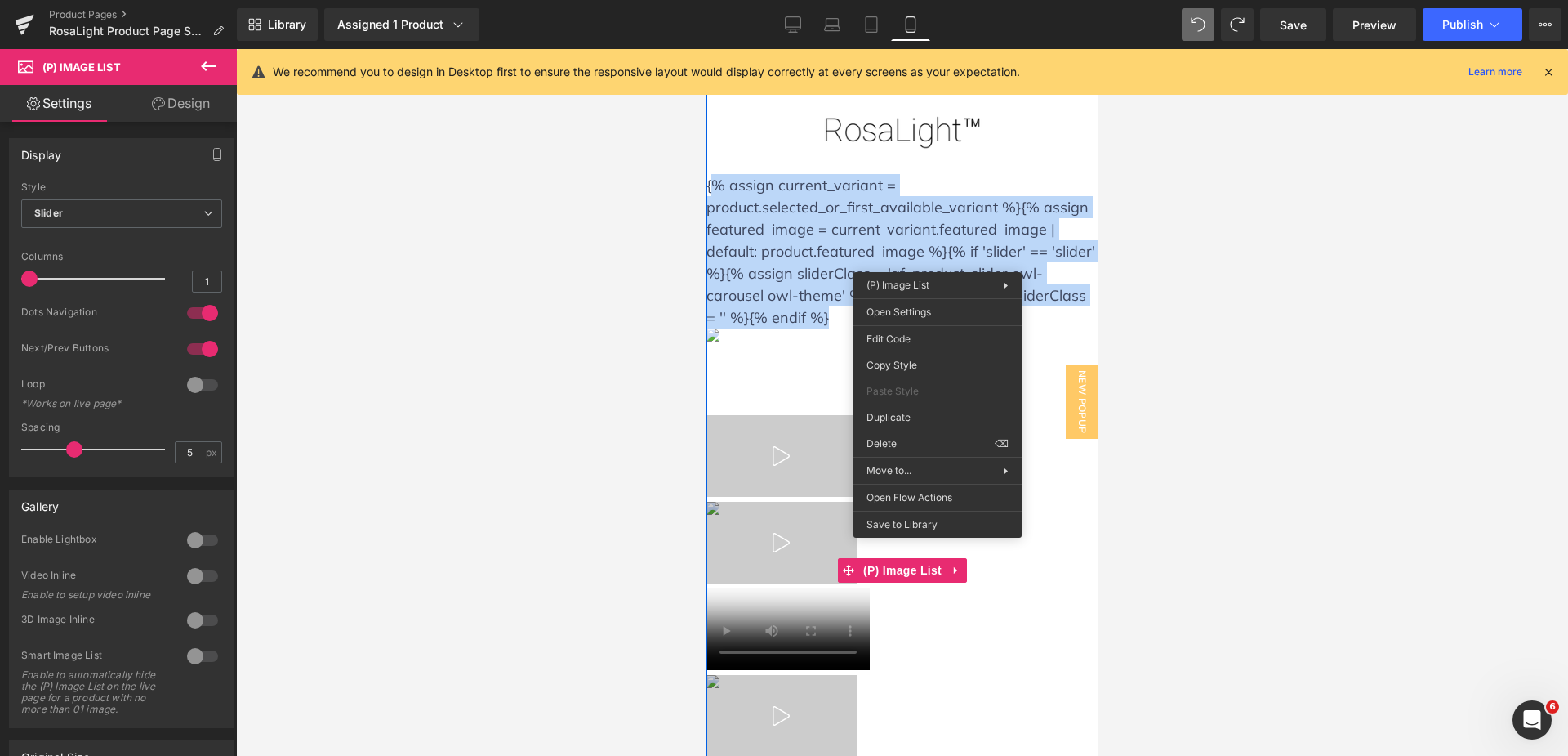
click at [781, 318] on div "{% assign current_variant = product.selected_or_first_available_variant %}{% as…" at bounding box center [902, 571] width 392 height 793
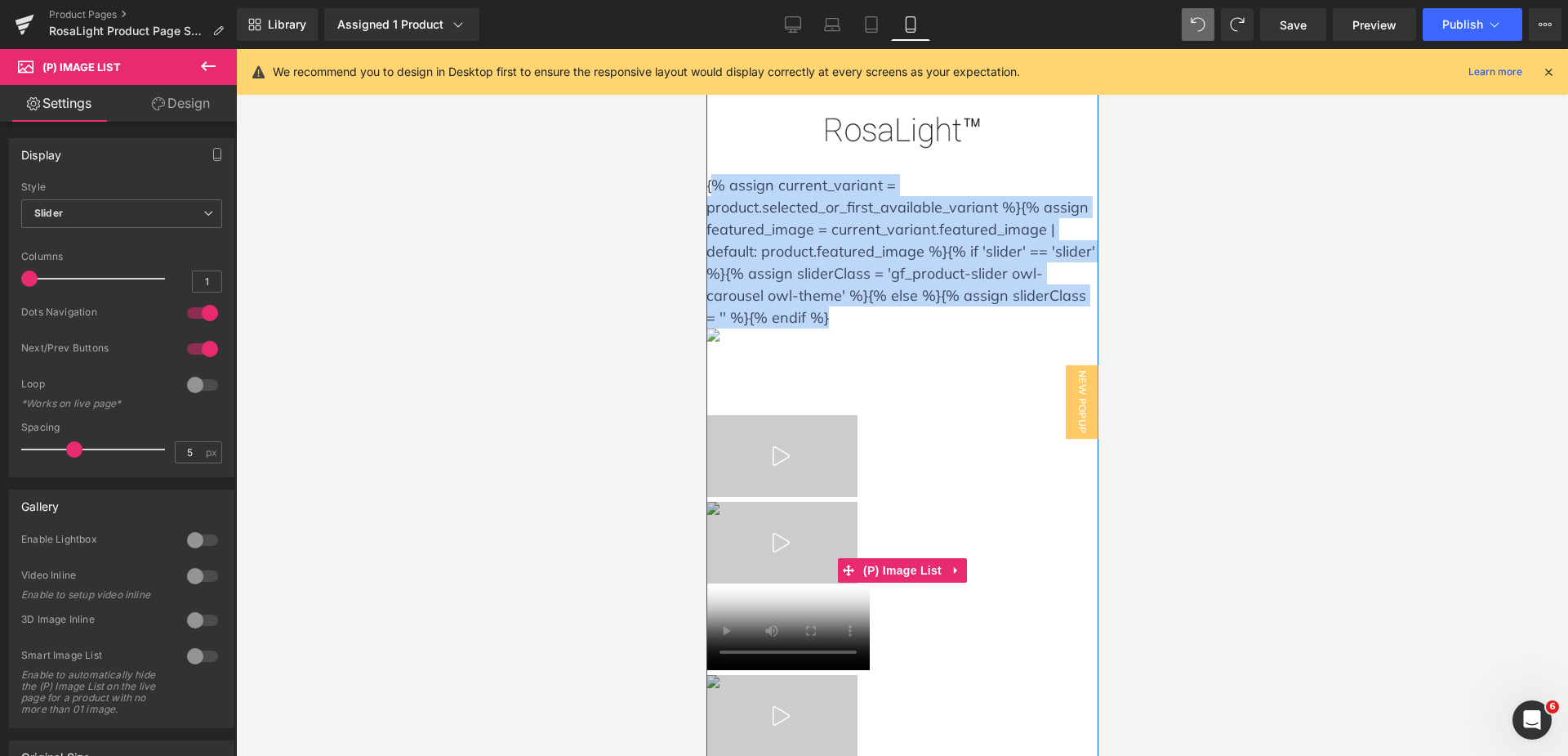
drag, startPoint x: 781, startPoint y: 318, endPoint x: 707, endPoint y: 192, distance: 146.1
click at [707, 192] on div "{% assign current_variant = product.selected_or_first_available_variant %}{% as…" at bounding box center [902, 571] width 392 height 793
copy div "% assign current_variant = product.selected_or_first_available_variant %}{% ass…"
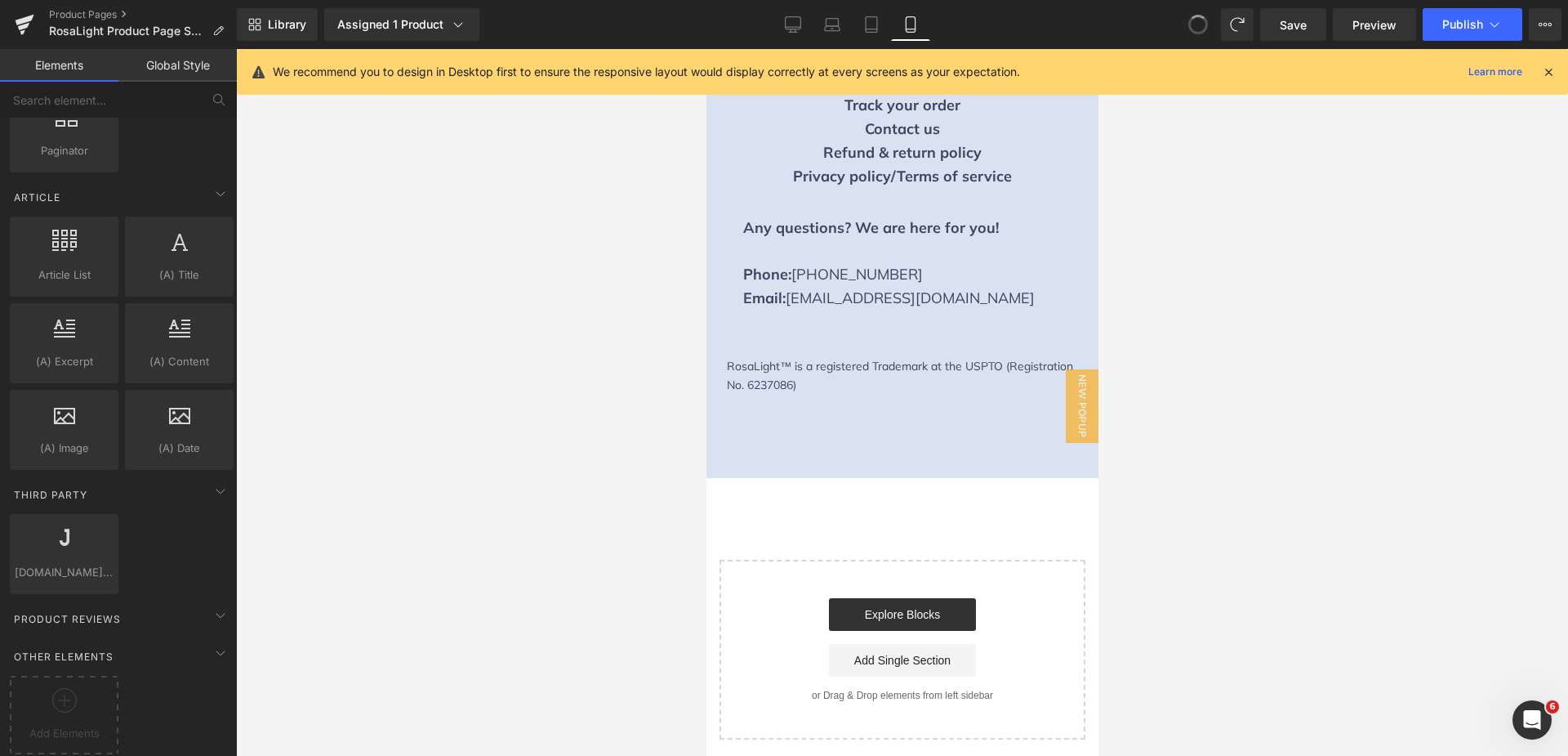
scroll to position [9756, 0]
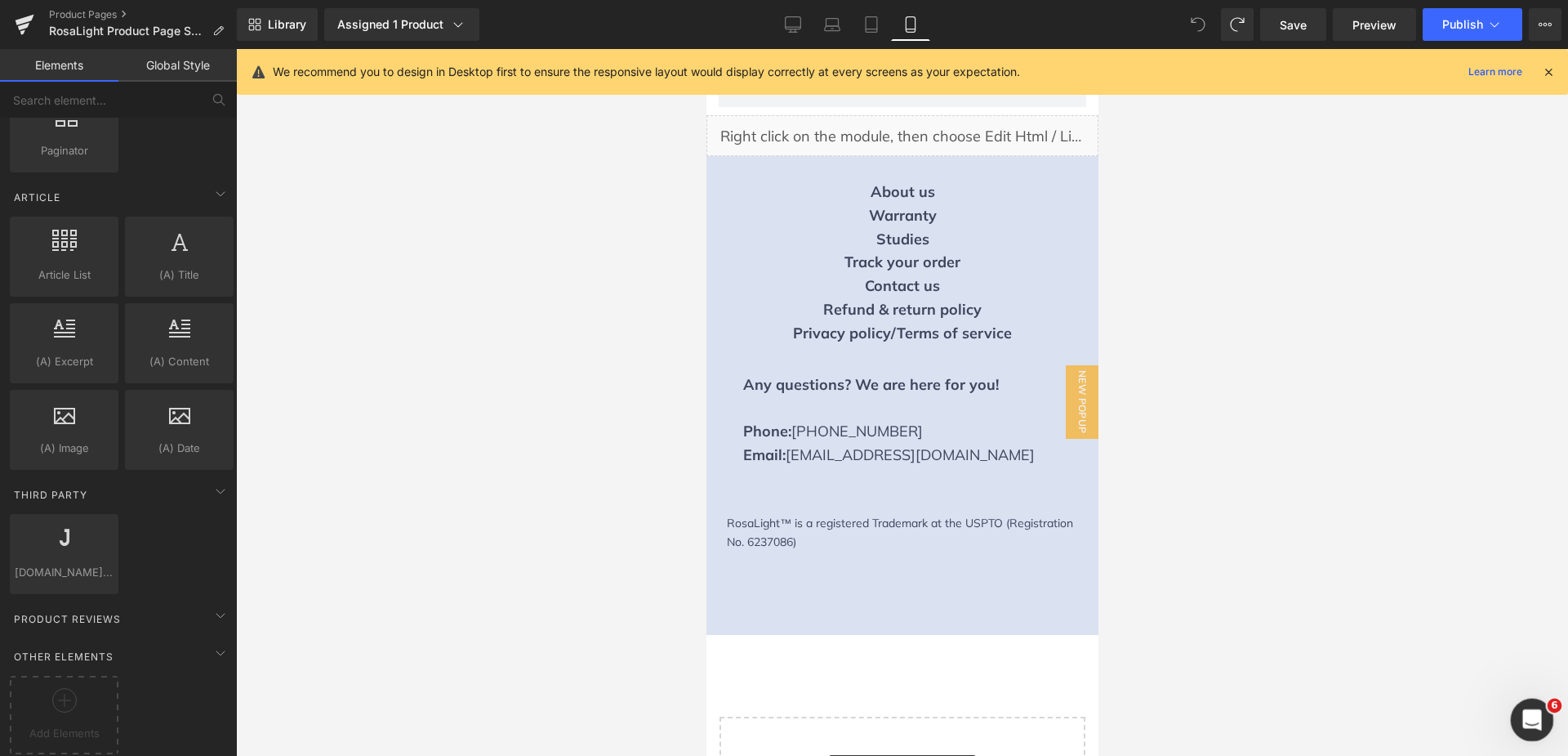
click at [1525, 715] on icon "Open Intercom Messenger" at bounding box center [1531, 718] width 27 height 27
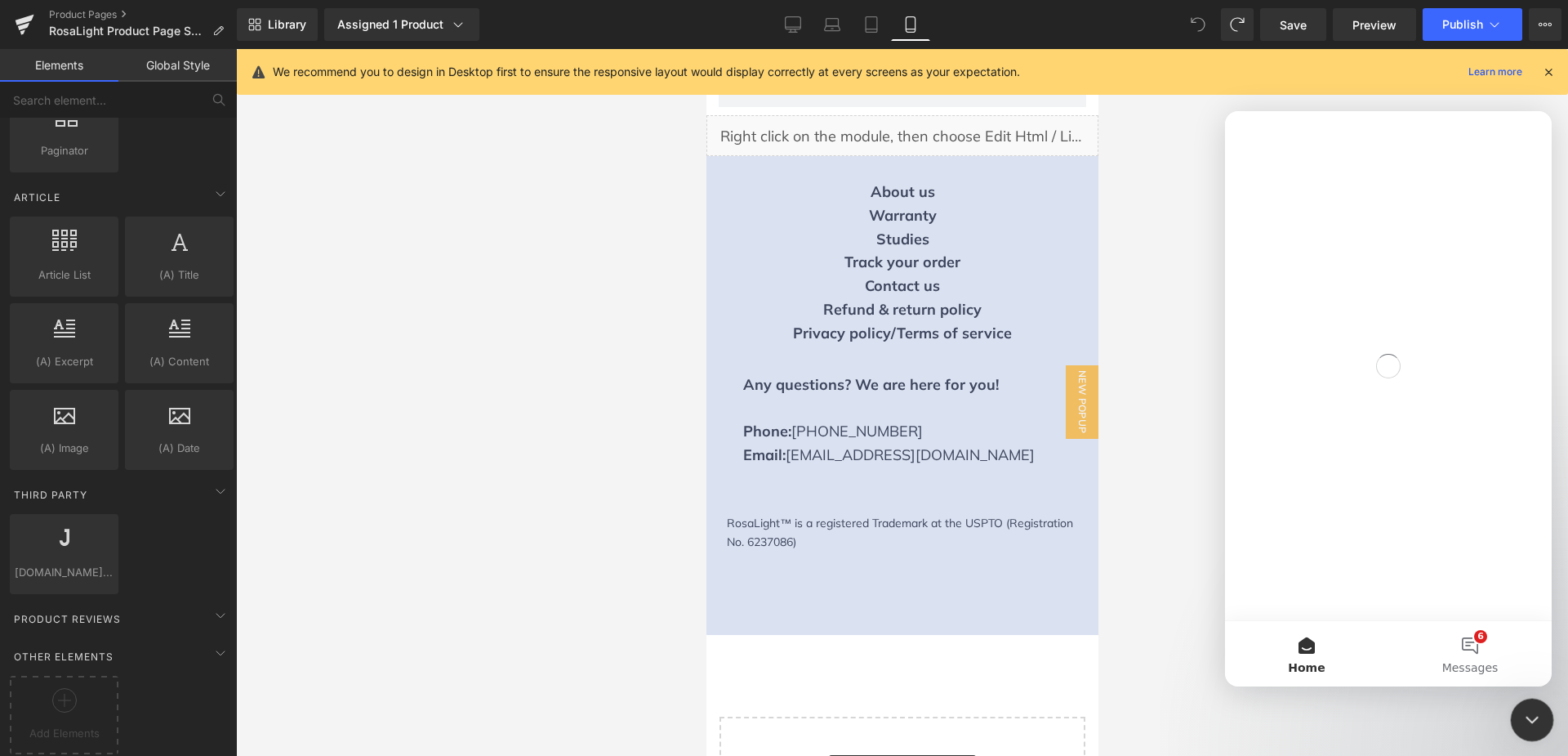
scroll to position [0, 0]
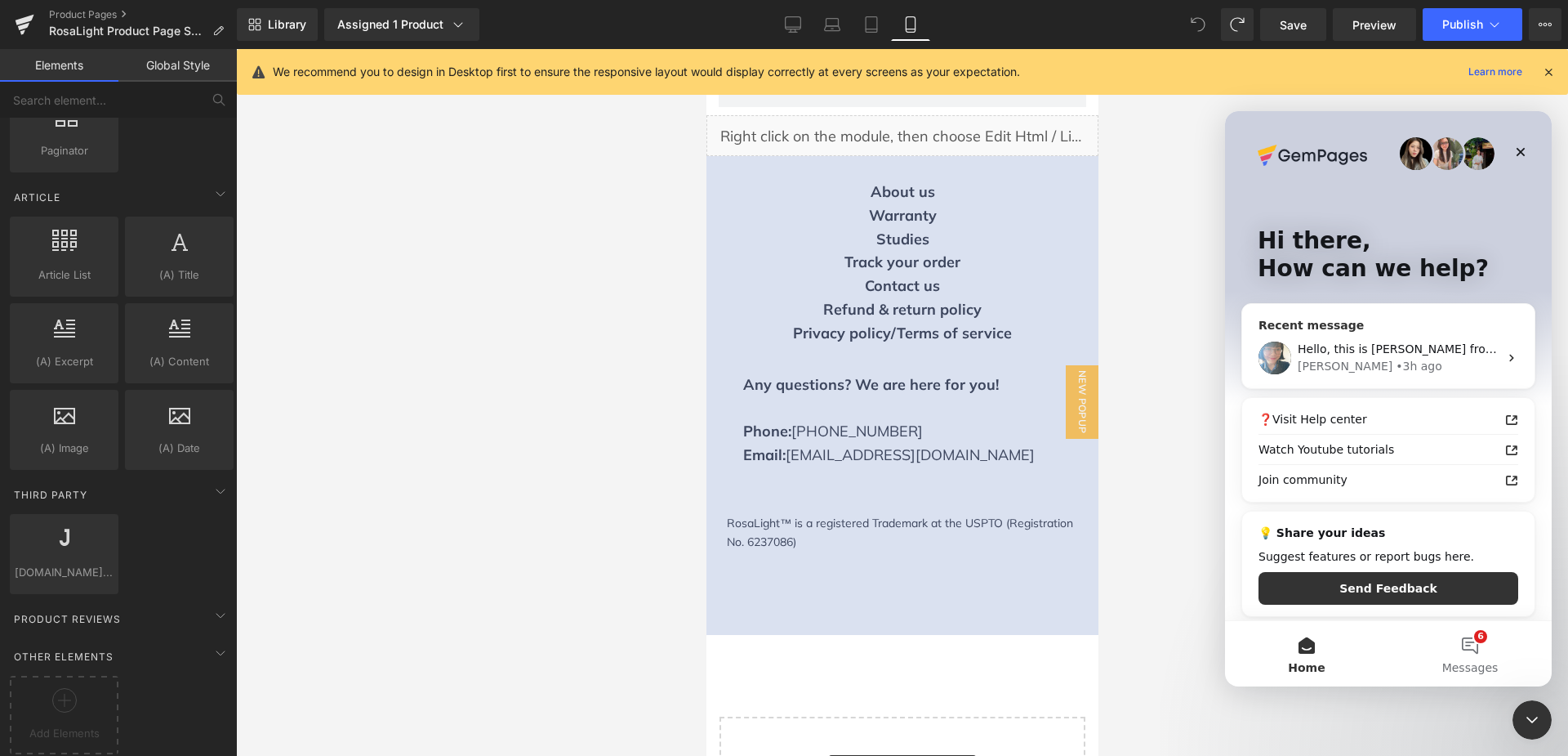
click at [1361, 357] on div "Hello, this is Annie from GemPages again. I wanted to follow up with you to con…" at bounding box center [1398, 349] width 201 height 17
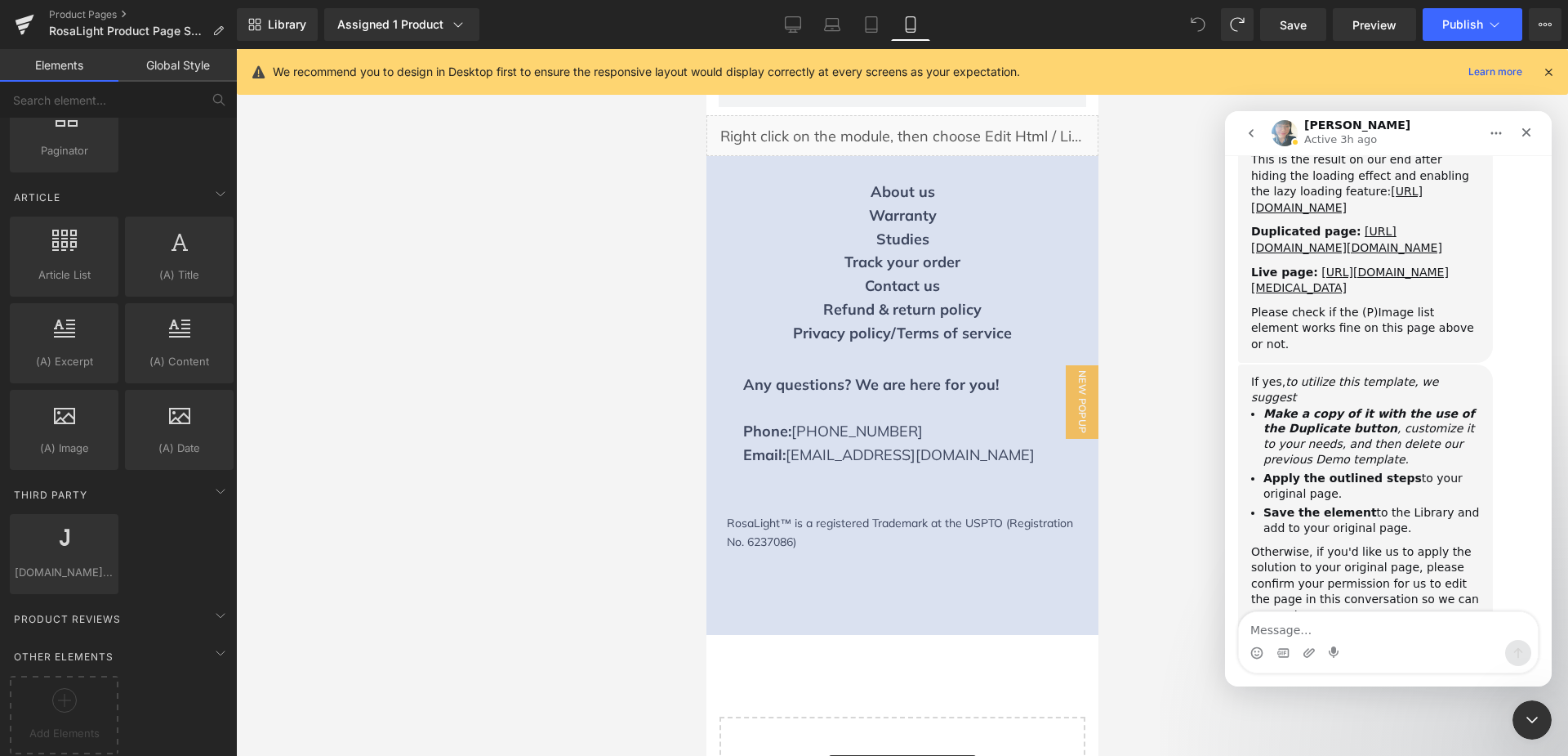
scroll to position [5475, 0]
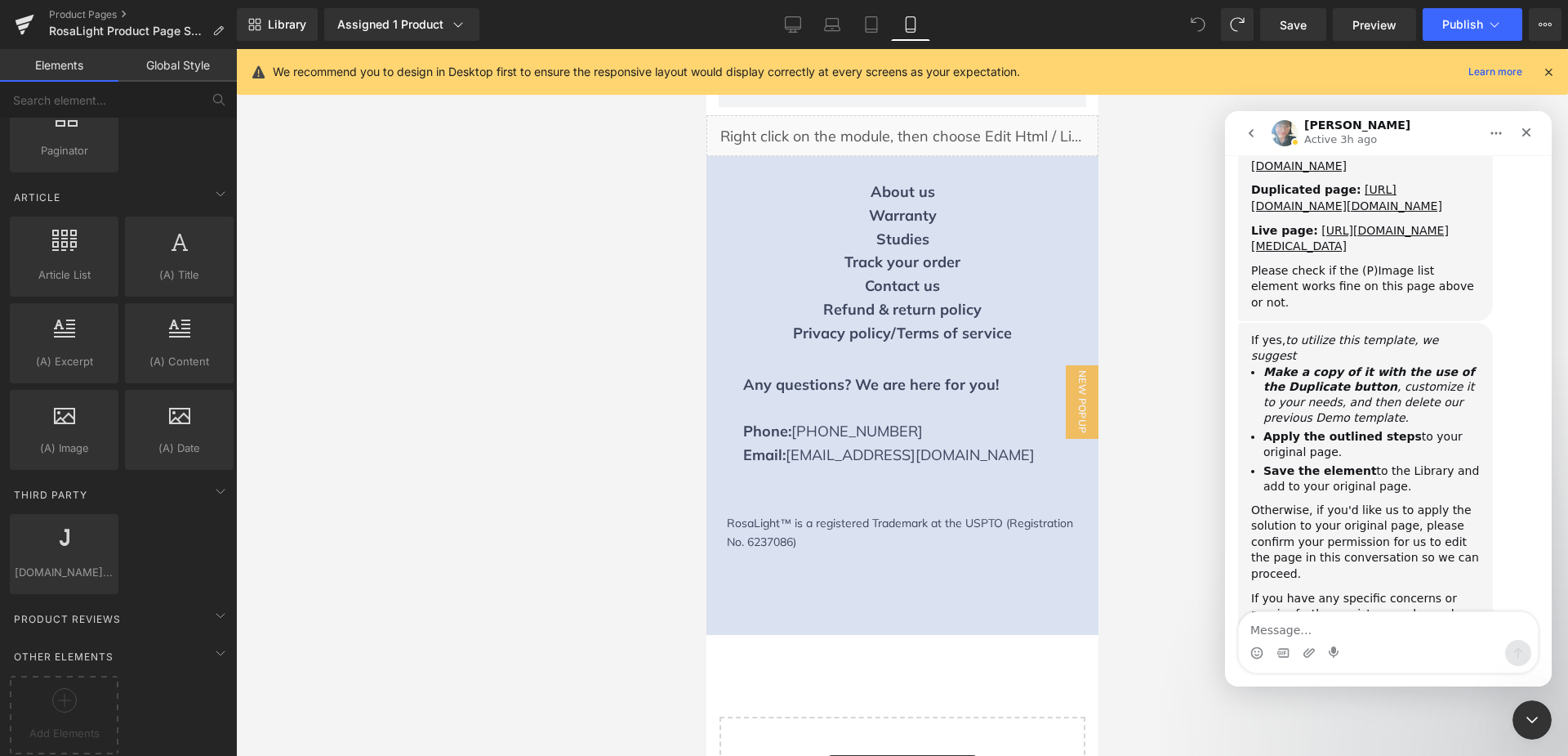
click at [1373, 635] on textarea "Message…" at bounding box center [1388, 625] width 299 height 28
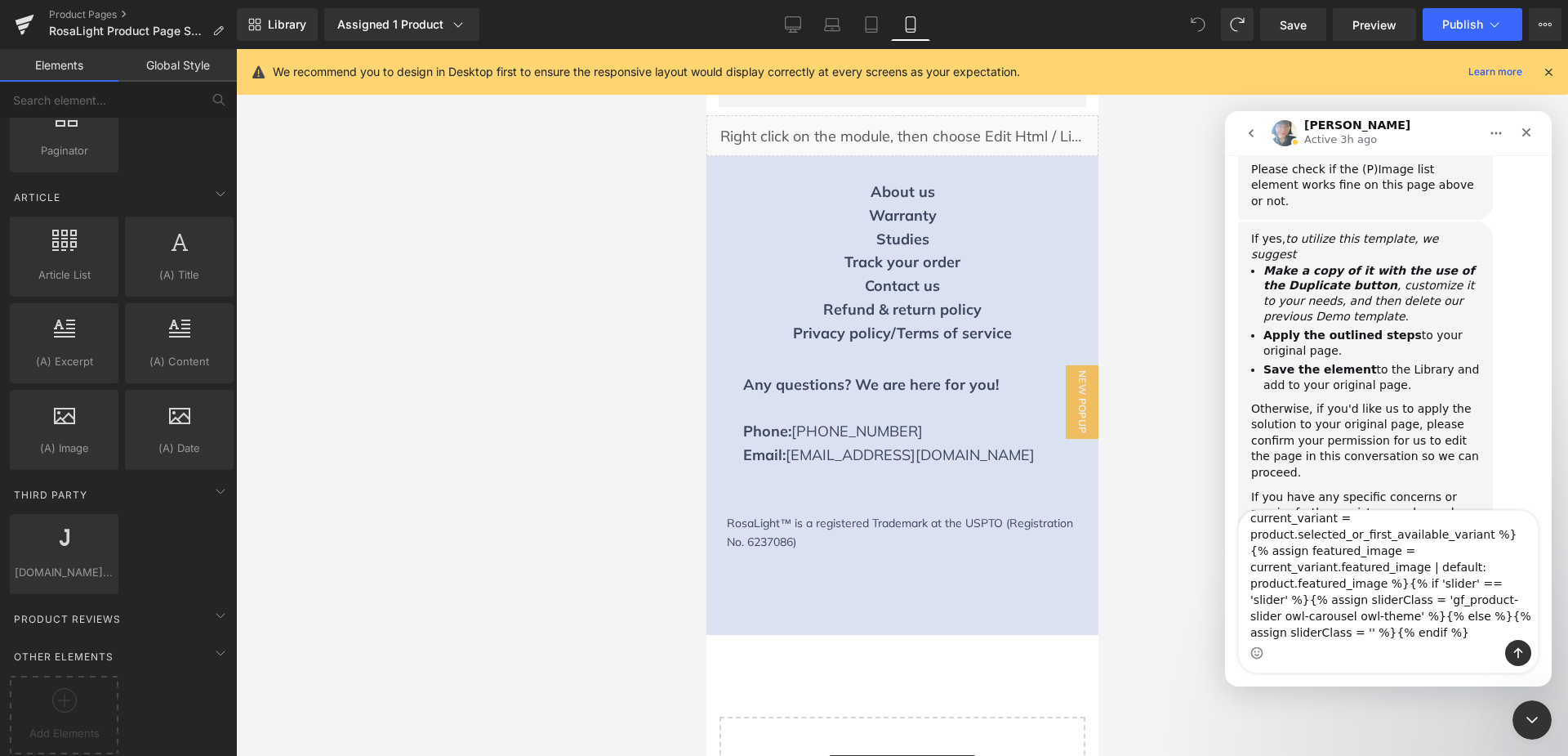
scroll to position [142, 0]
type textarea "Hello Annie. Thanks for your reply and your help. It's better but not yet as go…"
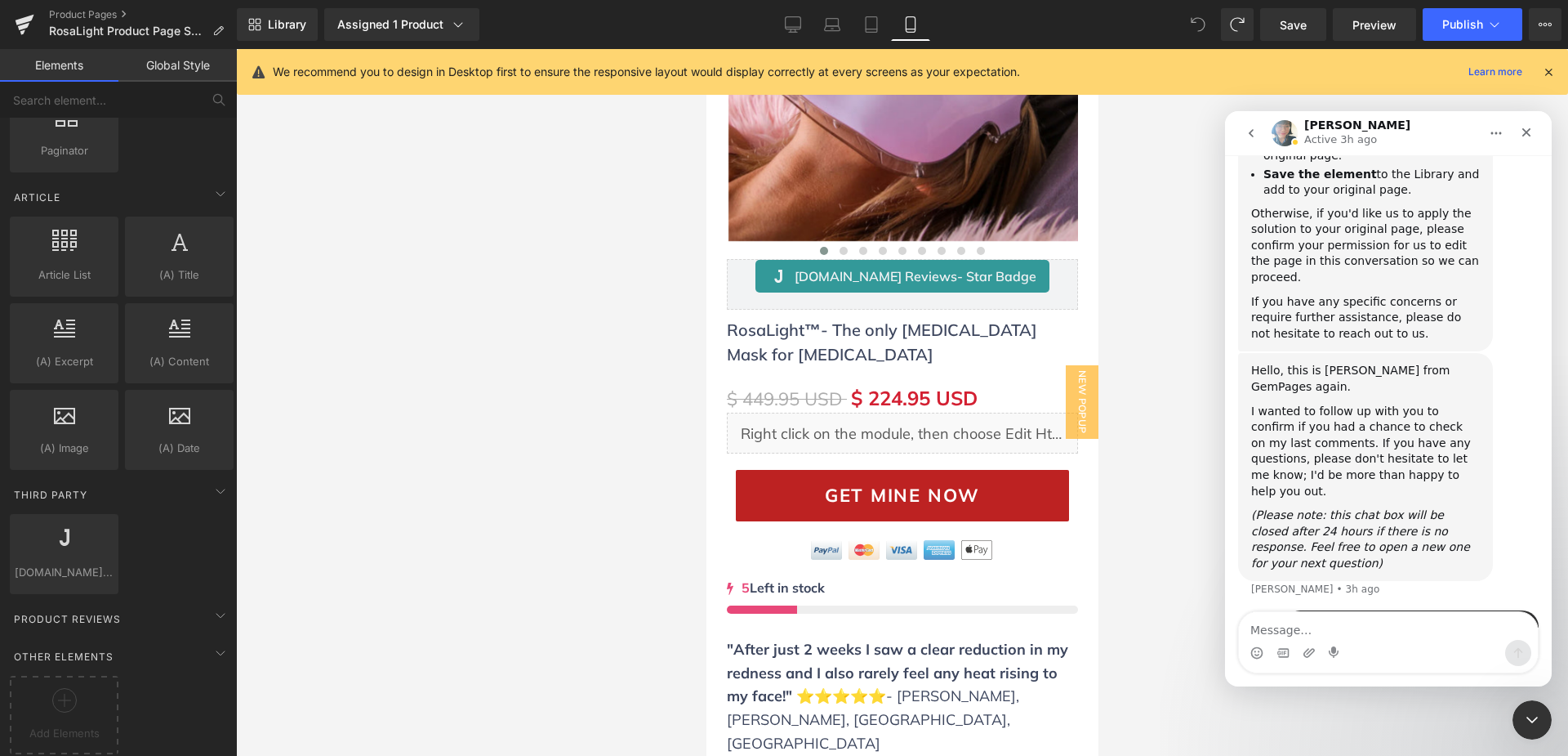
scroll to position [0, 0]
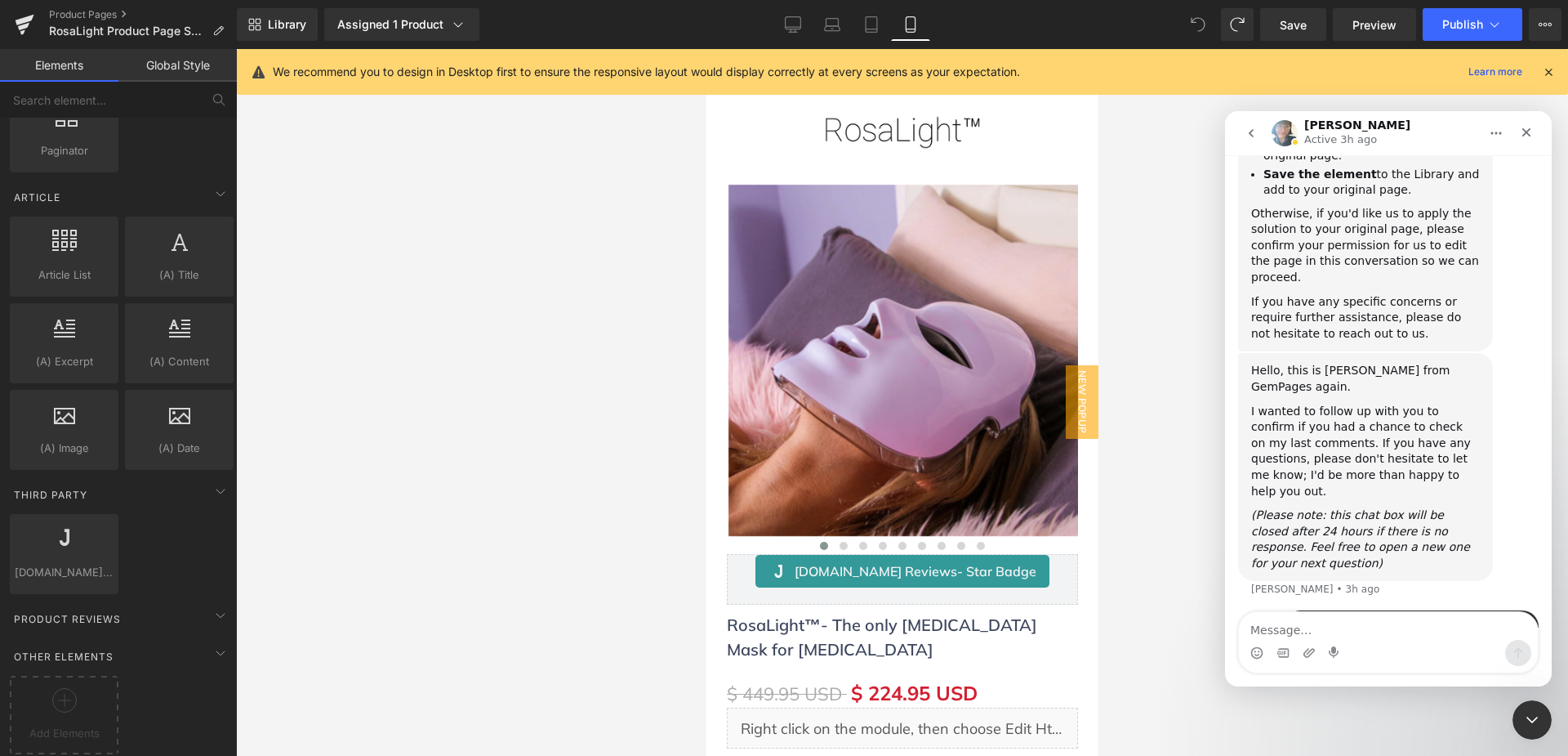
drag, startPoint x: 1092, startPoint y: 725, endPoint x: 1818, endPoint y: 168, distance: 915.1
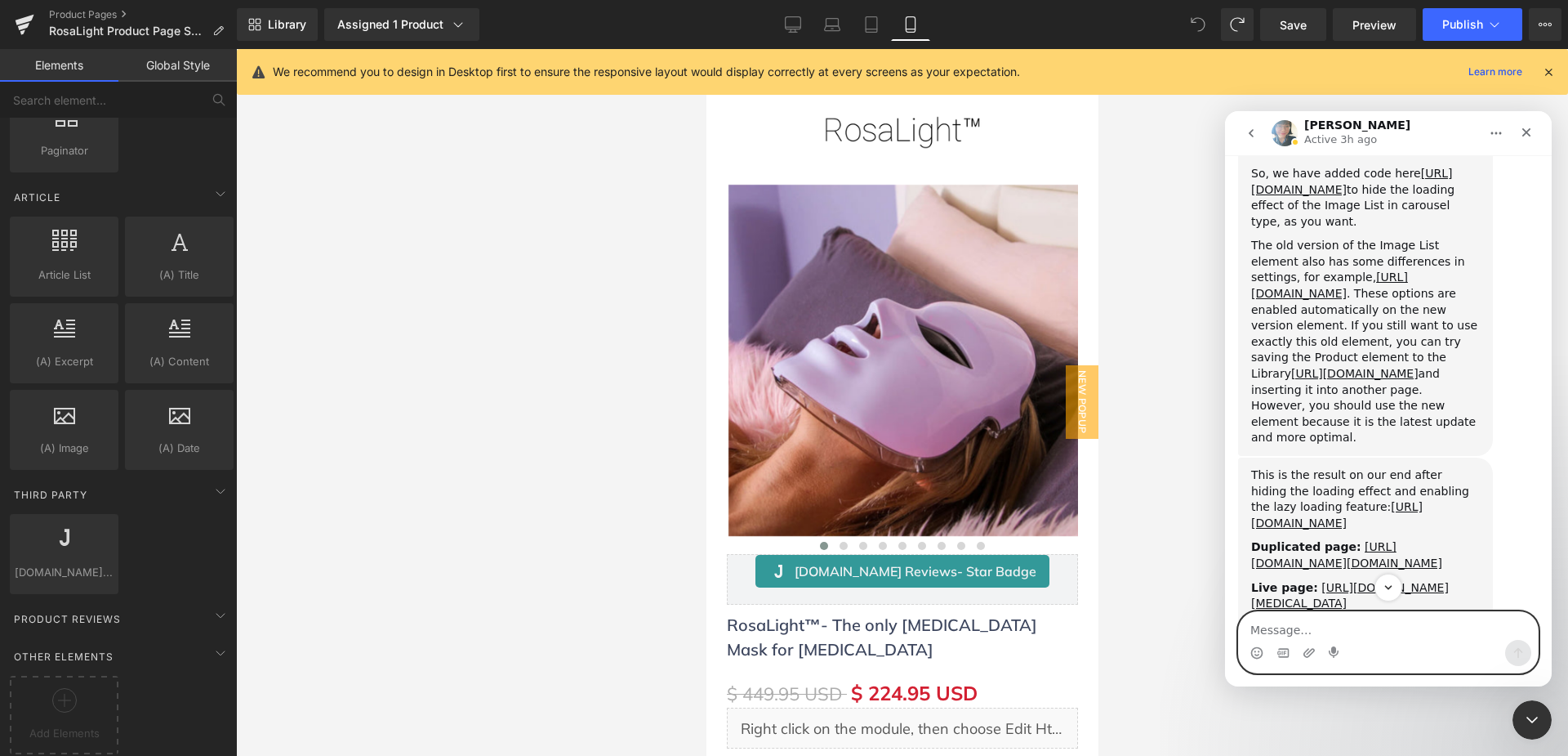
scroll to position [5036, 0]
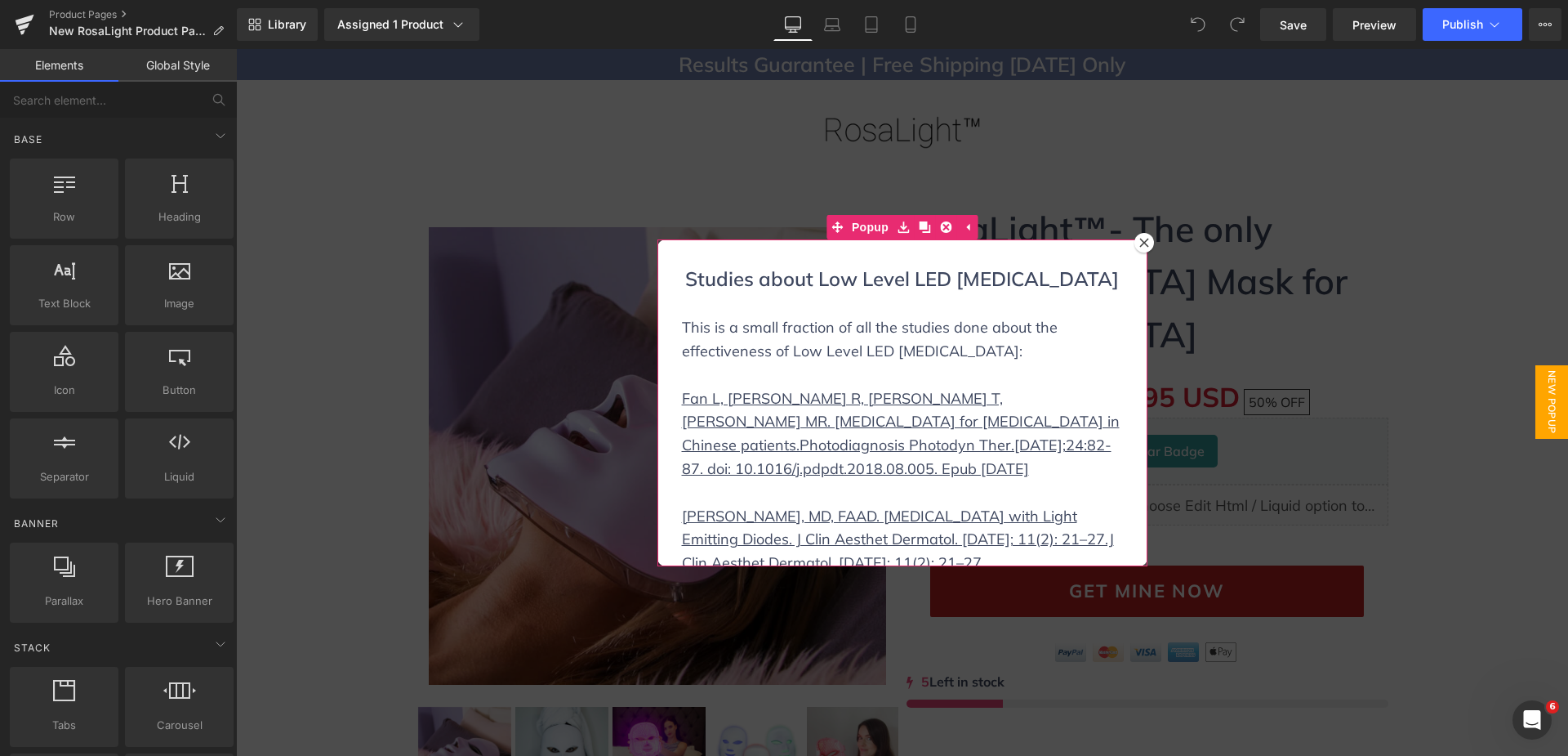
click at [1139, 244] on icon at bounding box center [1144, 242] width 9 height 9
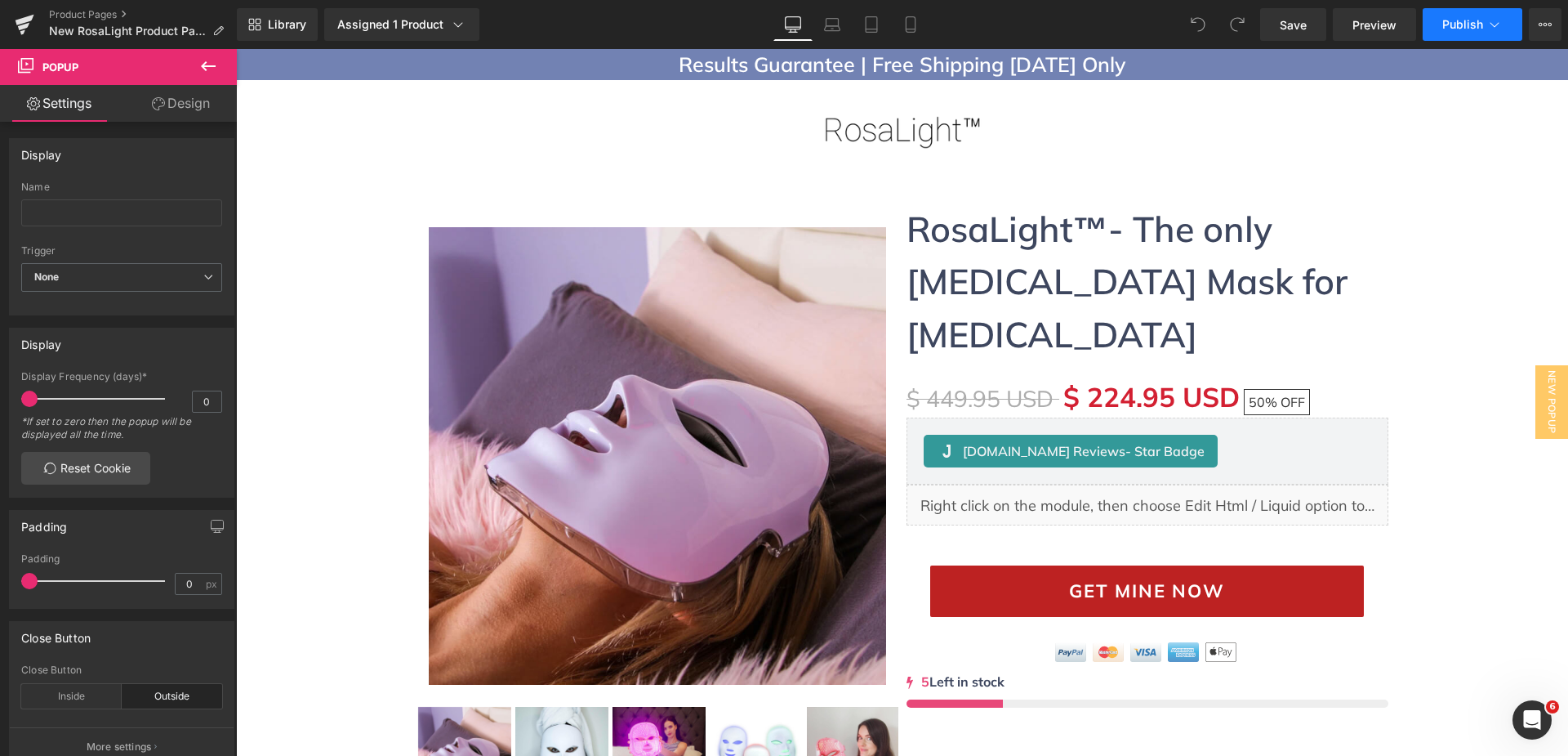
click at [1481, 29] on span "Publish" at bounding box center [1463, 24] width 41 height 13
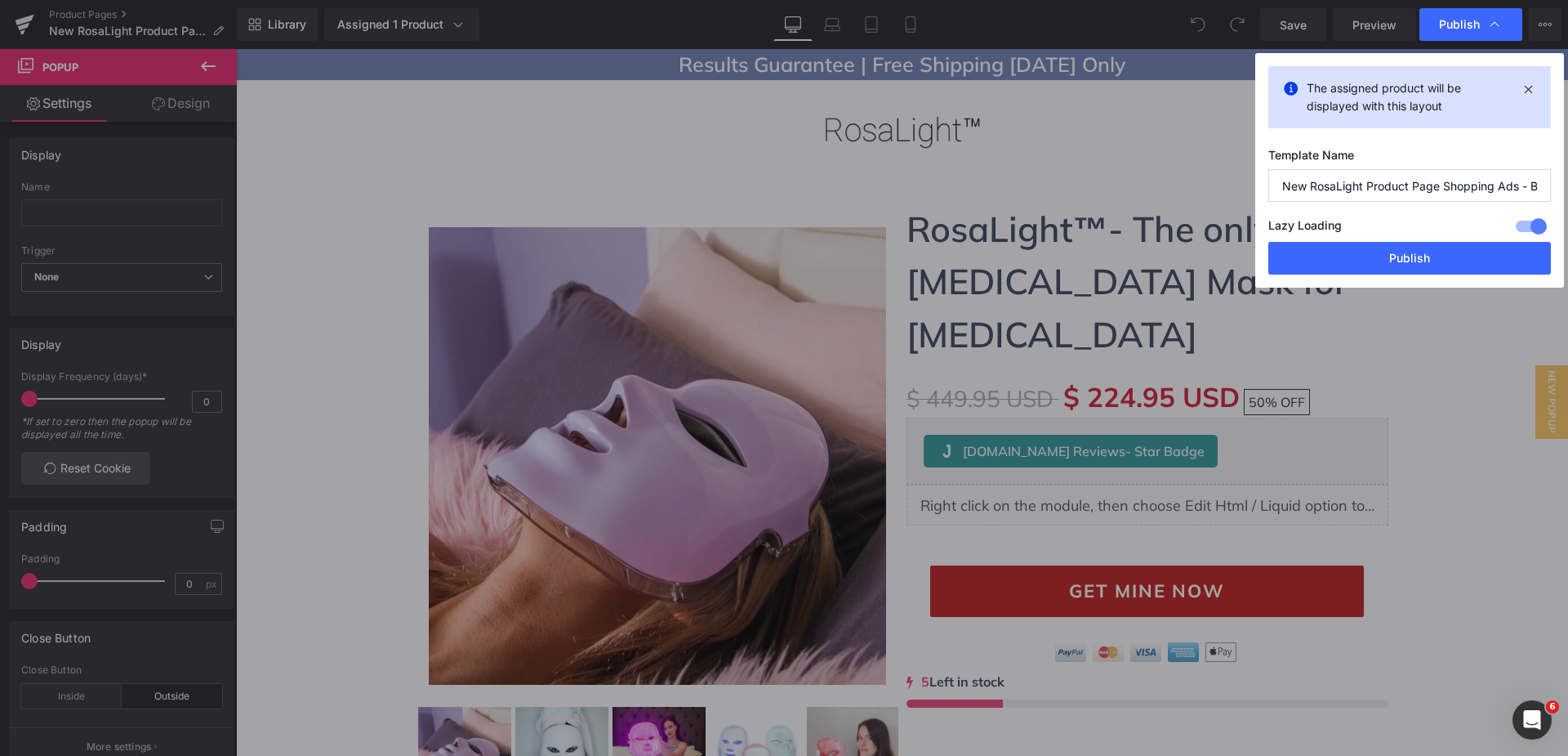
click at [1527, 220] on div at bounding box center [1531, 226] width 39 height 26
click at [1486, 259] on button "Publish" at bounding box center [1409, 258] width 283 height 33
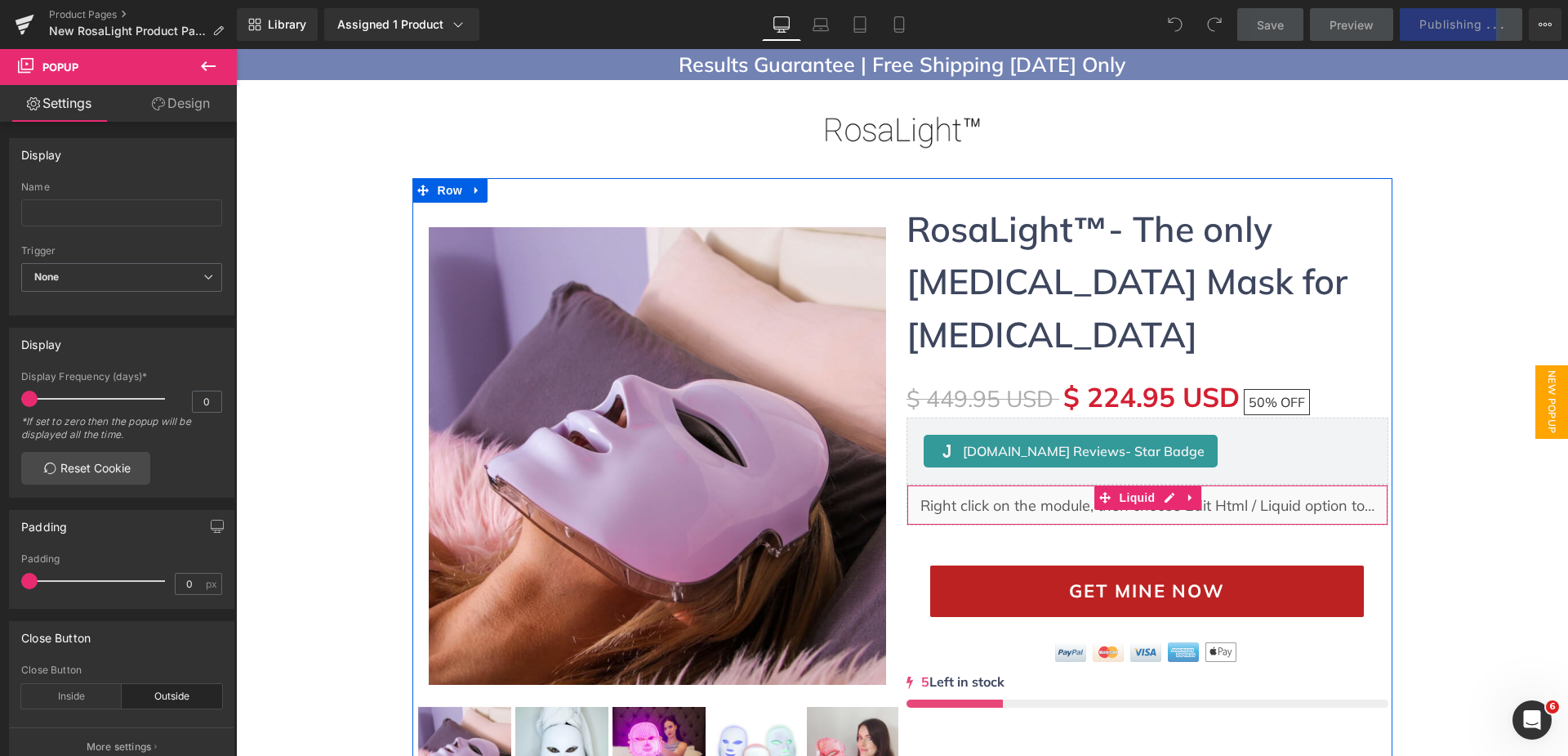
click at [1538, 387] on span "New Popup" at bounding box center [1552, 402] width 33 height 73
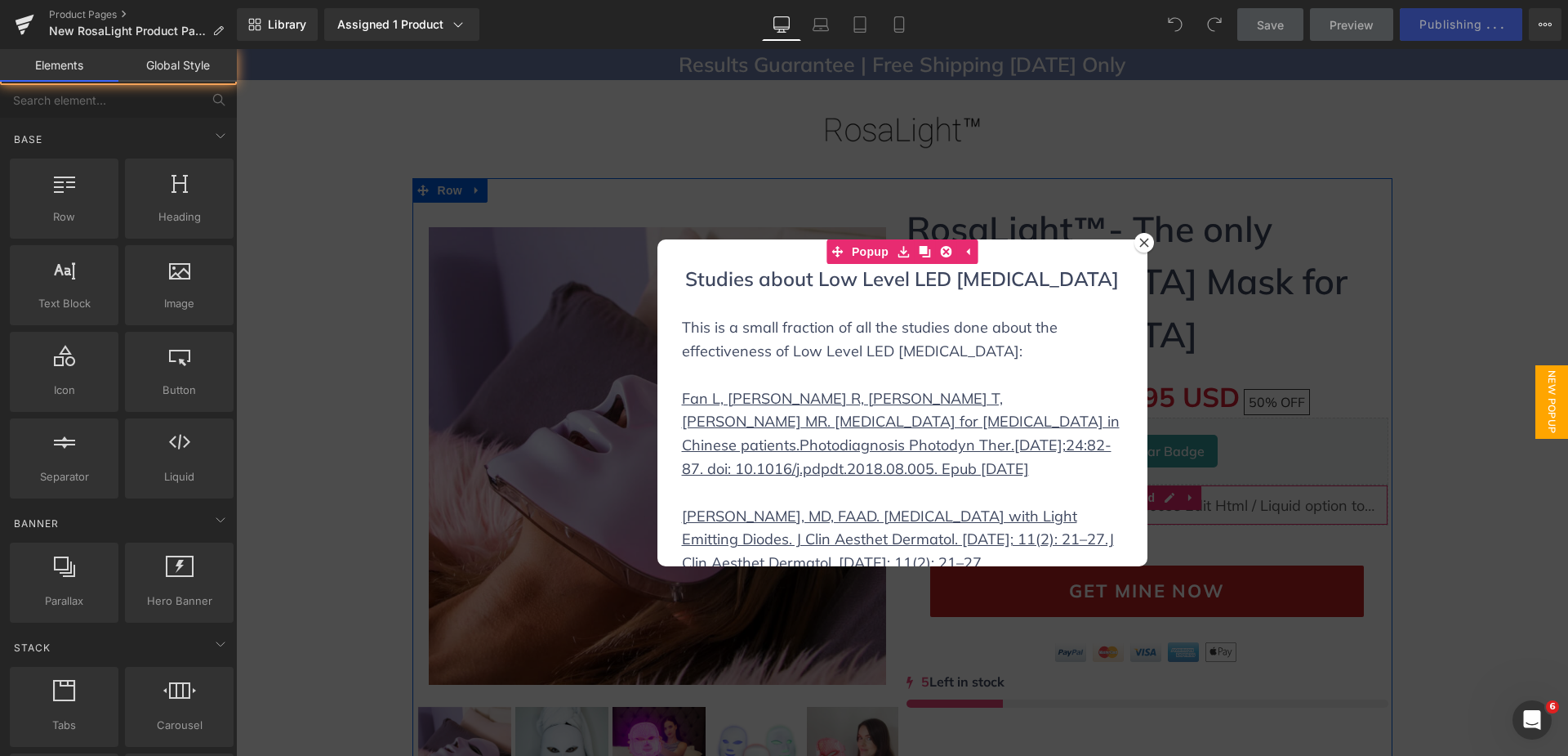
click at [1406, 313] on div at bounding box center [902, 402] width 1332 height 707
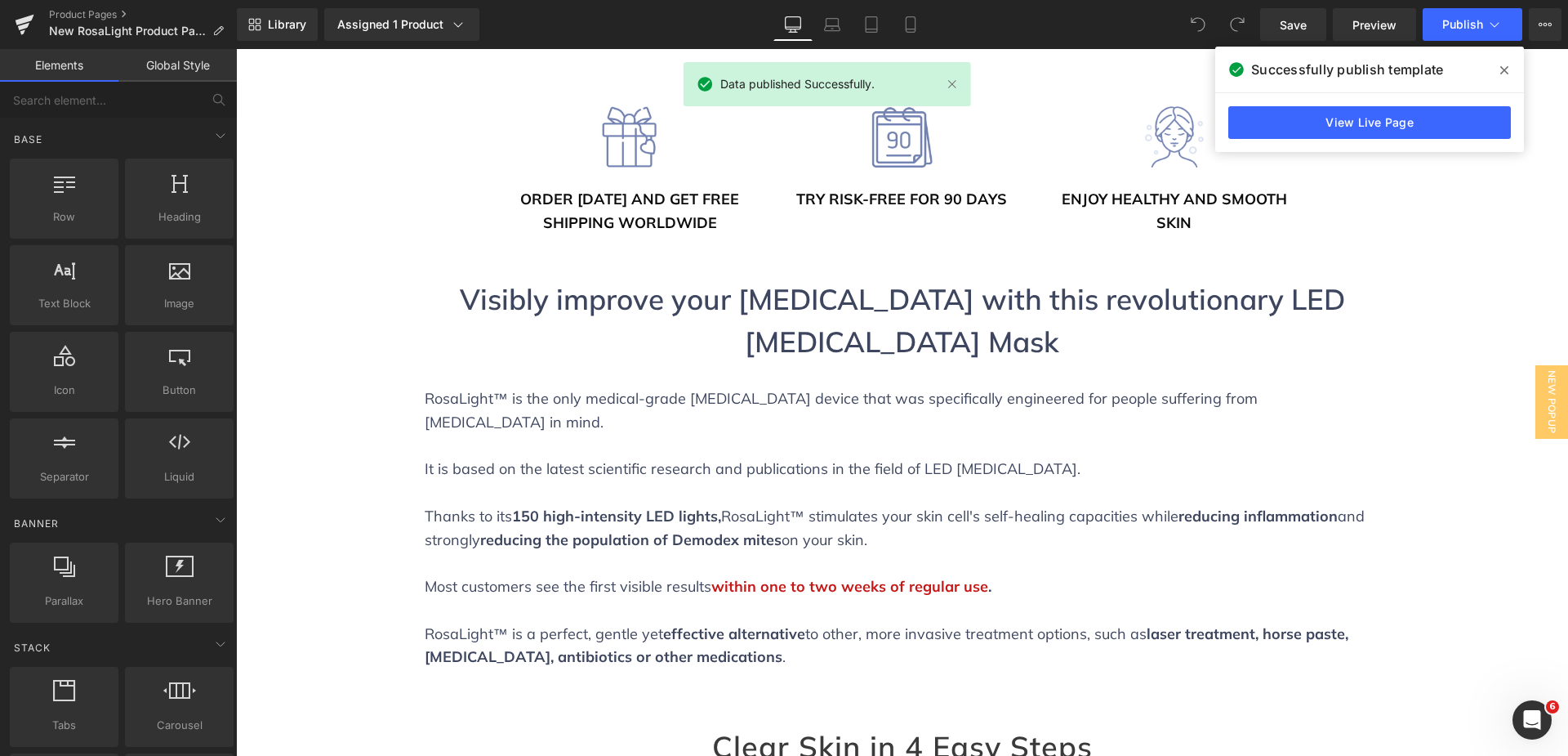
scroll to position [735, 0]
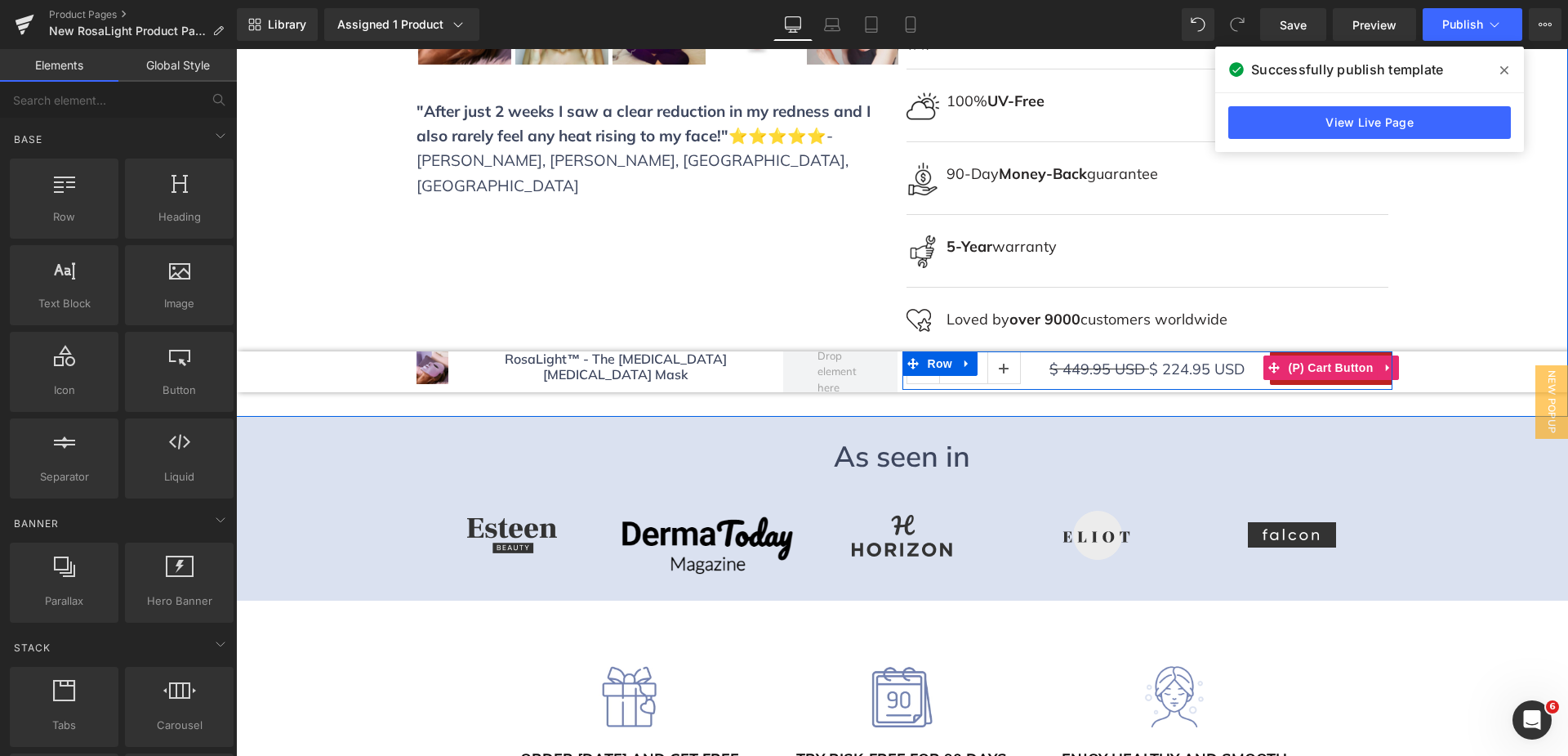
click at [1311, 356] on span "(P) Cart Button" at bounding box center [1330, 367] width 93 height 24
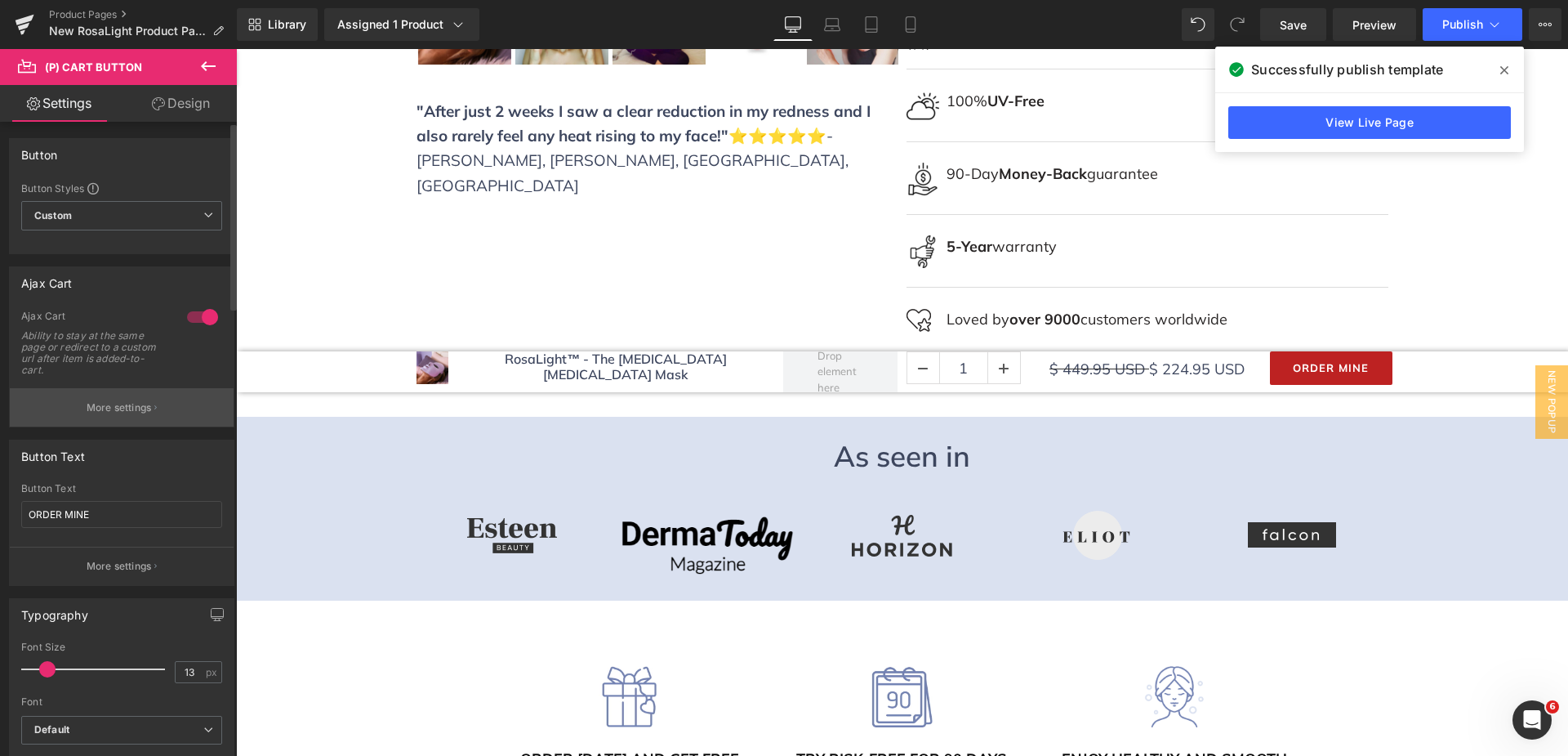
click at [106, 404] on p "More settings" at bounding box center [119, 407] width 65 height 14
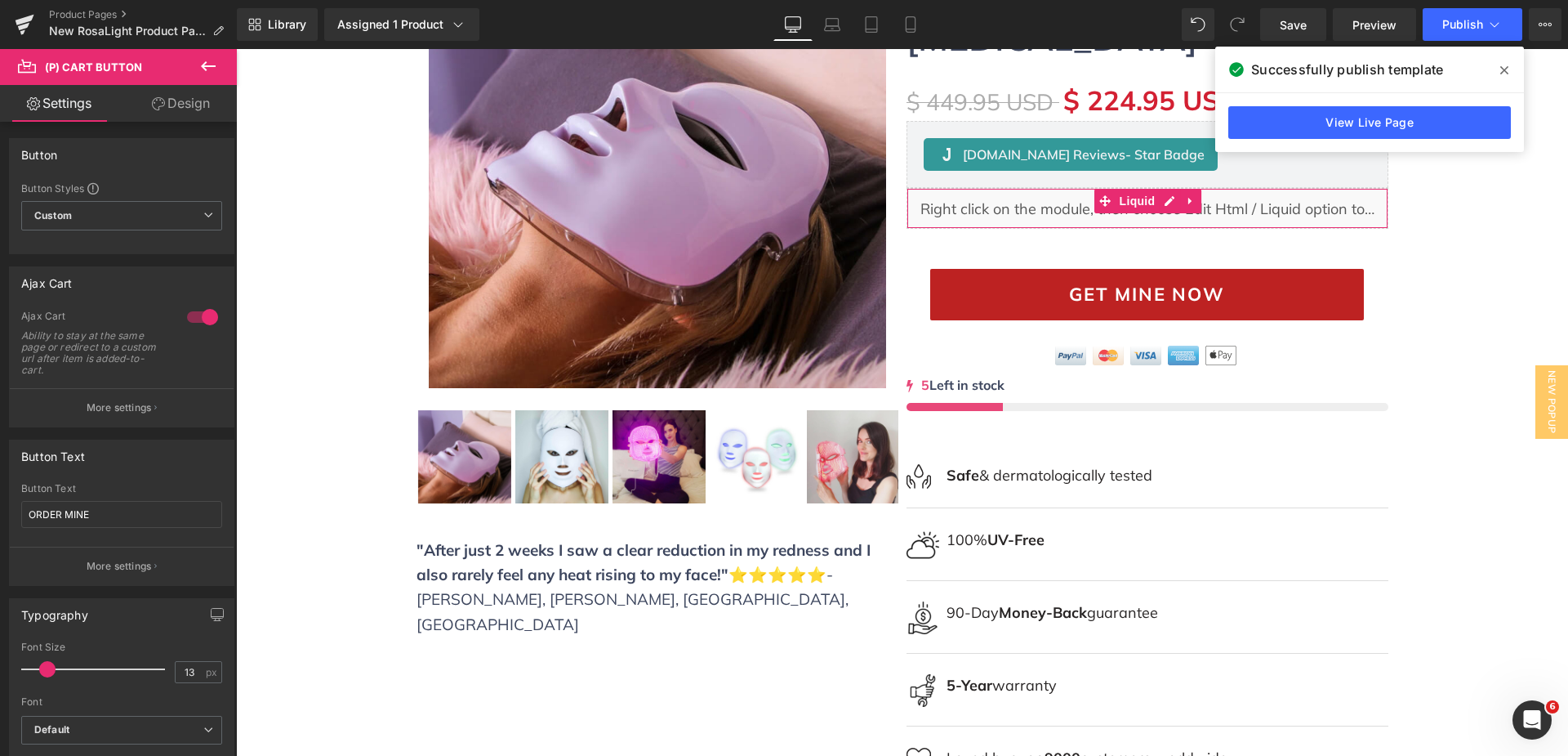
scroll to position [0, 0]
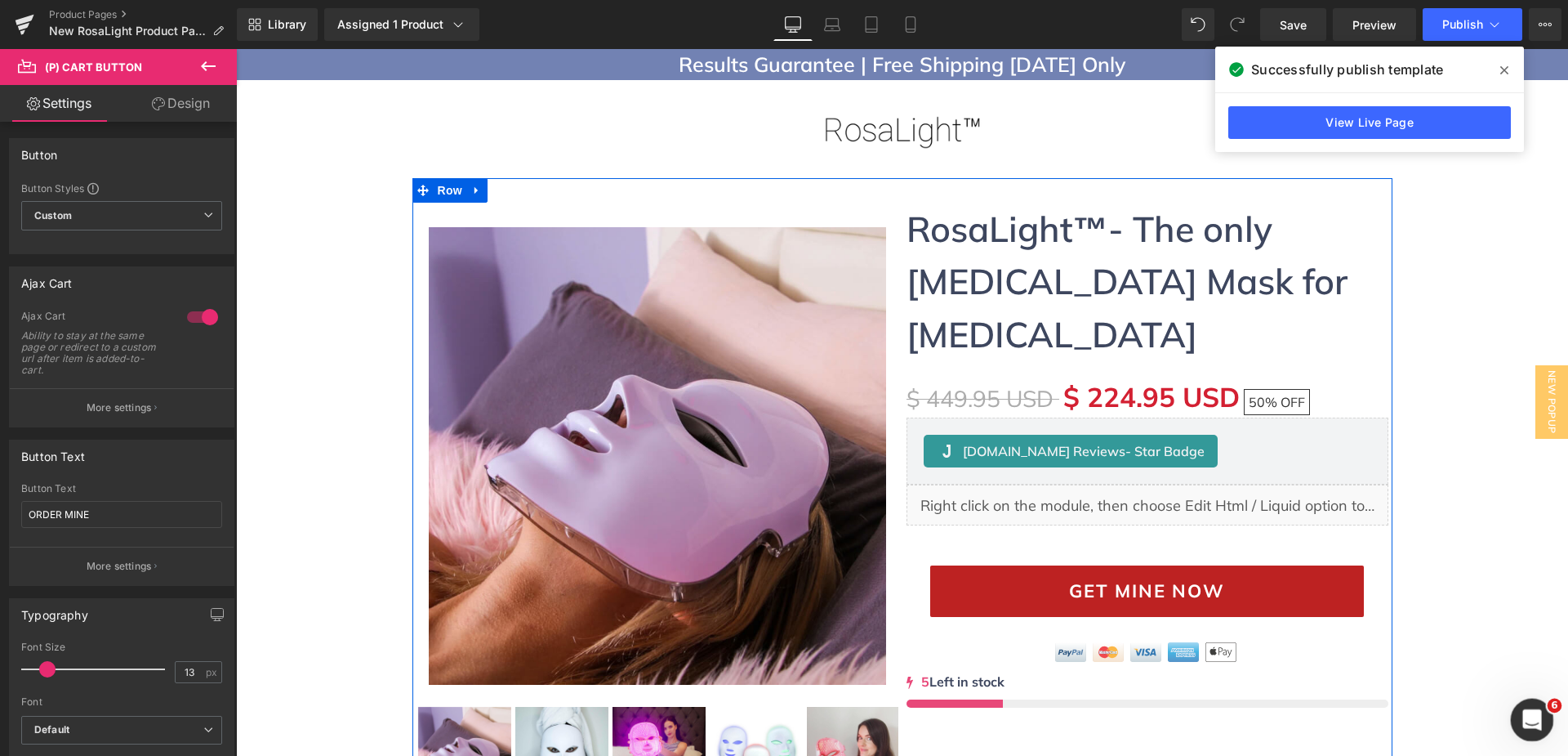
click at [1526, 713] on icon "Open Intercom Messenger" at bounding box center [1531, 718] width 27 height 27
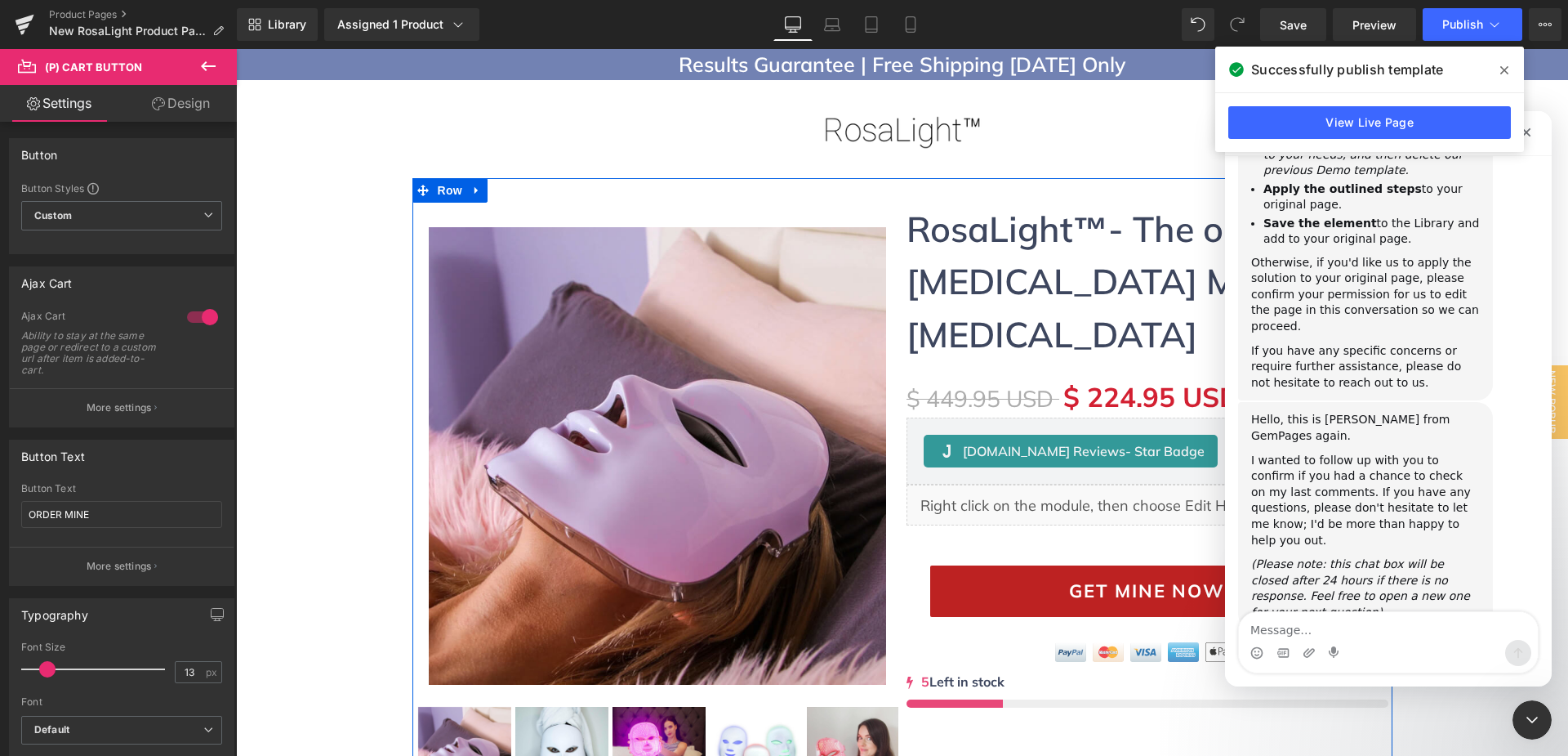
scroll to position [5772, 0]
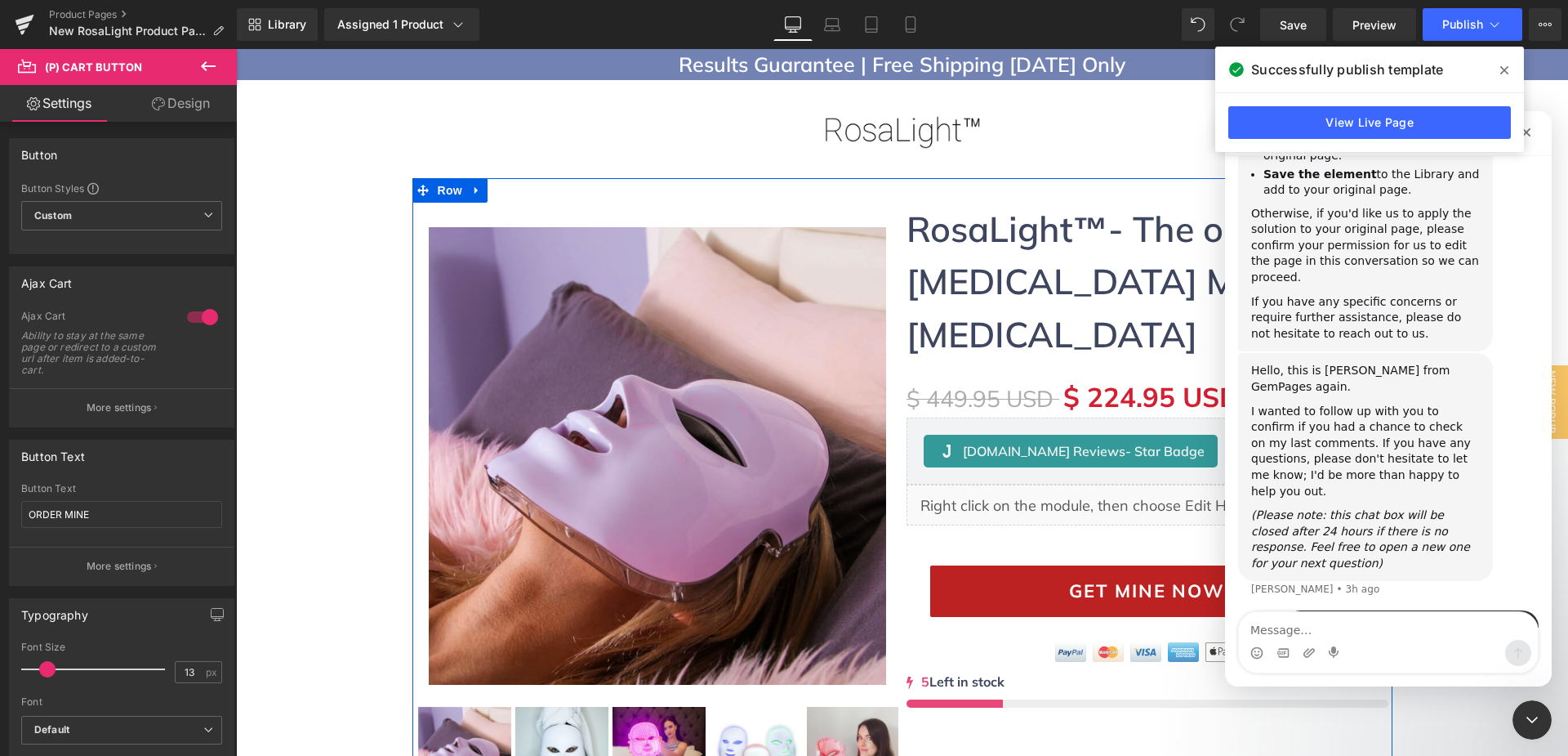
click at [1383, 623] on textarea "Message…" at bounding box center [1388, 625] width 299 height 28
type textarea "B"
type textarea "A"
type textarea "I"
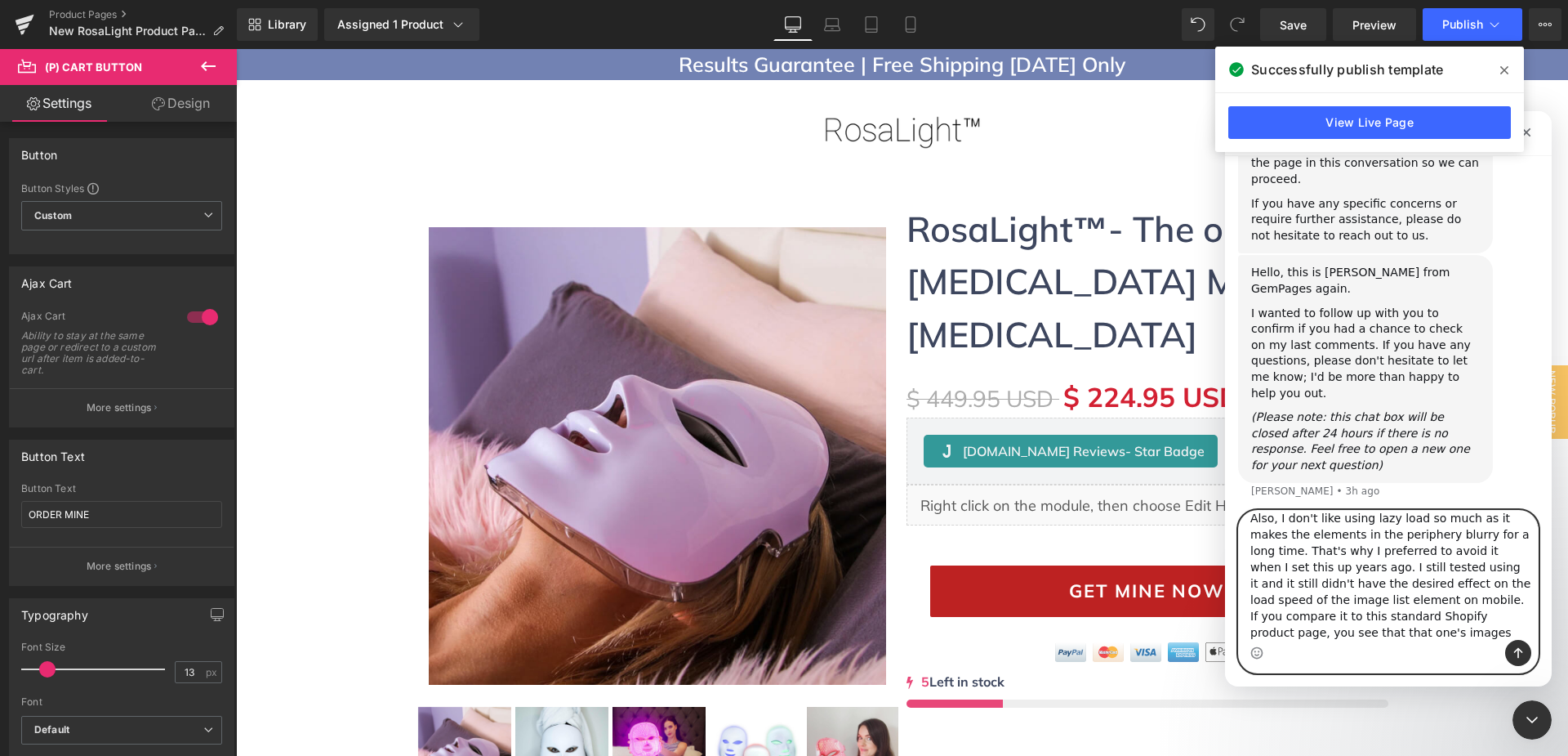
scroll to position [5872, 0]
paste textarea "[URL][DOMAIN_NAME][MEDICAL_DATA][MEDICAL_DATA]"
type textarea "Also, I don't like using lazy load so much as it makes the elements in the peri…"
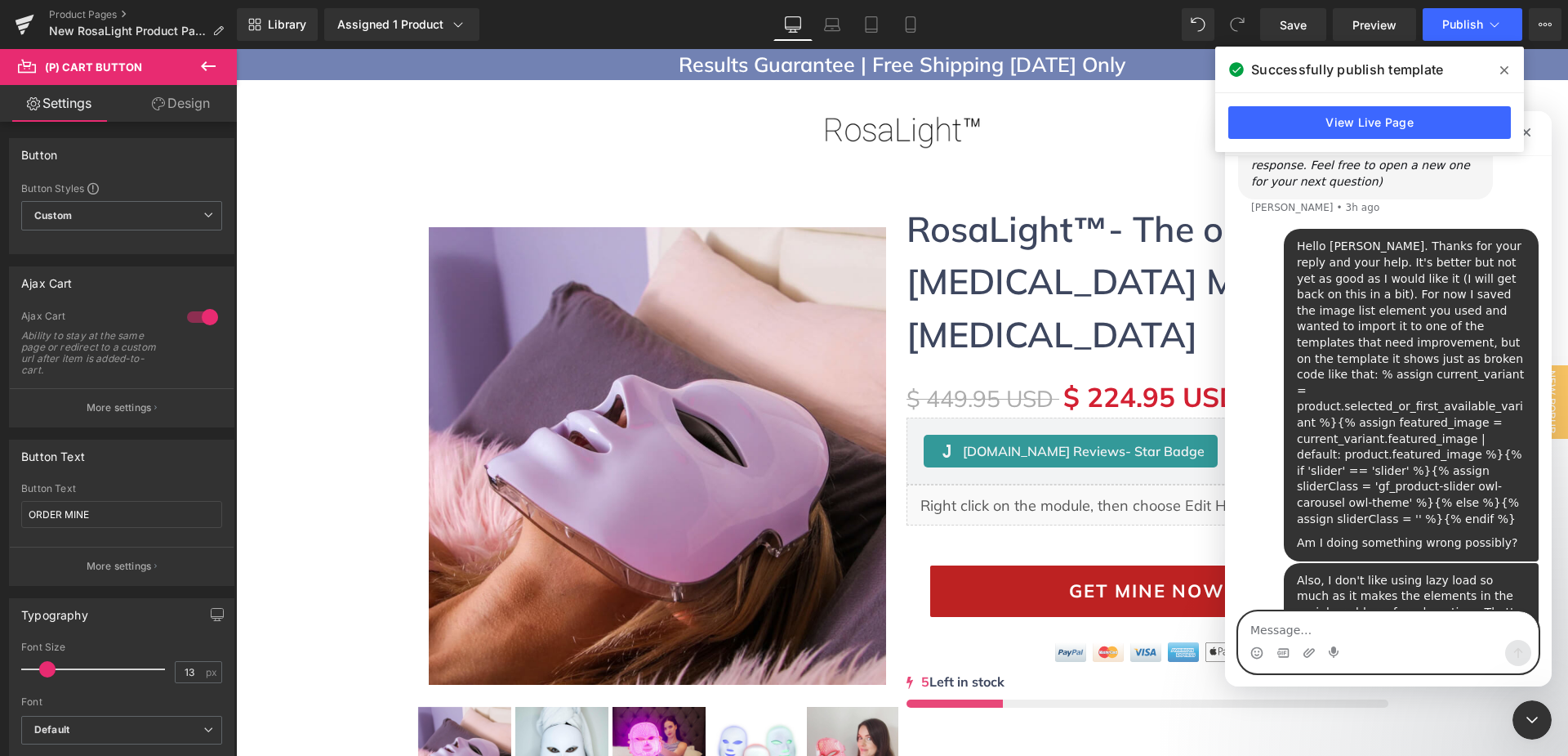
scroll to position [6169, 0]
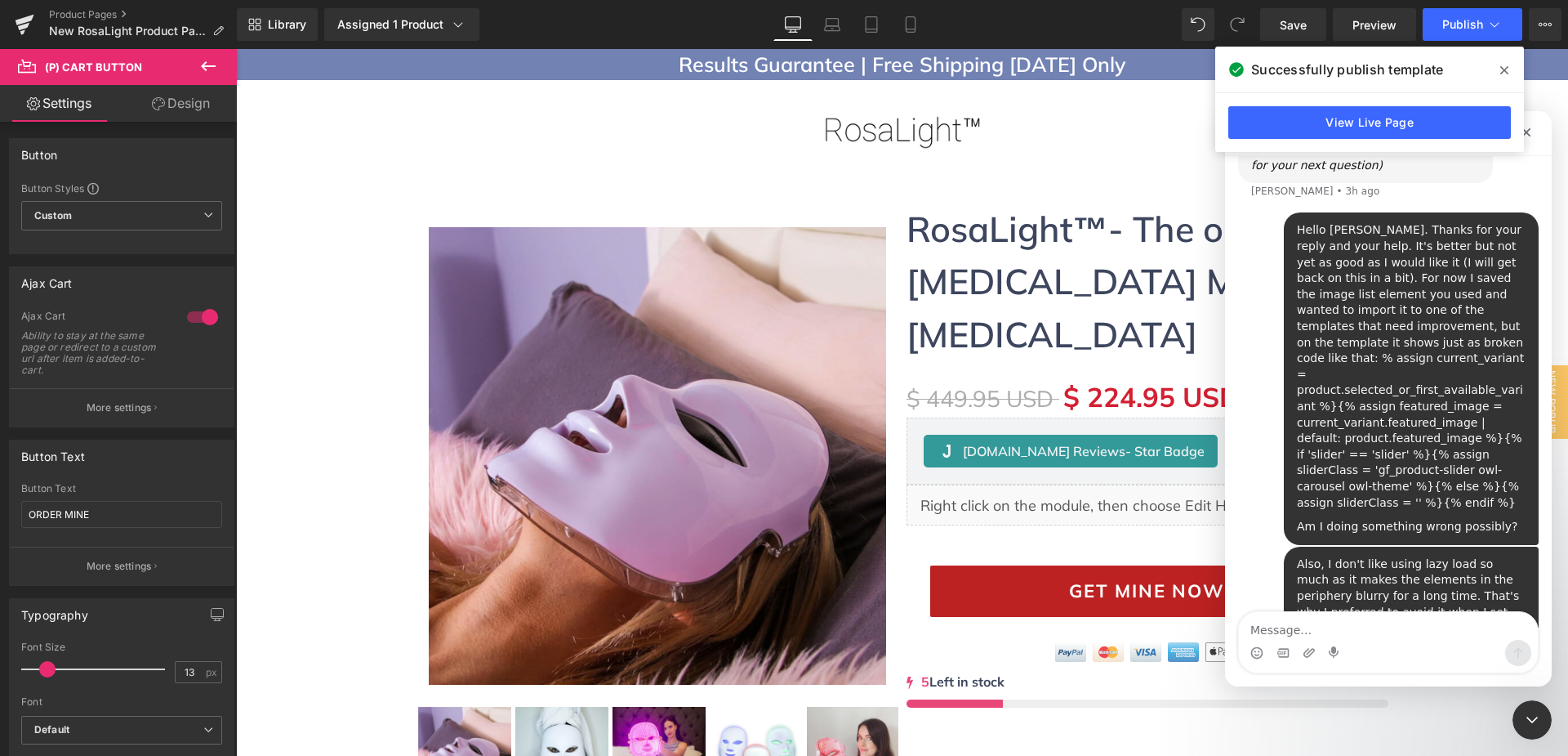
click at [640, 142] on div at bounding box center [784, 353] width 1568 height 707
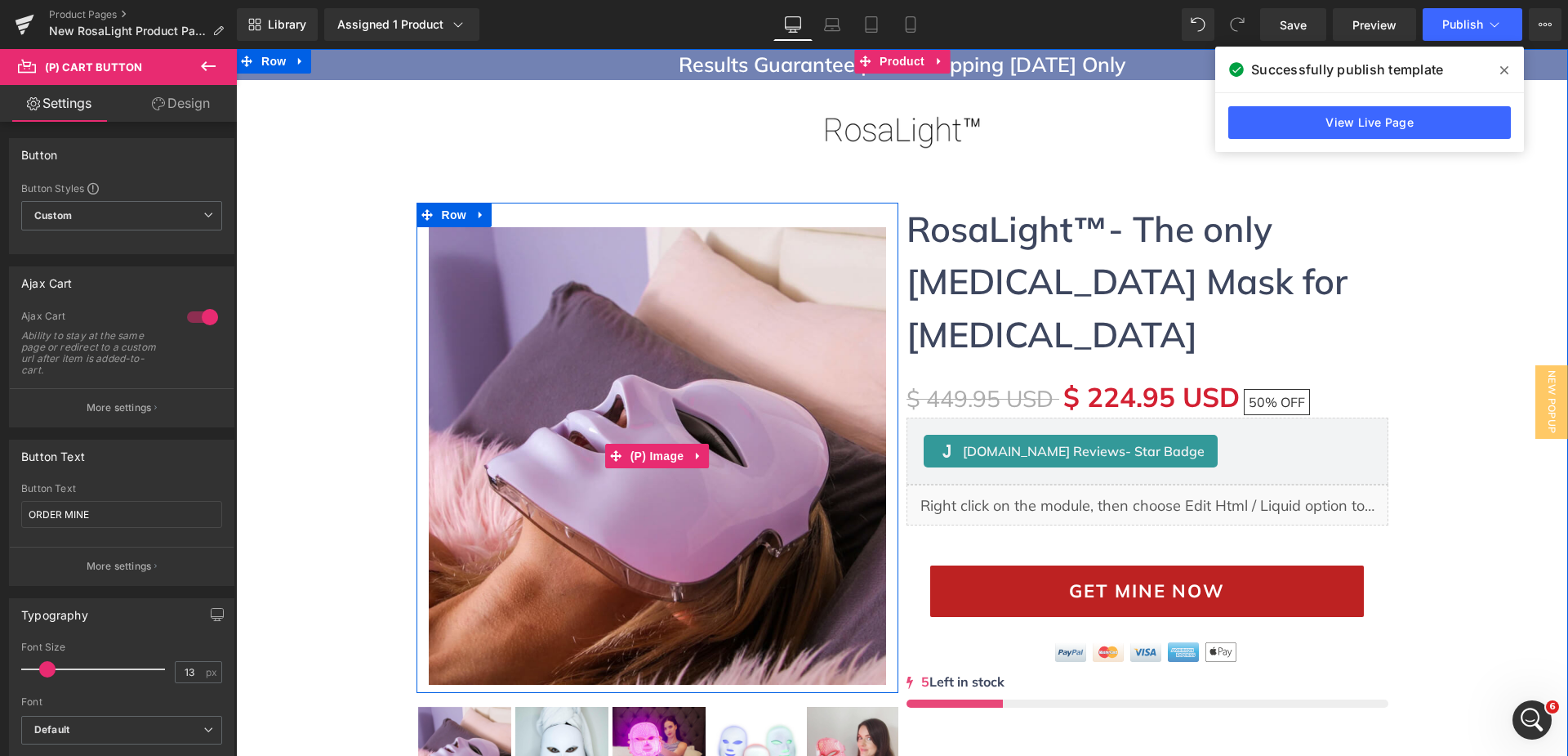
click at [685, 391] on img at bounding box center [657, 456] width 457 height 457
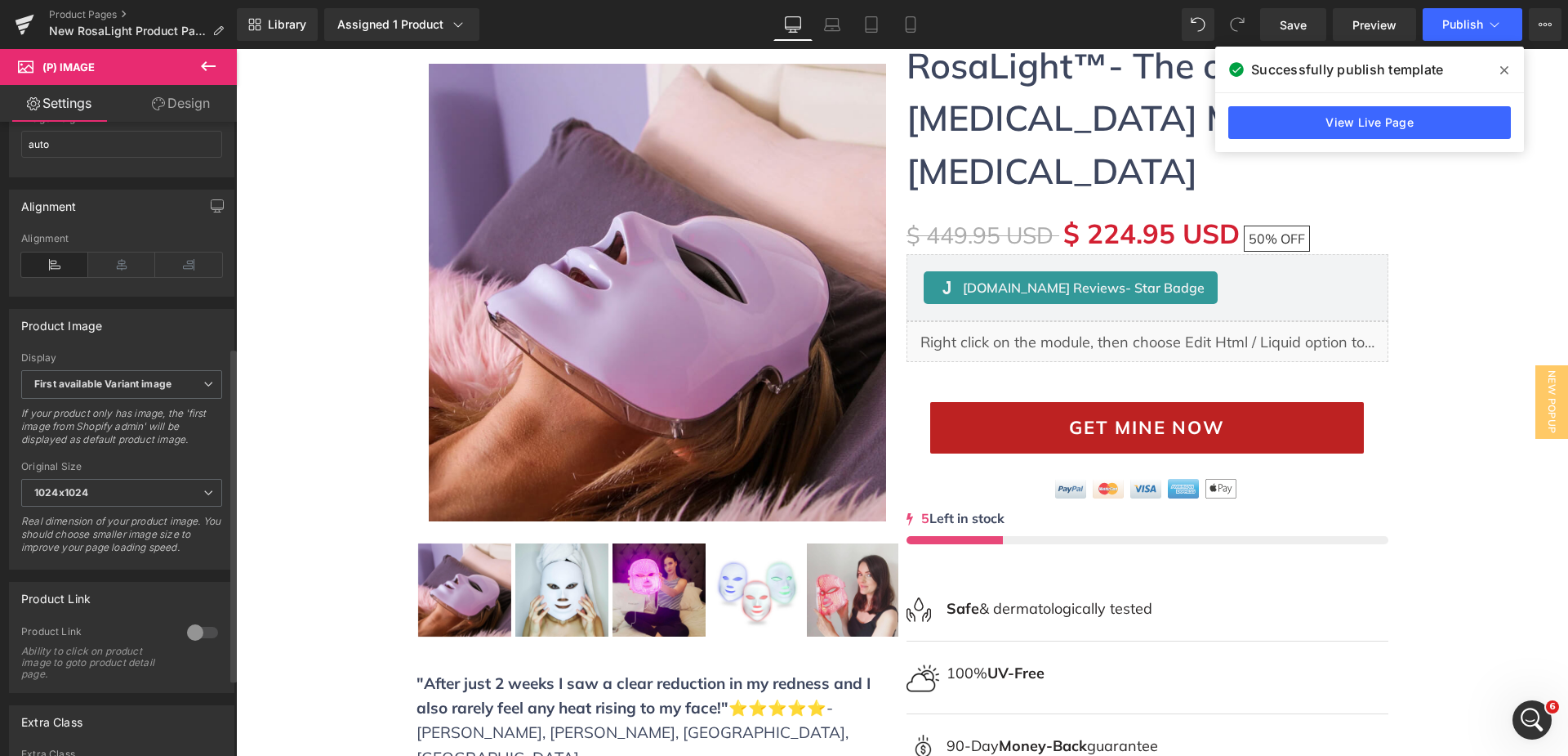
scroll to position [490, 0]
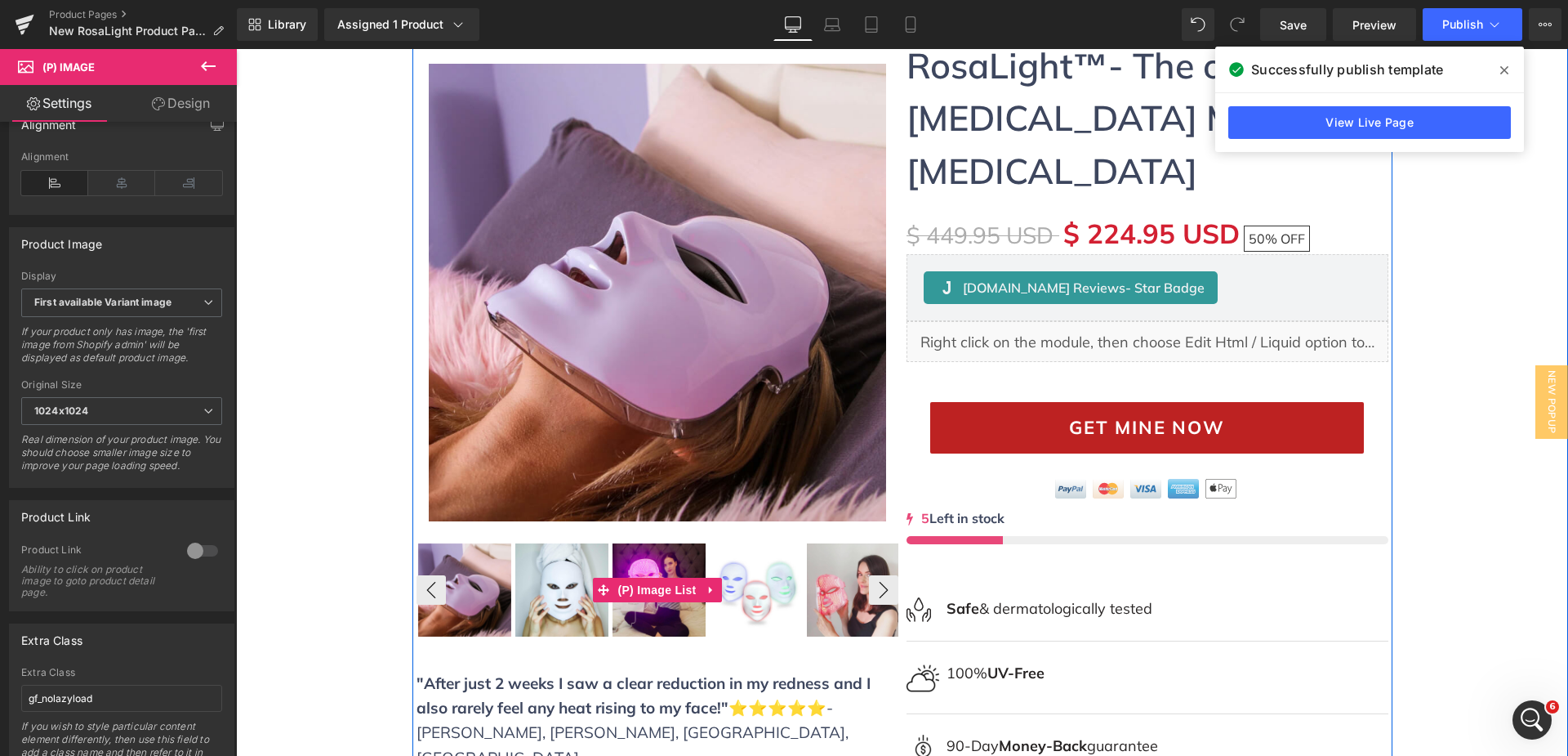
click at [701, 596] on link at bounding box center [711, 589] width 21 height 24
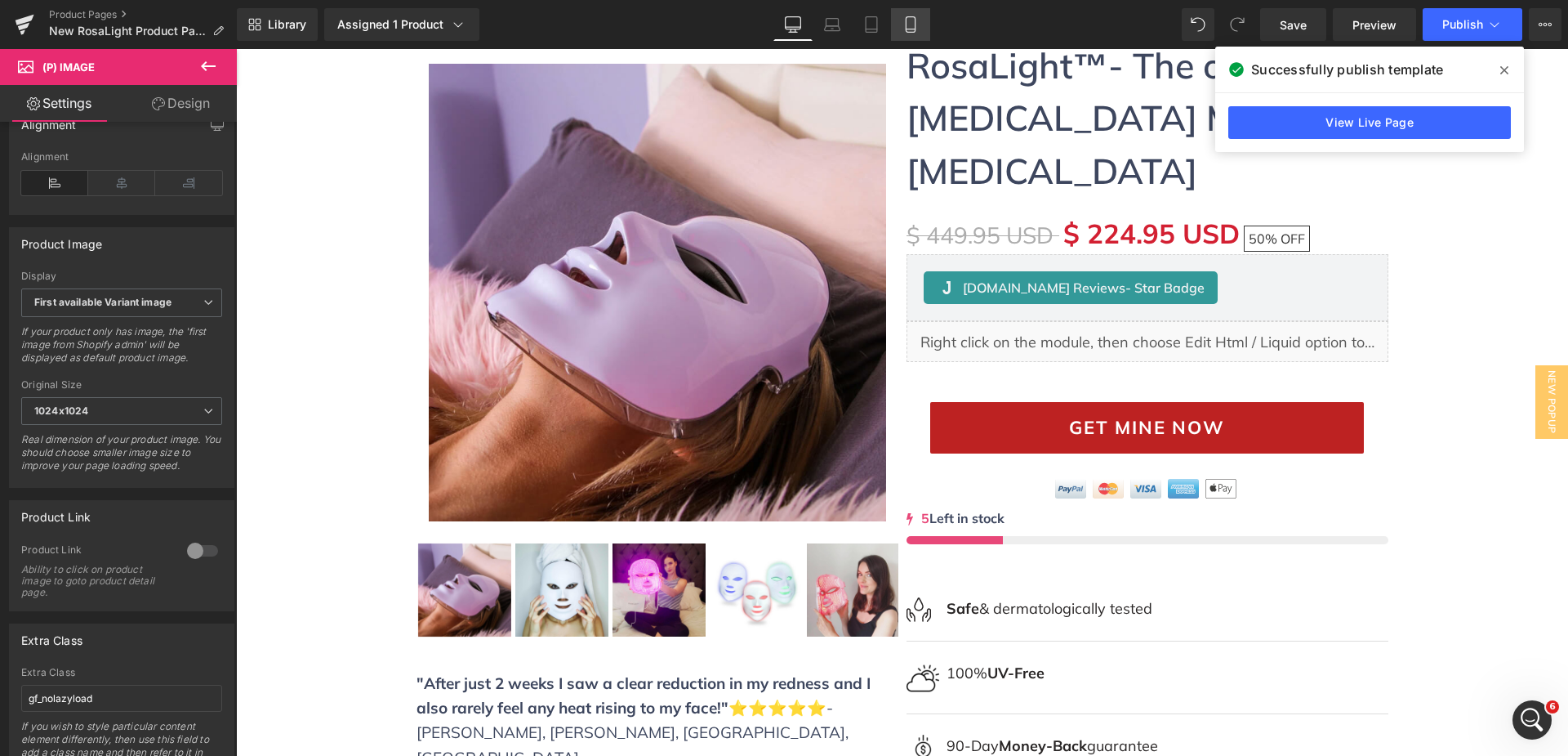
click at [895, 30] on link "Mobile" at bounding box center [911, 24] width 39 height 33
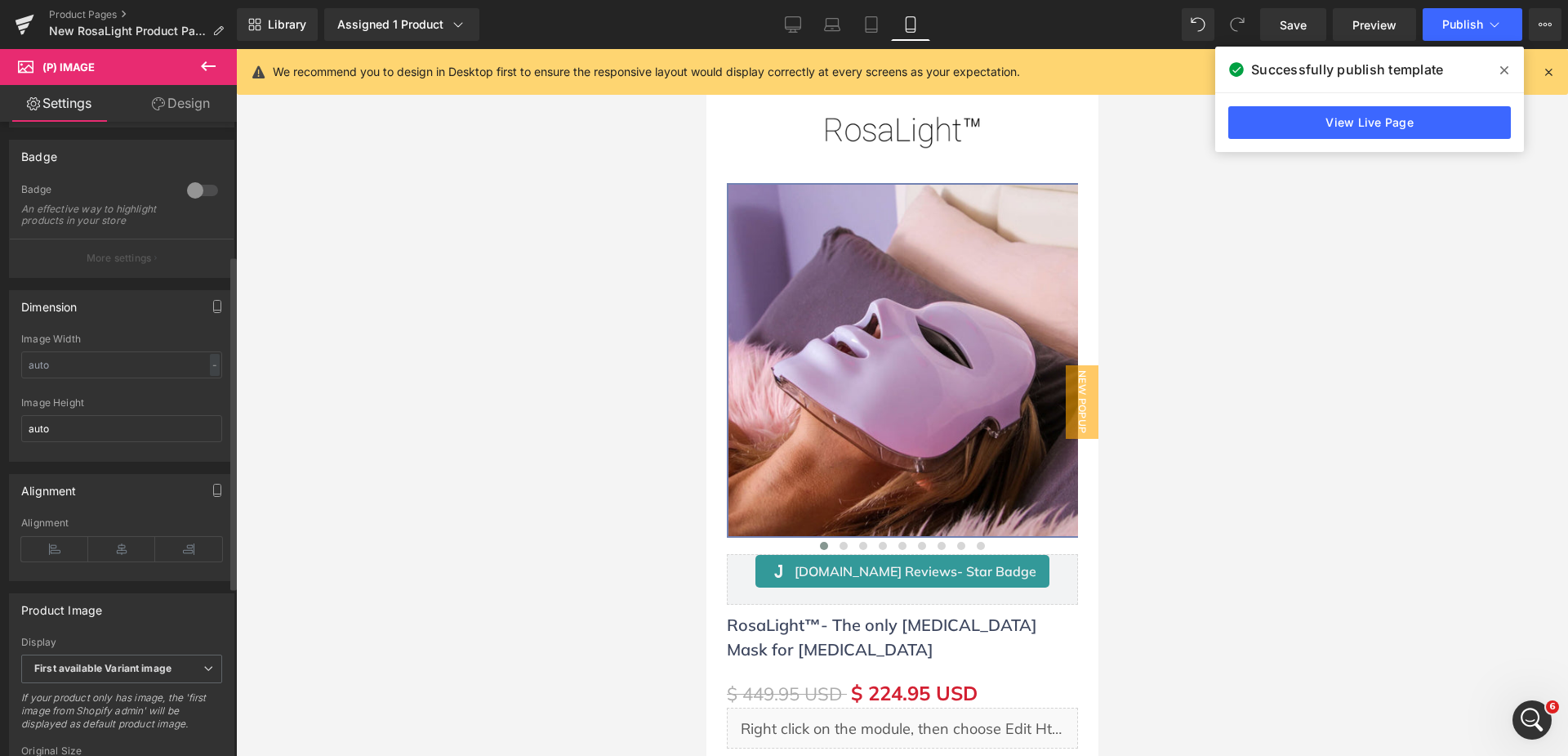
scroll to position [82, 0]
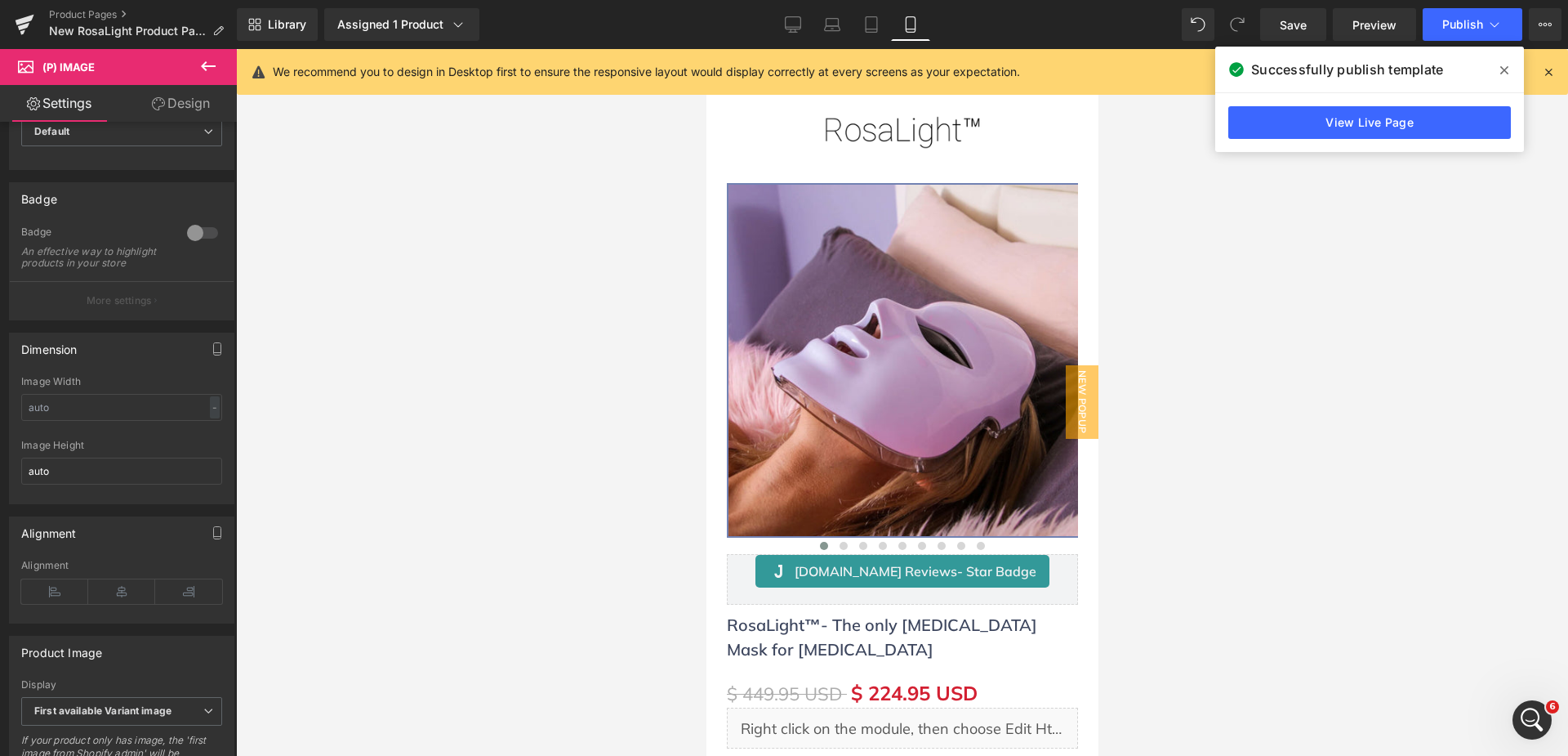
click at [181, 110] on link "Design" at bounding box center [181, 103] width 119 height 37
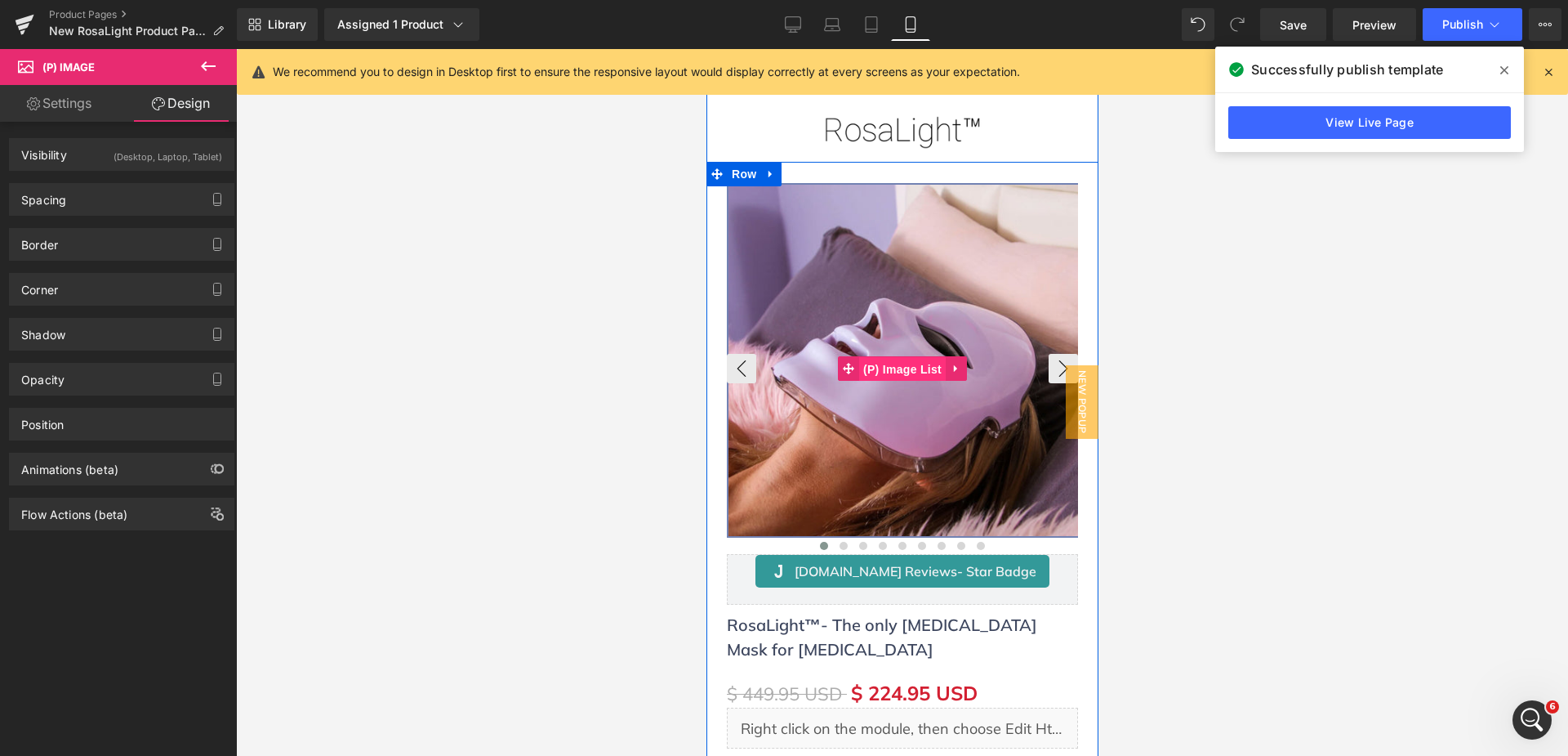
click at [906, 366] on span "(P) Image List" at bounding box center [901, 368] width 86 height 24
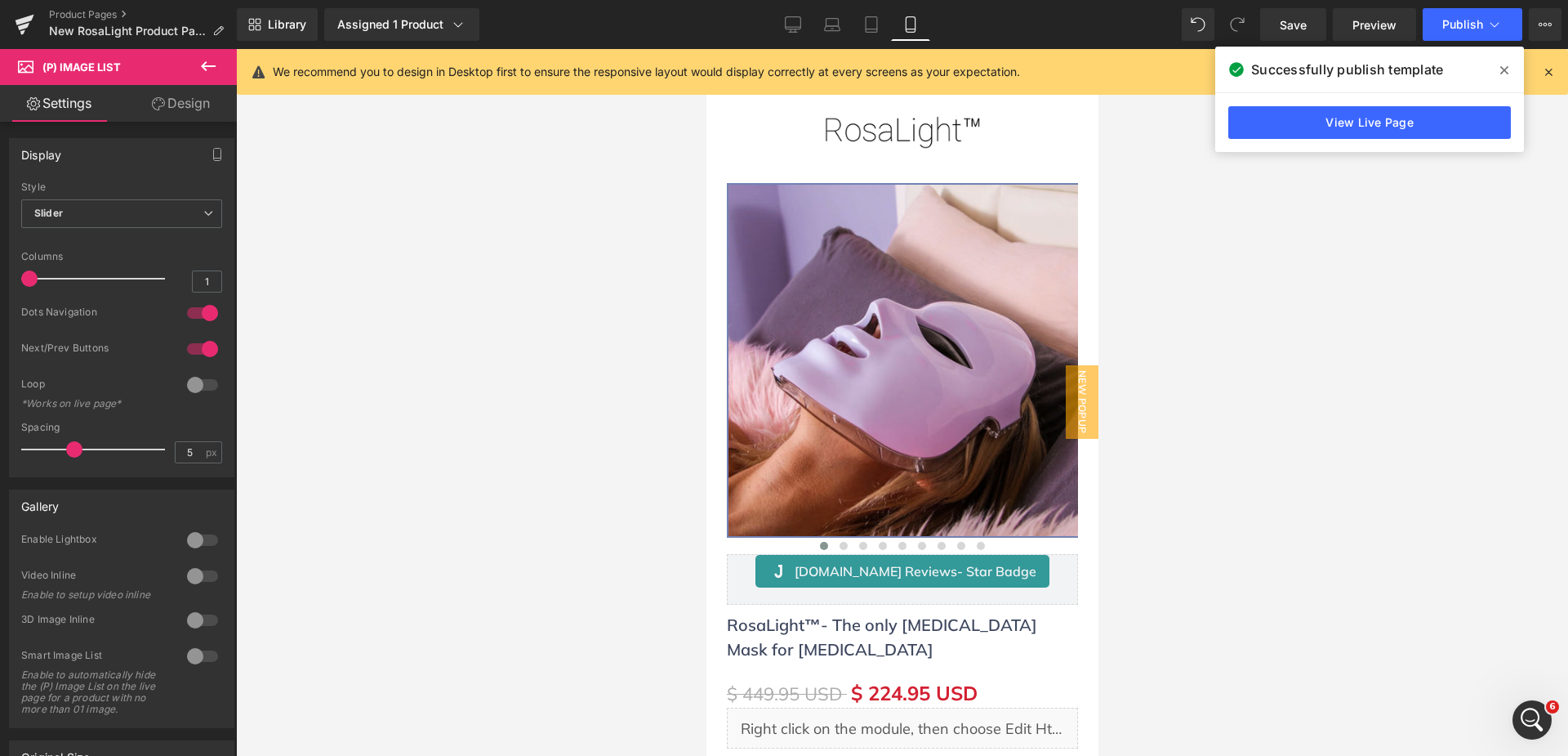
click at [192, 104] on link "Design" at bounding box center [181, 103] width 119 height 37
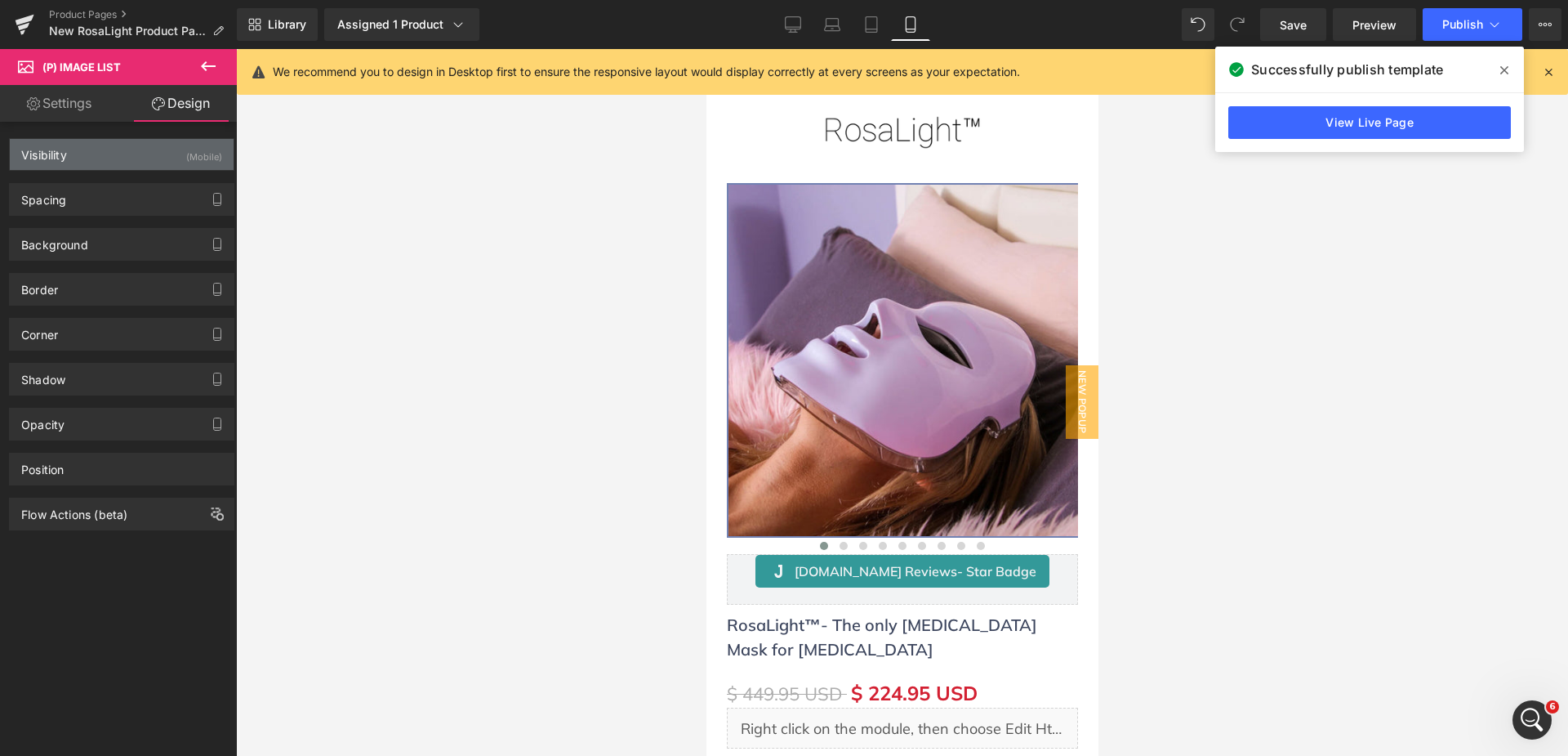
click at [193, 151] on div "(Mobile)" at bounding box center [204, 152] width 36 height 27
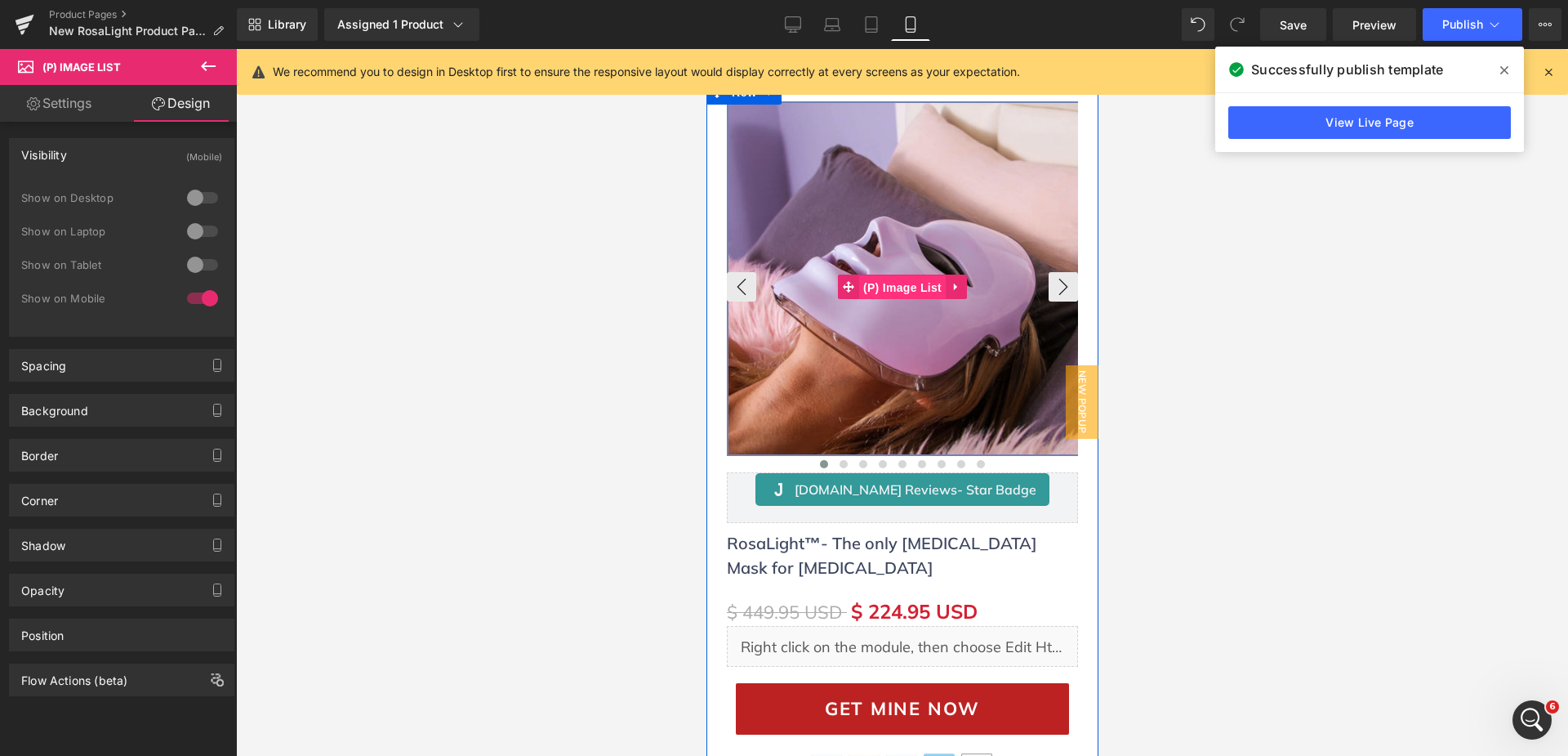
click at [888, 280] on span "(P) Image List" at bounding box center [901, 287] width 86 height 24
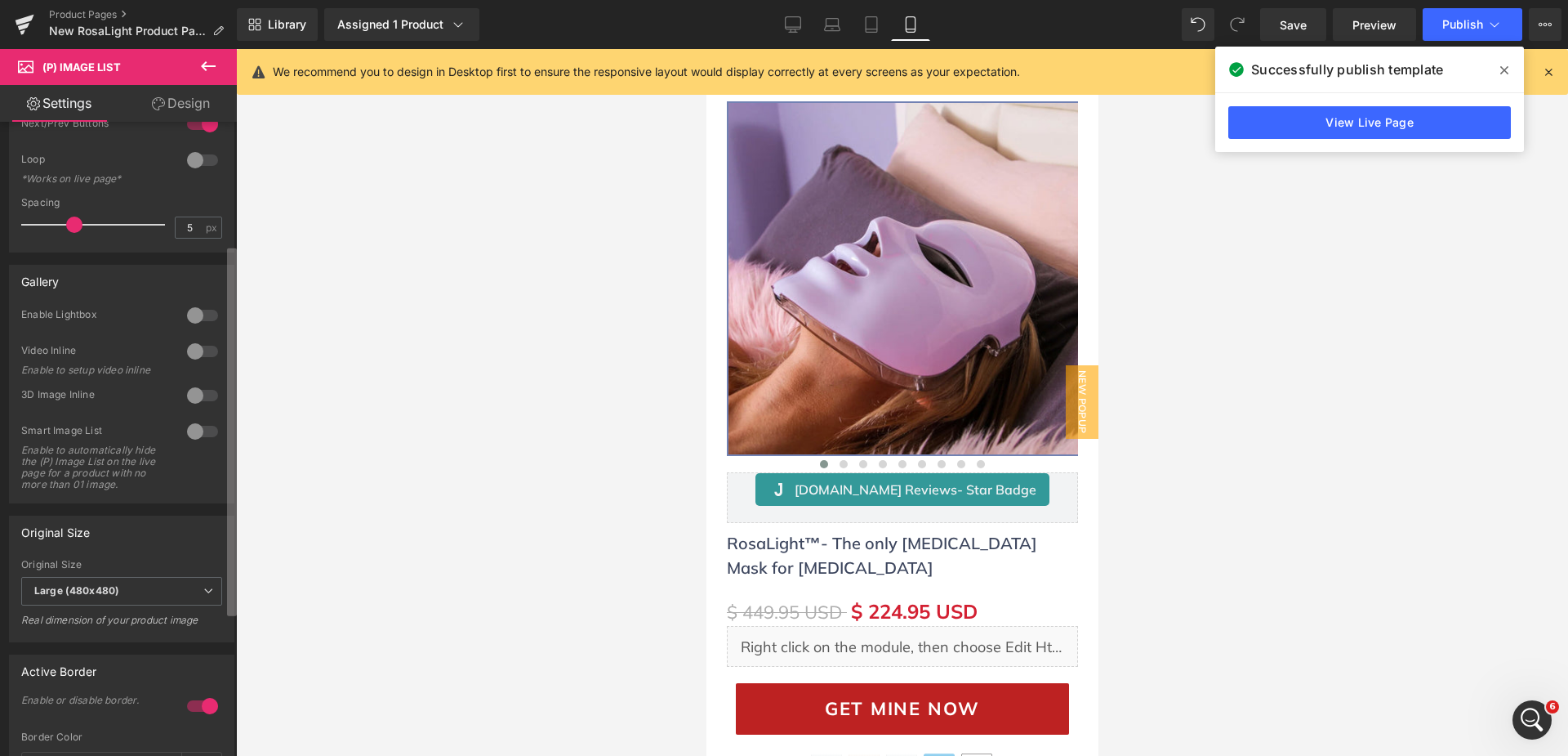
scroll to position [210, 0]
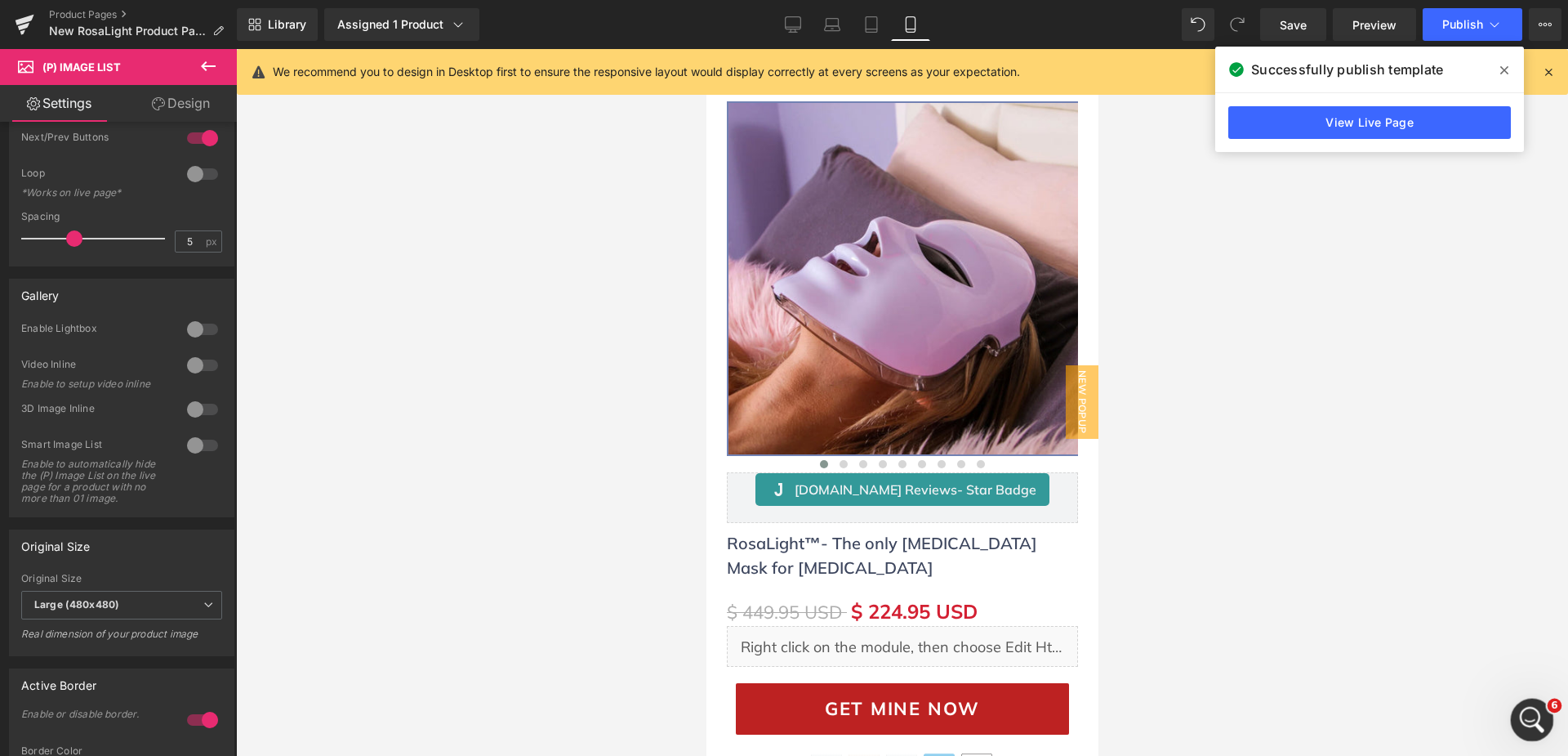
click at [1528, 720] on icon "Open Intercom Messenger" at bounding box center [1531, 718] width 27 height 27
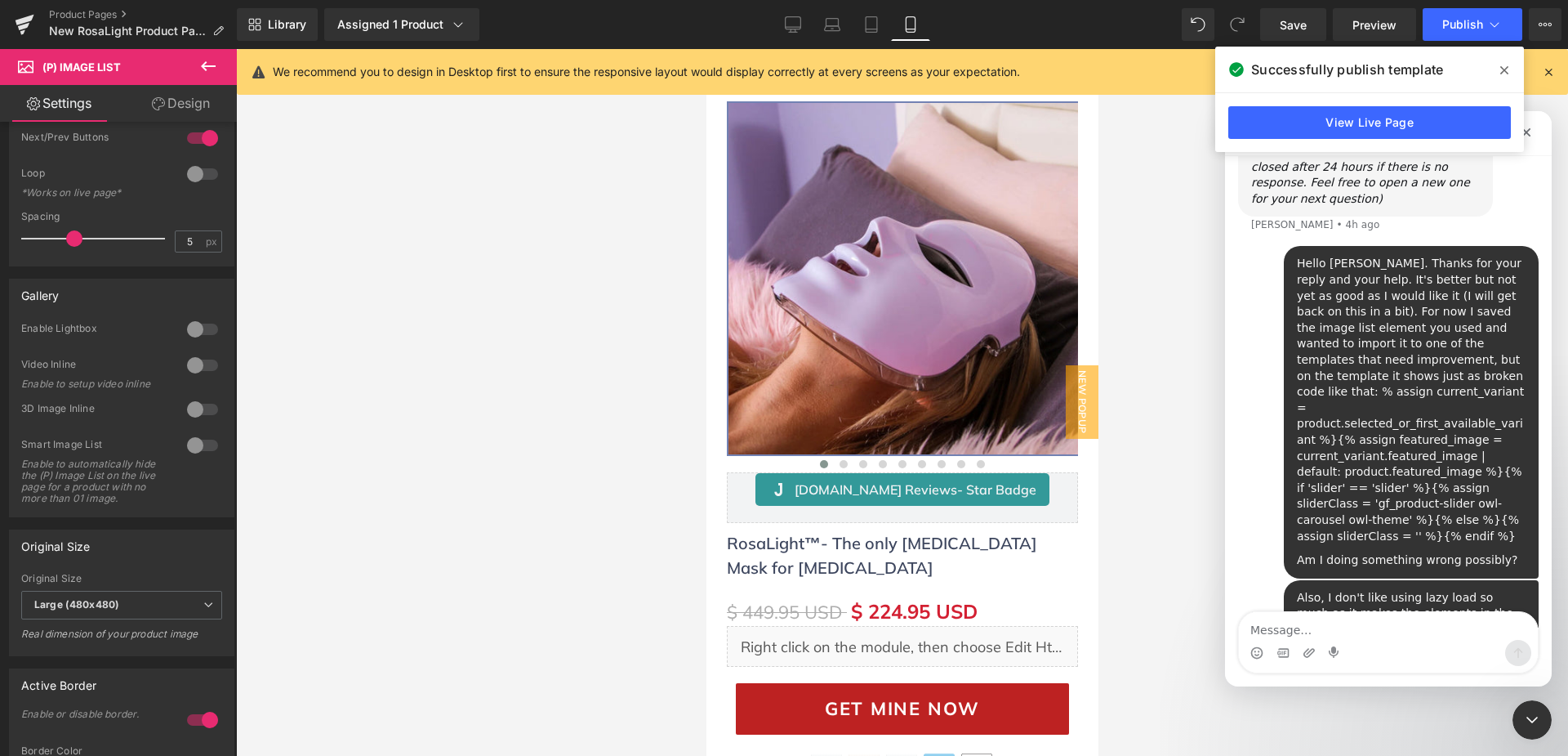
scroll to position [6169, 0]
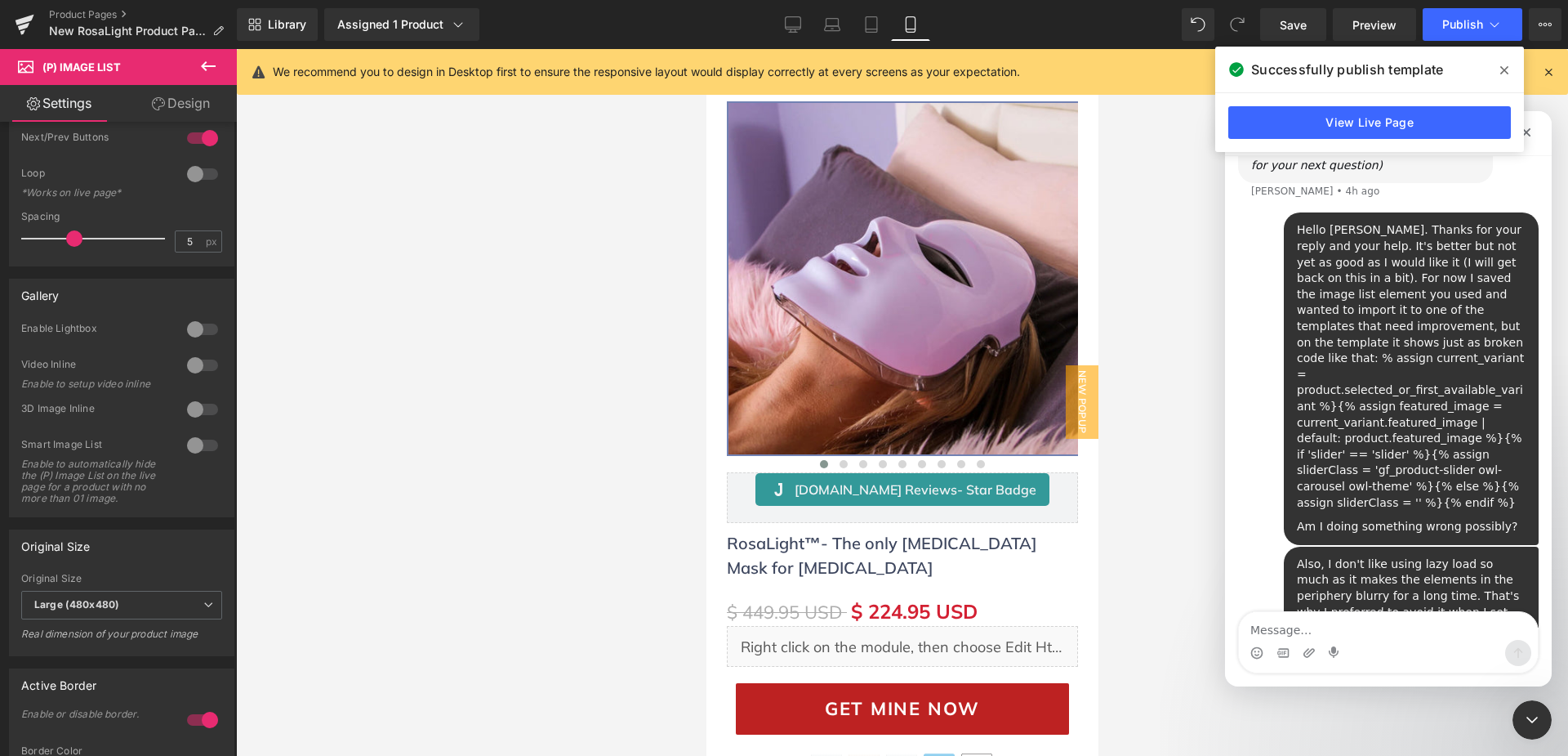
click at [602, 398] on div at bounding box center [784, 353] width 1568 height 707
